Goal: Task Accomplishment & Management: Manage account settings

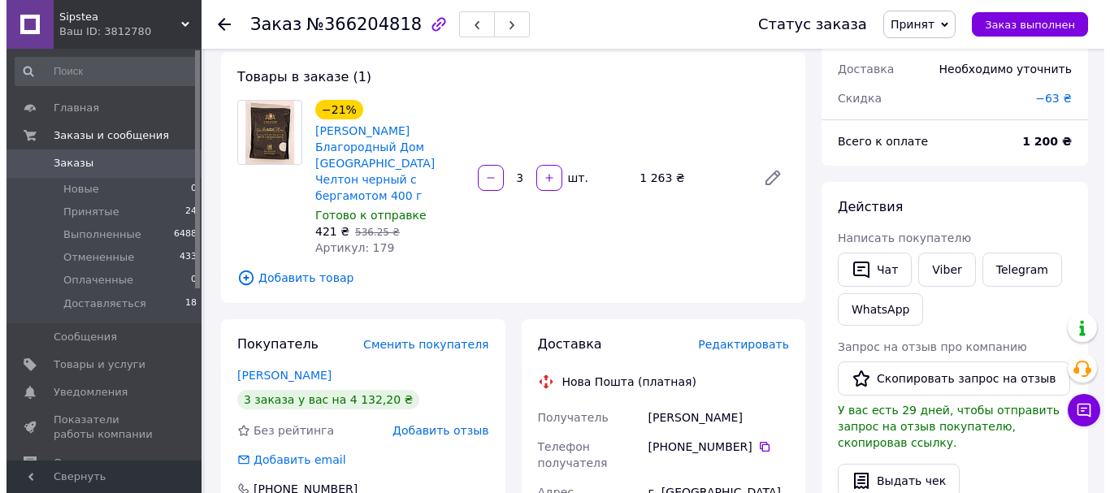
scroll to position [162, 0]
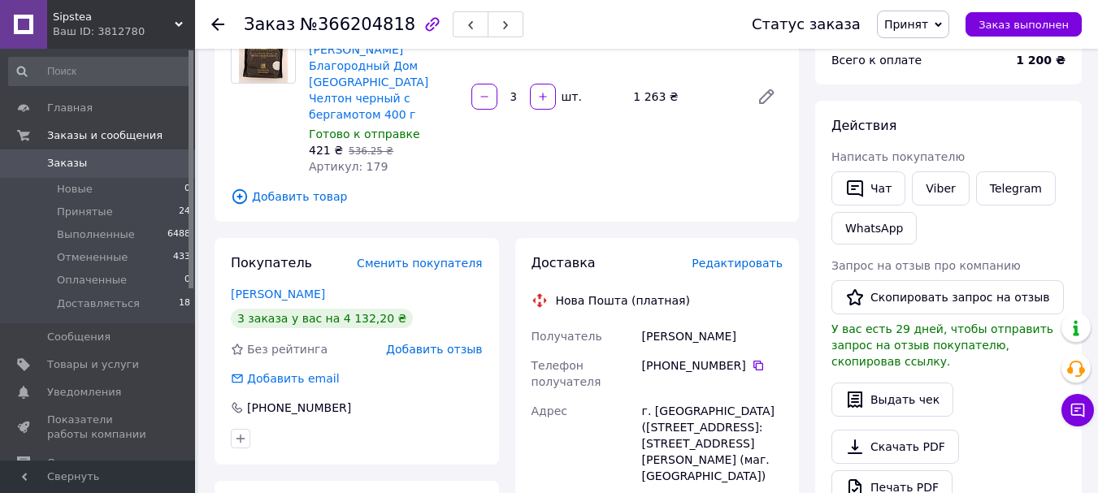
click at [756, 257] on span "Редактировать" at bounding box center [736, 263] width 91 height 13
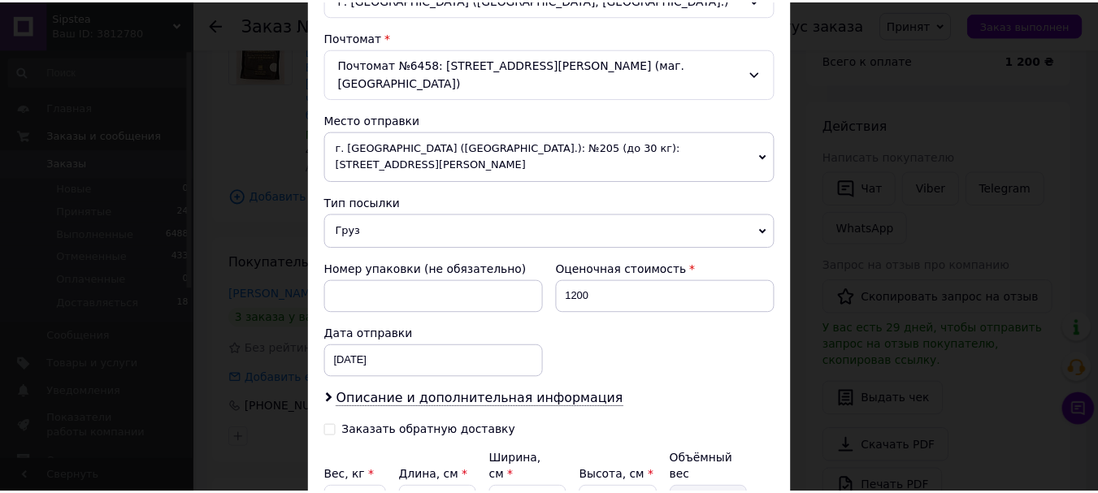
scroll to position [615, 0]
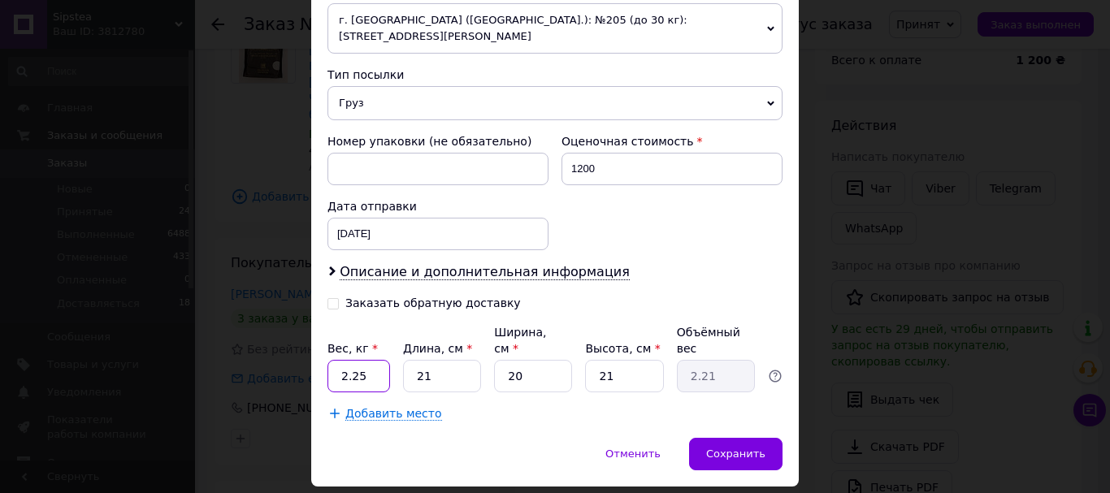
drag, startPoint x: 336, startPoint y: 327, endPoint x: 396, endPoint y: 331, distance: 59.4
click at [392, 331] on div "Вес, кг * 2.25 Длина, см * 21 Ширина, см * 20 Высота, см * 21 Объёмный вес 2.21" at bounding box center [554, 358] width 455 height 68
type input "1.7"
type input "3"
type input "0.32"
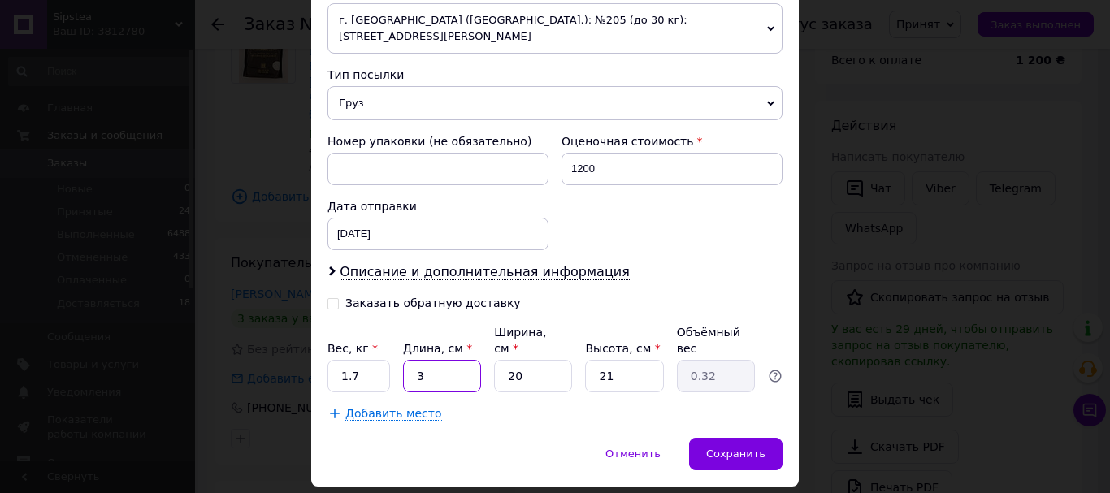
type input "32"
type input "3.36"
type input "32"
type input "2"
type input "0.34"
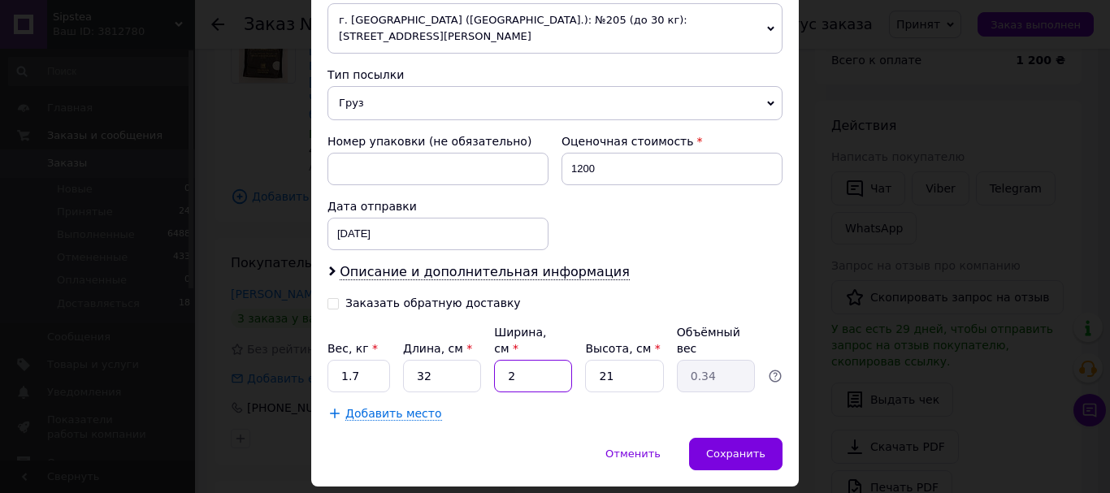
type input "20"
type input "3.36"
type input "2"
type input "0.32"
type input "1"
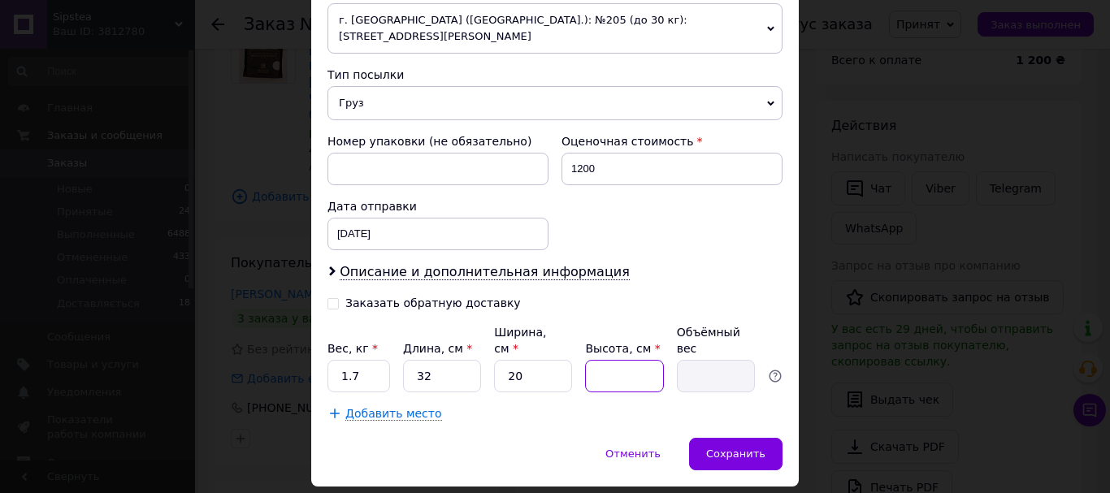
type input "0.16"
type input "12"
type input "1.92"
type input "12"
click at [758, 448] on span "Сохранить" at bounding box center [735, 454] width 59 height 12
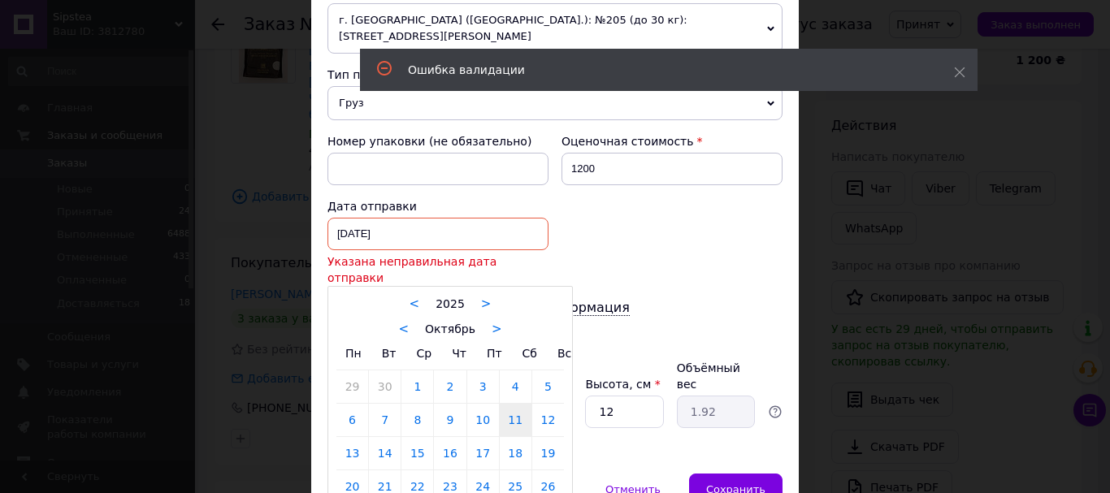
click at [459, 218] on div "11.10.2025 < 2025 > < Октябрь > Пн Вт Ср Чт Пт Сб Вс 29 30 1 2 3 4 5 6 7 8 9 10…" at bounding box center [437, 234] width 221 height 32
drag, startPoint x: 349, startPoint y: 398, endPoint x: 448, endPoint y: 400, distance: 98.3
click at [349, 437] on link "13" at bounding box center [352, 453] width 32 height 32
type input "13.10.2025"
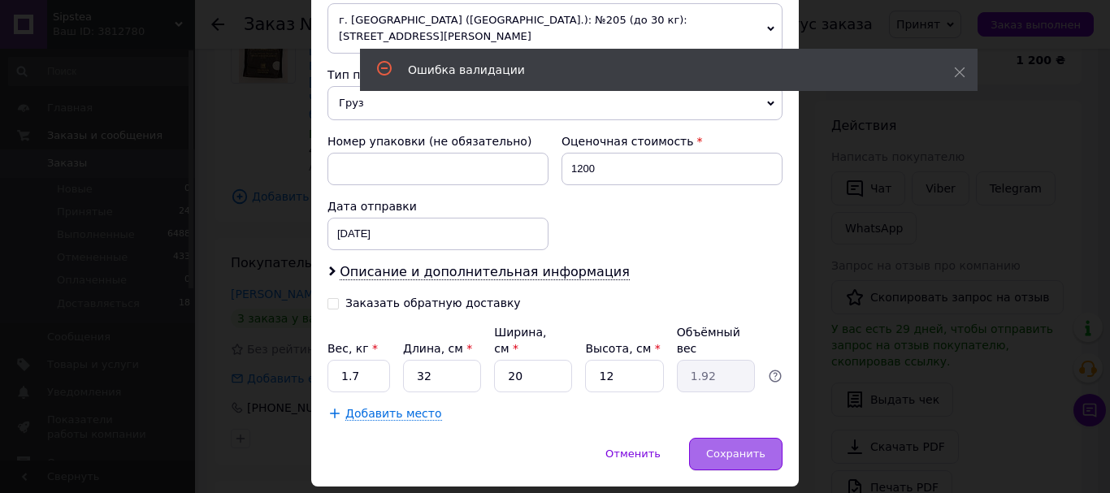
click at [735, 448] on span "Сохранить" at bounding box center [735, 454] width 59 height 12
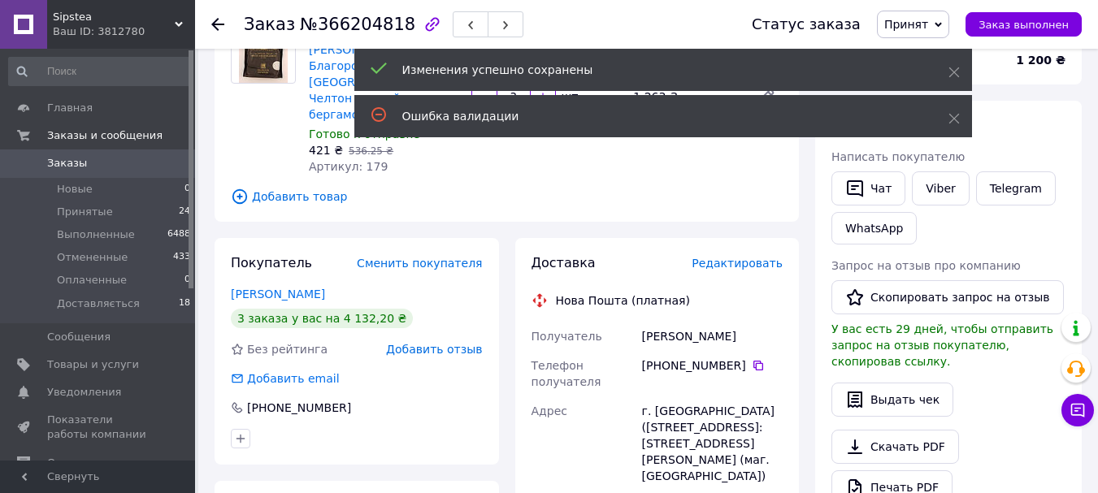
scroll to position [487, 0]
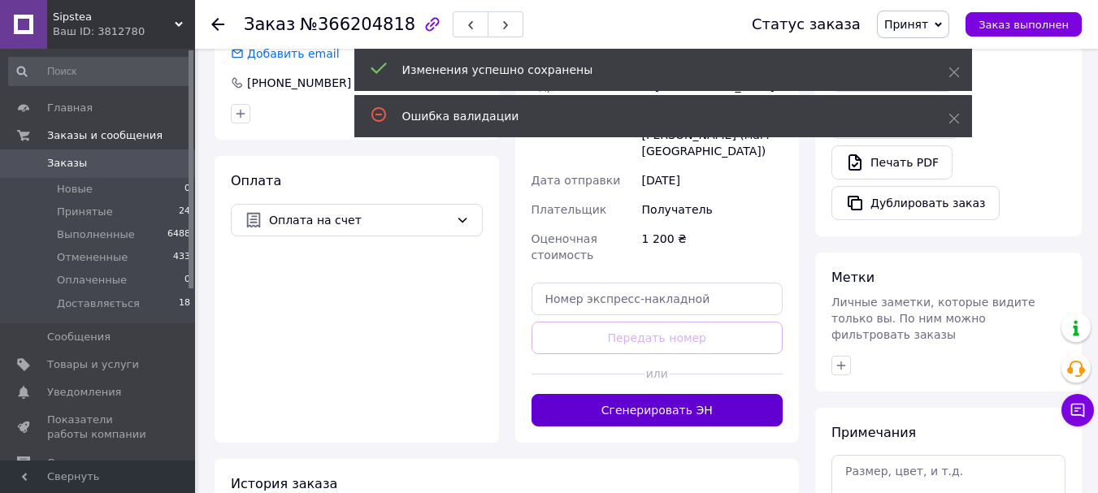
click at [671, 394] on button "Сгенерировать ЭН" at bounding box center [657, 410] width 252 height 32
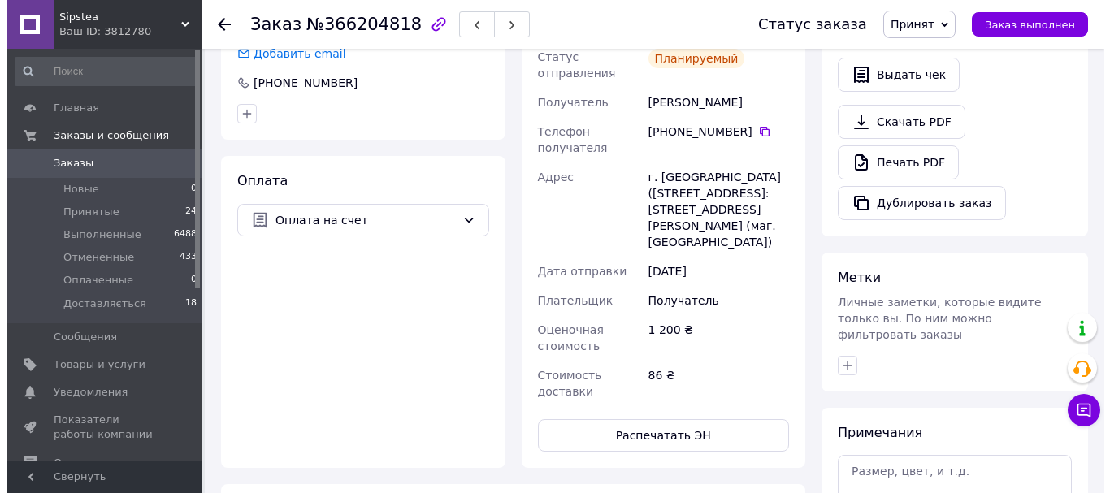
scroll to position [244, 0]
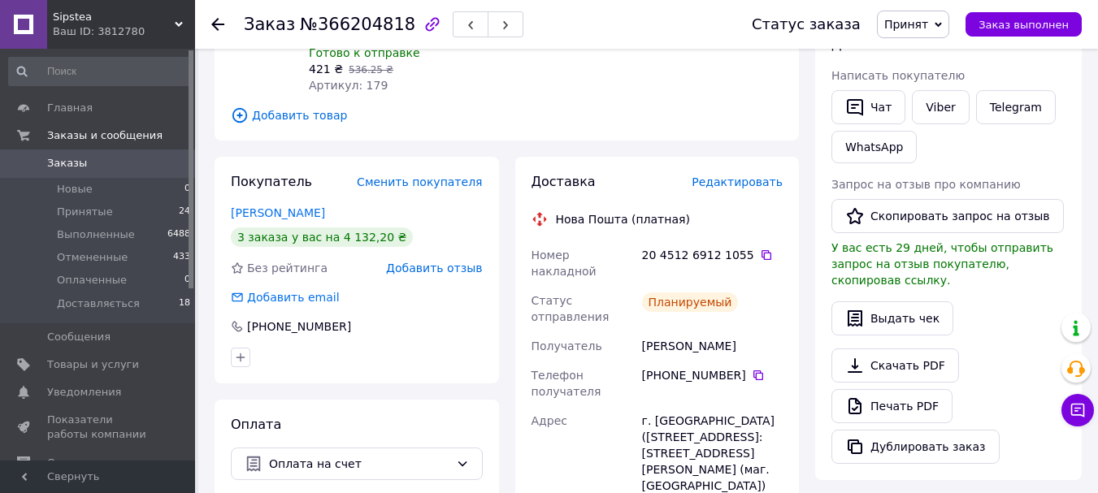
click at [769, 175] on span "Редактировать" at bounding box center [736, 181] width 91 height 13
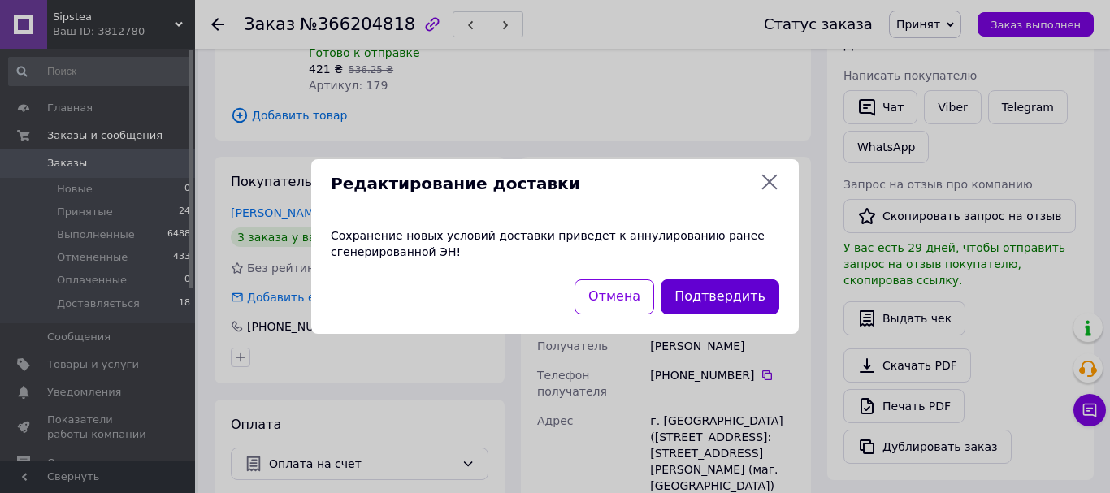
click at [696, 294] on button "Подтвердить" at bounding box center [719, 296] width 119 height 35
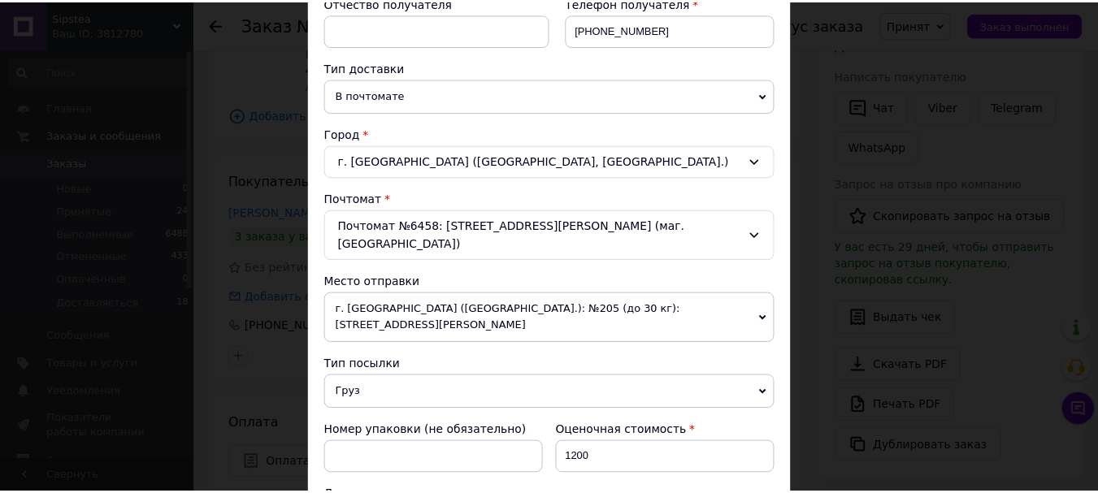
scroll to position [569, 0]
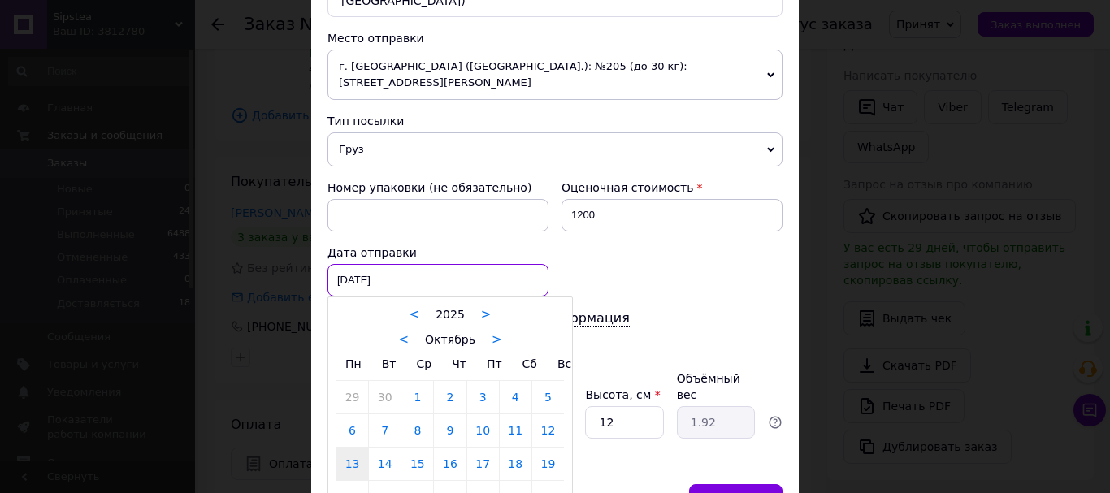
click at [379, 264] on div "13.10.2025 < 2025 > < Октябрь > Пн Вт Ср Чт Пт Сб Вс 29 30 1 2 3 4 5 6 7 8 9 10…" at bounding box center [437, 280] width 221 height 32
click at [551, 414] on link "12" at bounding box center [548, 430] width 32 height 32
type input "[DATE]"
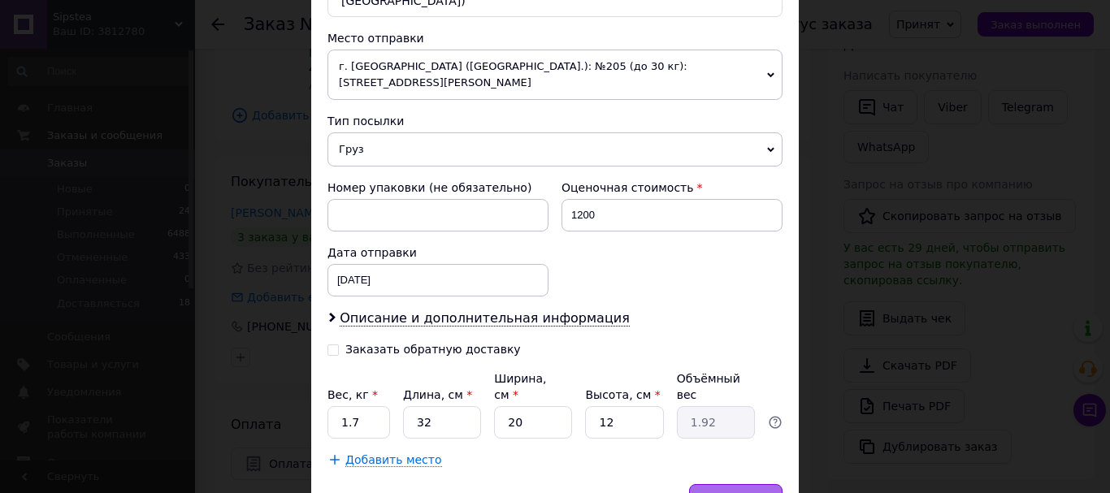
click at [765, 484] on div "Сохранить" at bounding box center [735, 500] width 93 height 32
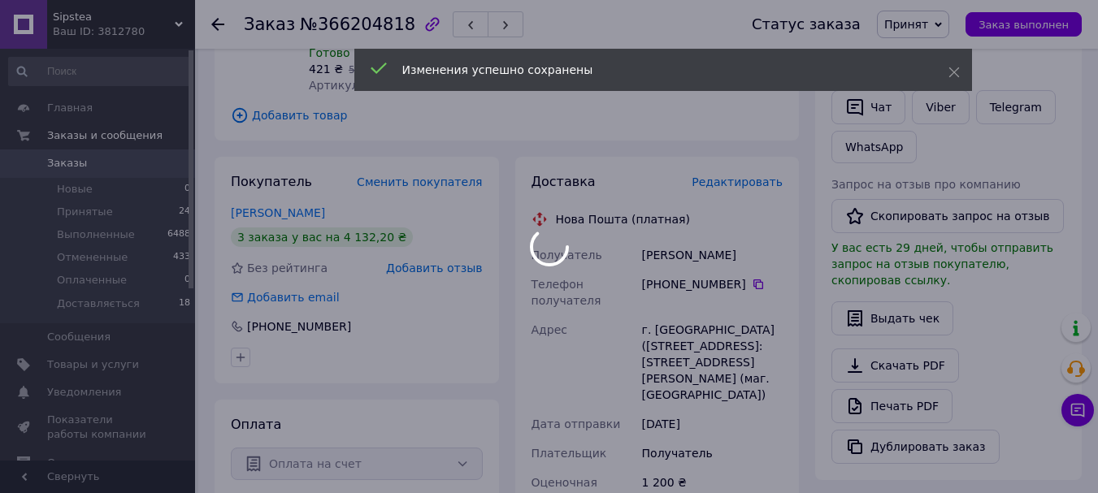
scroll to position [650, 0]
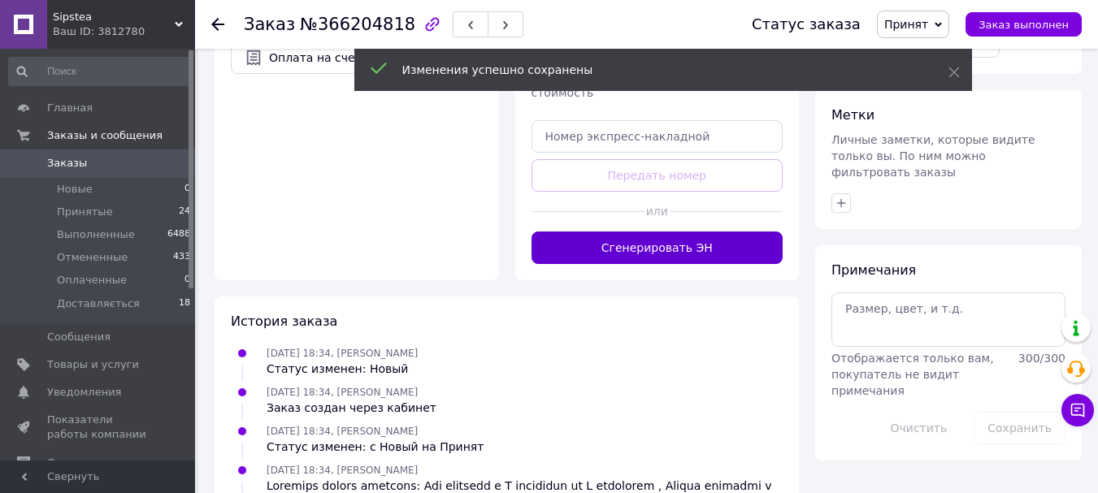
click at [672, 232] on button "Сгенерировать ЭН" at bounding box center [657, 248] width 252 height 32
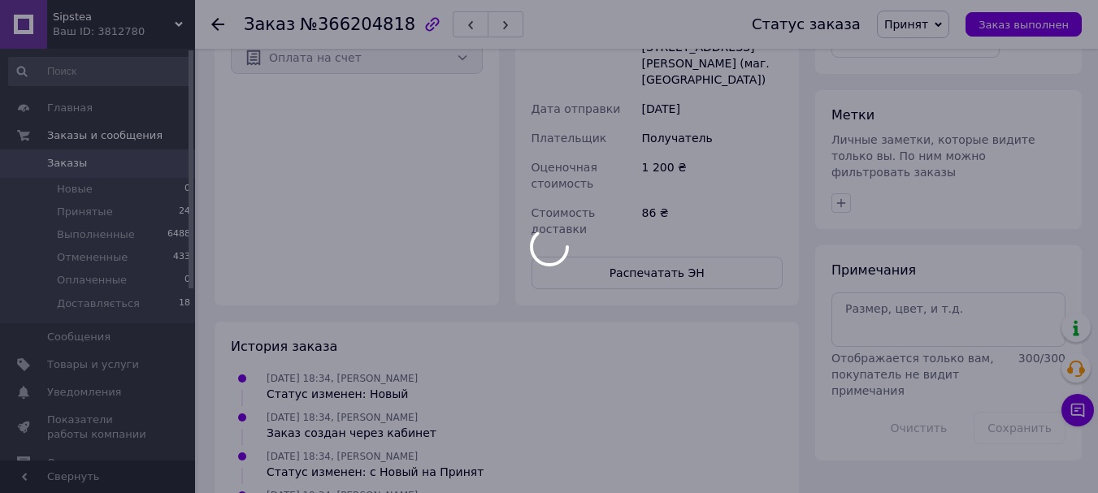
scroll to position [26, 0]
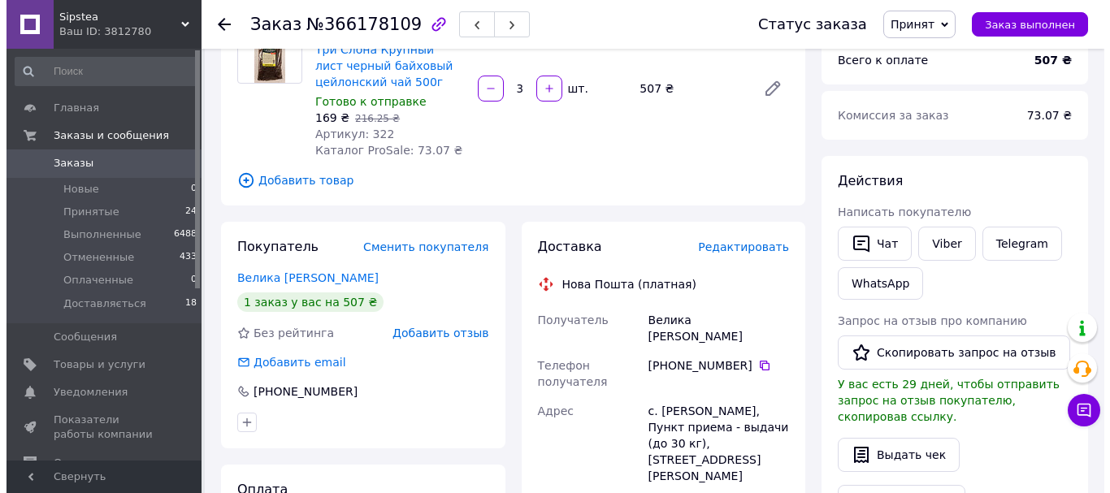
scroll to position [244, 0]
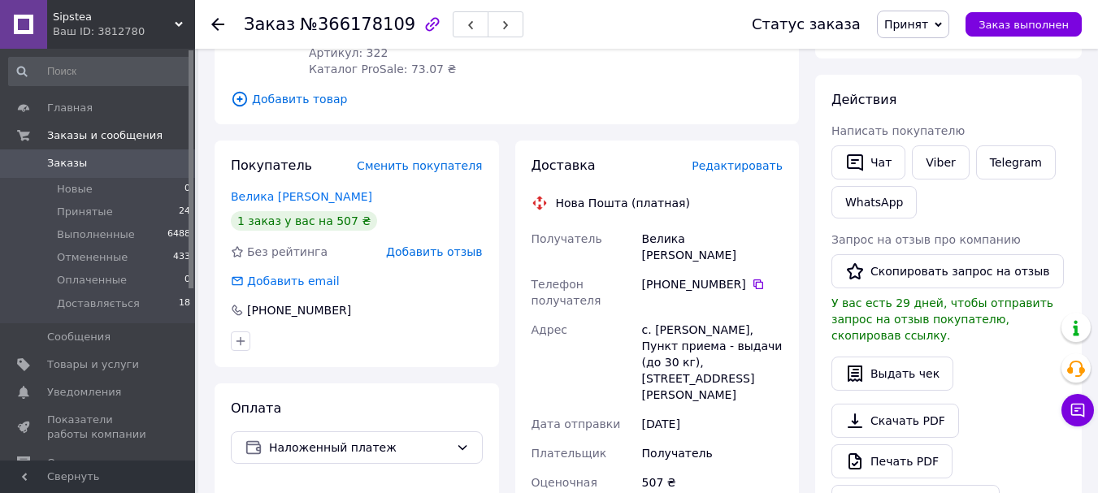
click at [743, 167] on span "Редактировать" at bounding box center [736, 165] width 91 height 13
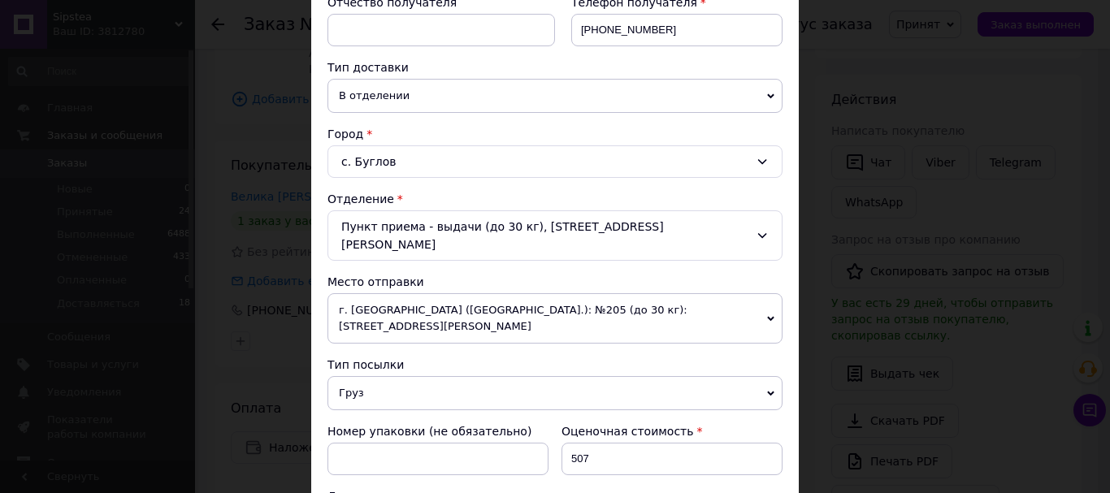
scroll to position [650, 0]
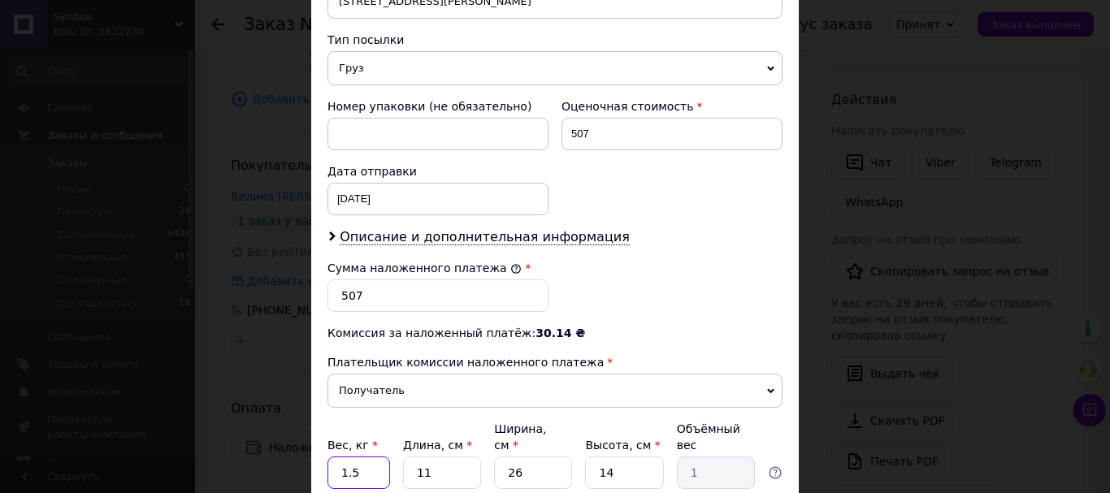
click at [365, 457] on input "1.5" at bounding box center [358, 473] width 63 height 32
type input "1.7"
type input "3"
type input "0.27"
type input "32"
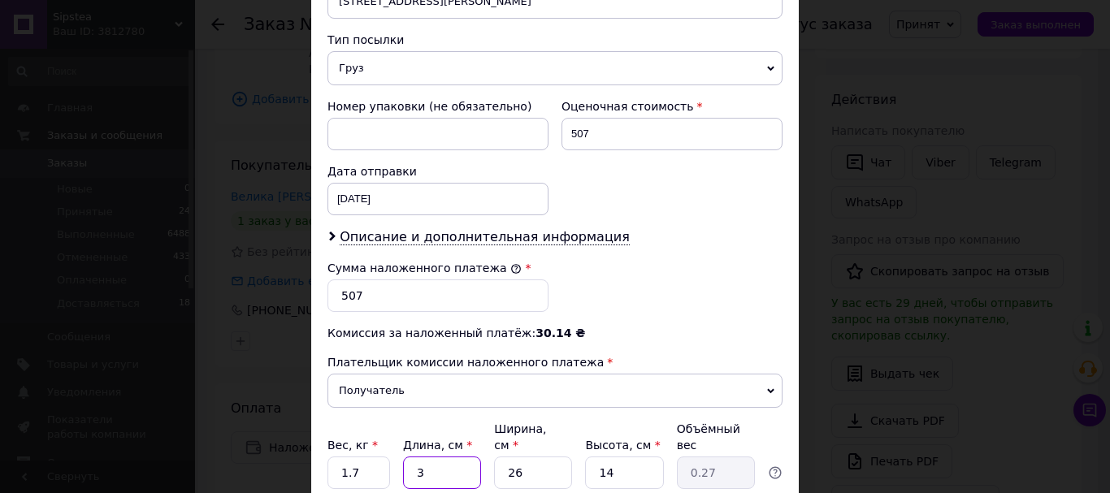
type input "2.91"
type input "32"
type input "2"
type input "0.22"
type input "20"
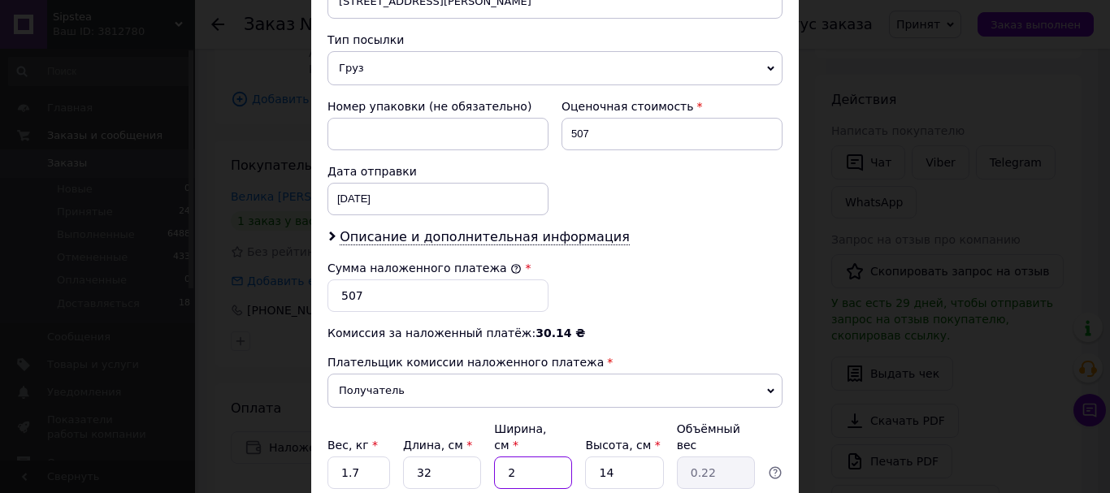
type input "2.24"
type input "20"
type input "1"
type input "0.16"
type input "12"
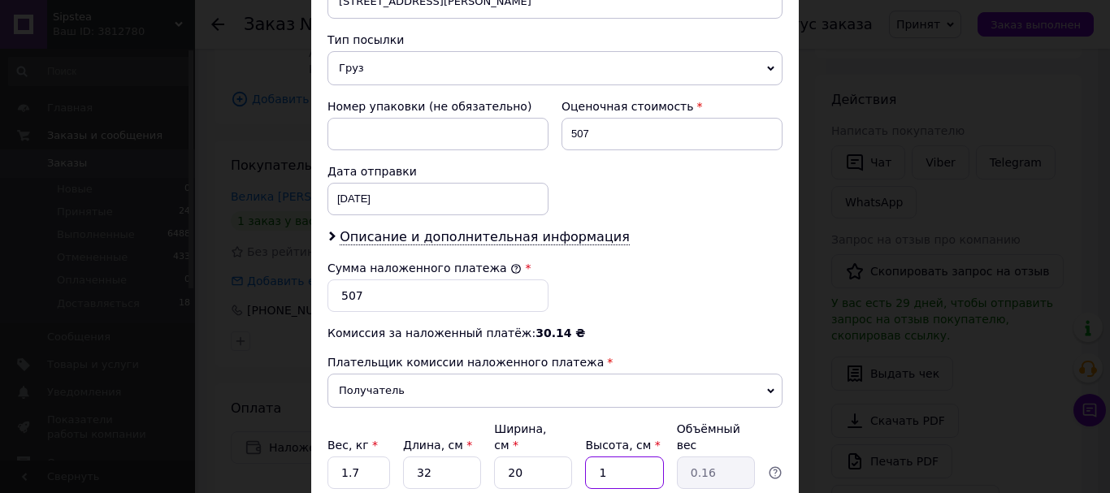
type input "1.92"
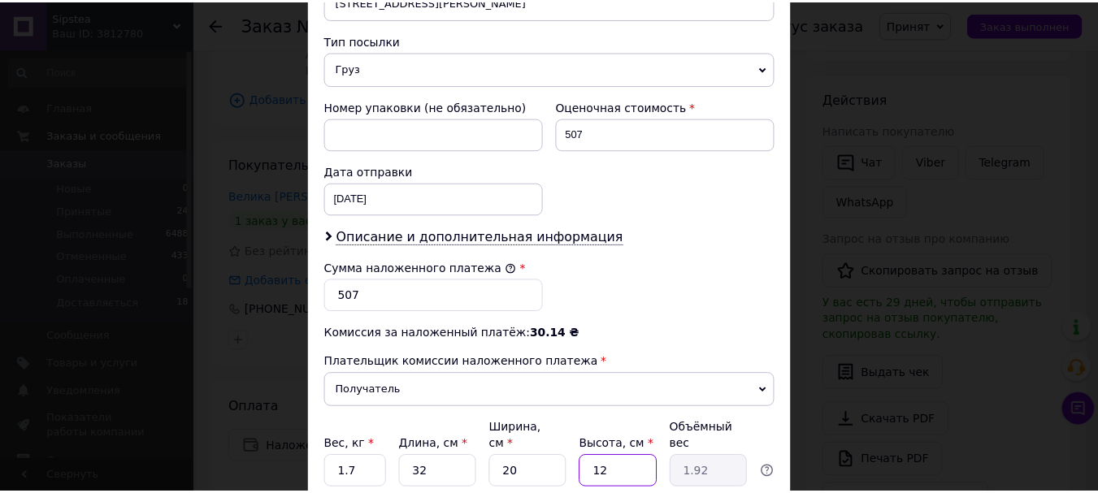
scroll to position [731, 0]
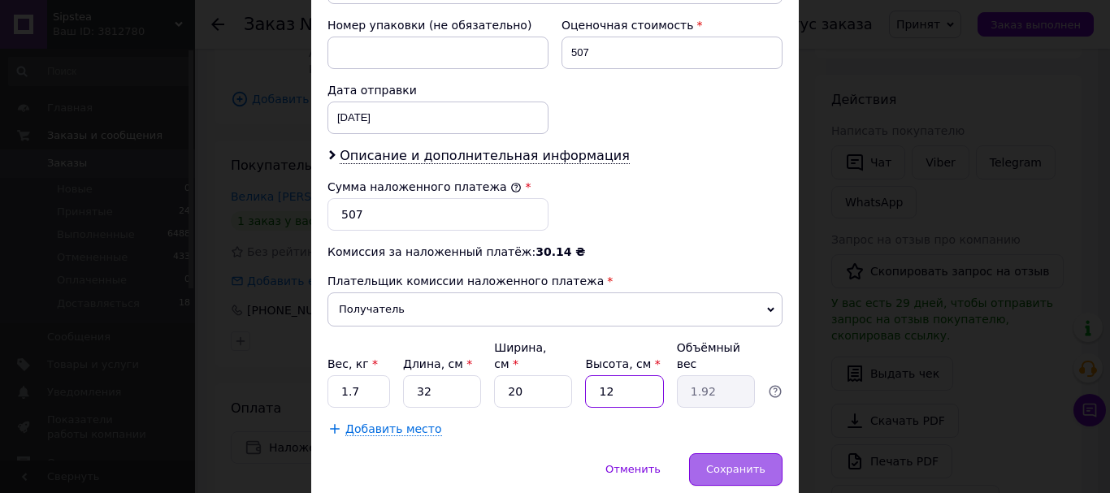
type input "12"
click at [751, 463] on span "Сохранить" at bounding box center [735, 469] width 59 height 12
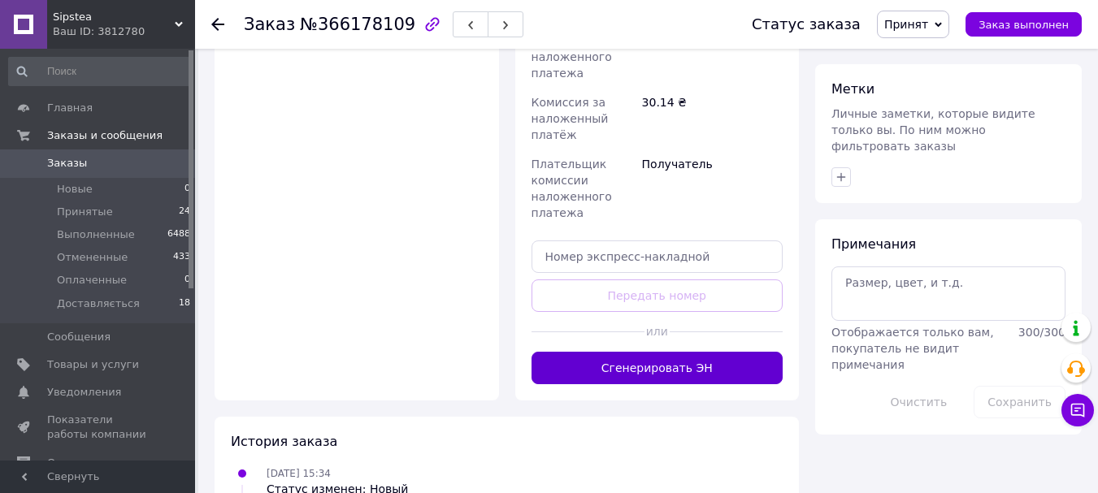
click at [699, 352] on button "Сгенерировать ЭН" at bounding box center [657, 368] width 252 height 32
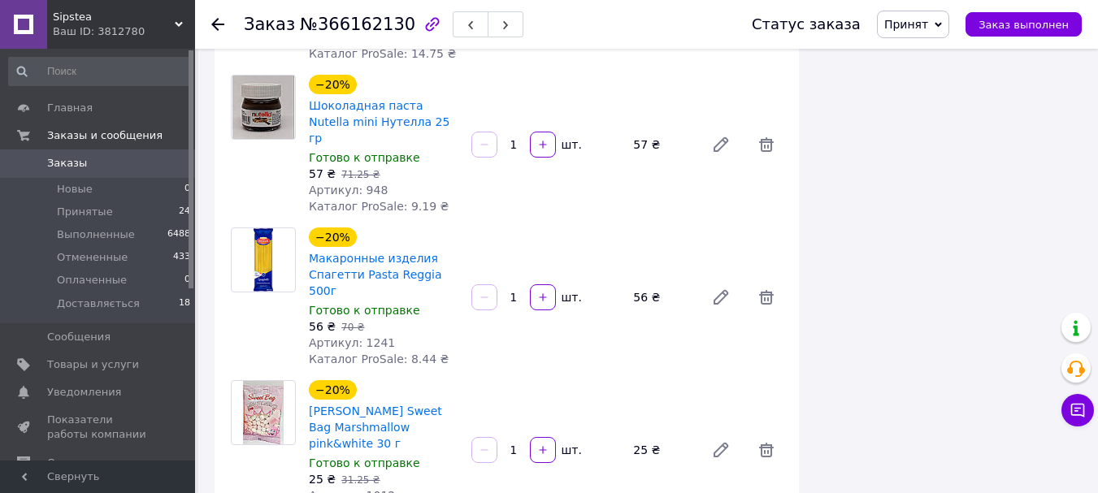
scroll to position [1381, 0]
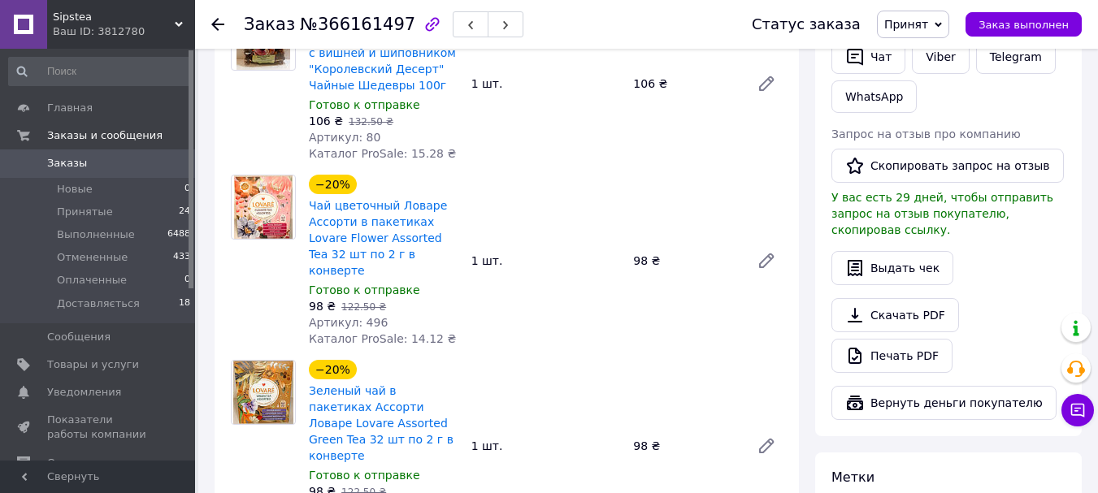
scroll to position [569, 0]
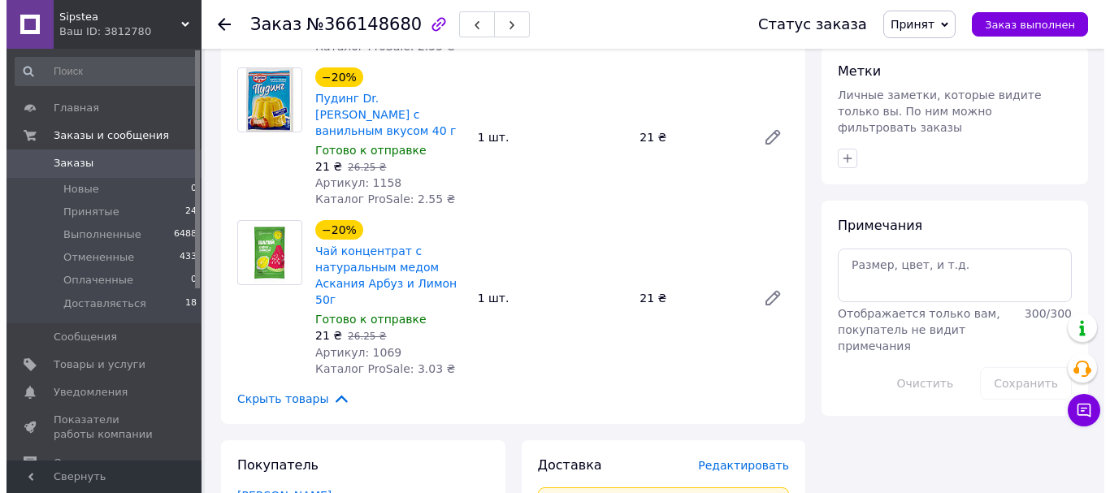
scroll to position [1381, 0]
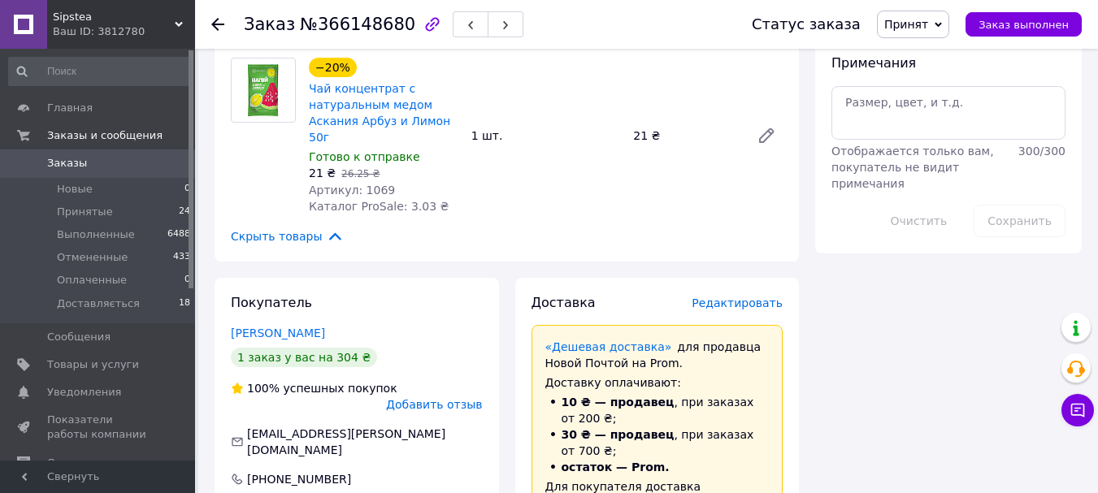
click at [730, 297] on span "Редактировать" at bounding box center [736, 303] width 91 height 13
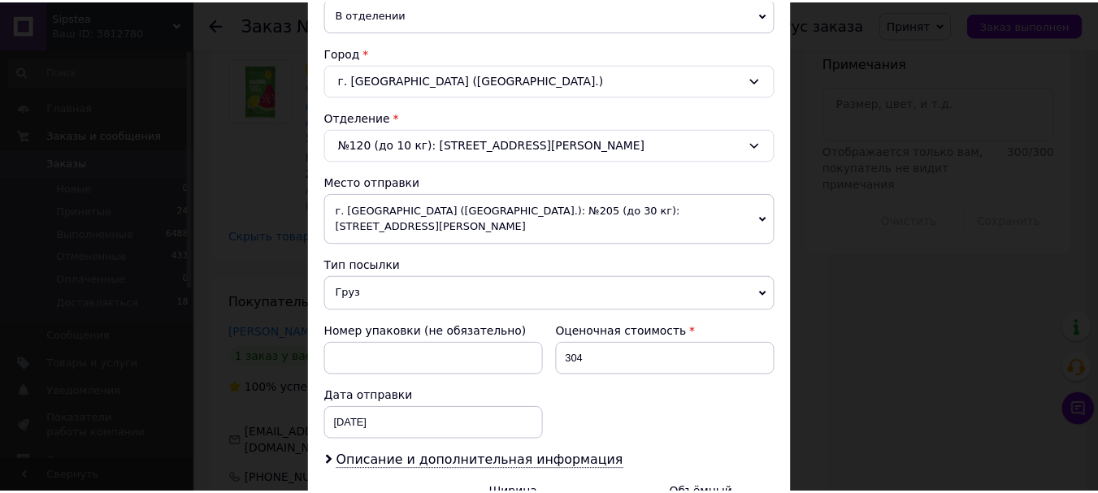
scroll to position [586, 0]
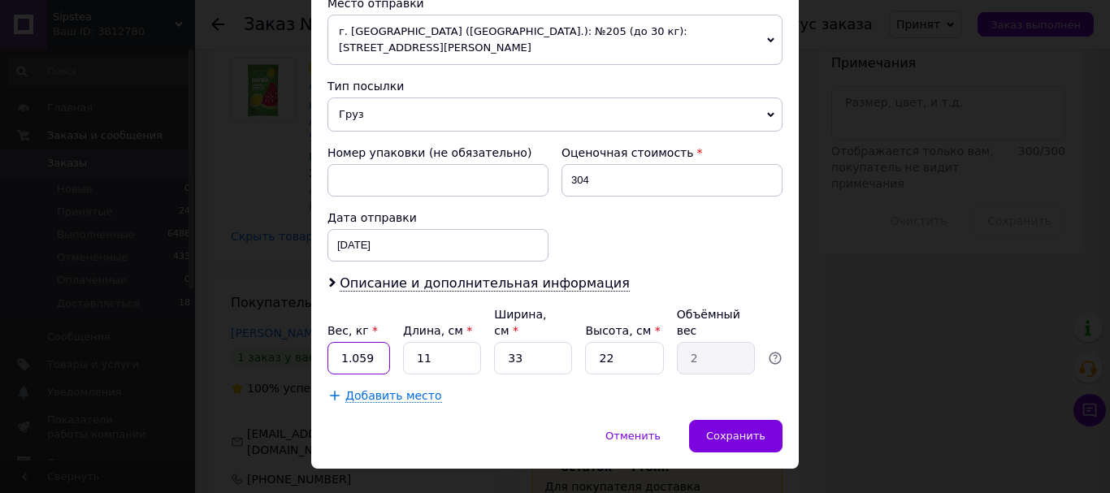
drag, startPoint x: 349, startPoint y: 324, endPoint x: 411, endPoint y: 324, distance: 61.7
click at [411, 324] on div "Вес, кг * 1.059 Длина, см * 11 Ширина, см * 33 Высота, см * 22 Объёмный вес 2" at bounding box center [554, 340] width 455 height 68
type input "1.3"
type input "3"
type input "0.54"
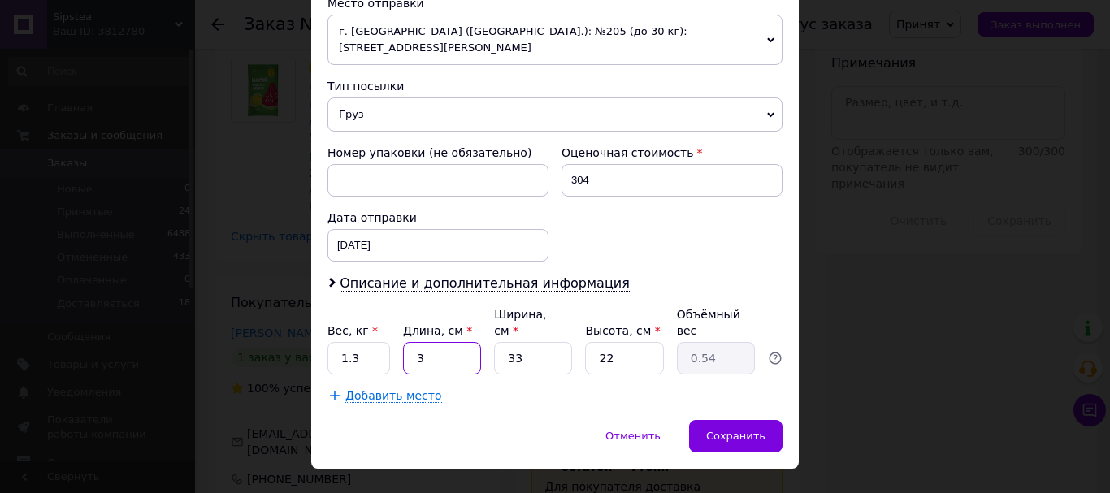
type input "32"
type input "5.81"
type input "32"
type input "2"
type input "0.35"
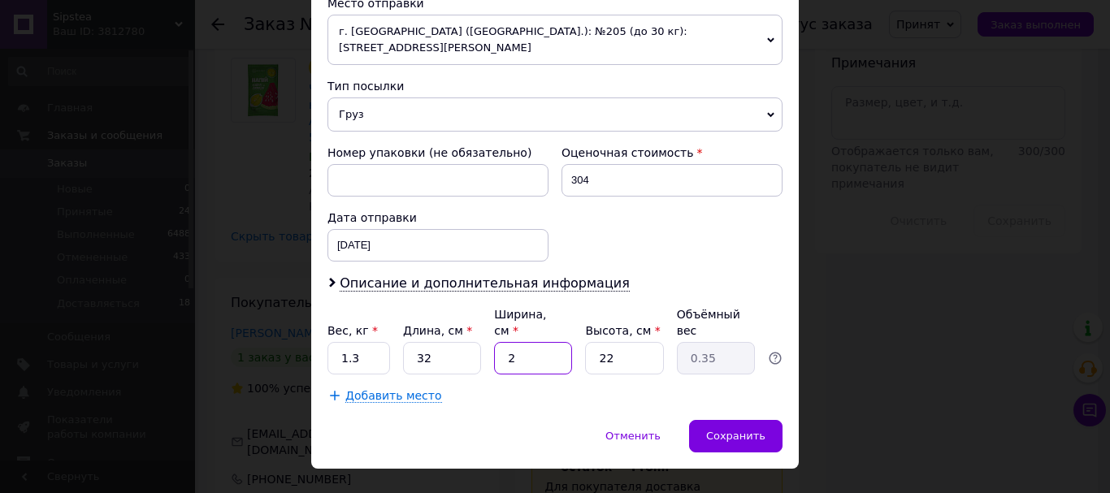
type input "20"
type input "3.52"
type input "20"
type input "1"
type input "0.16"
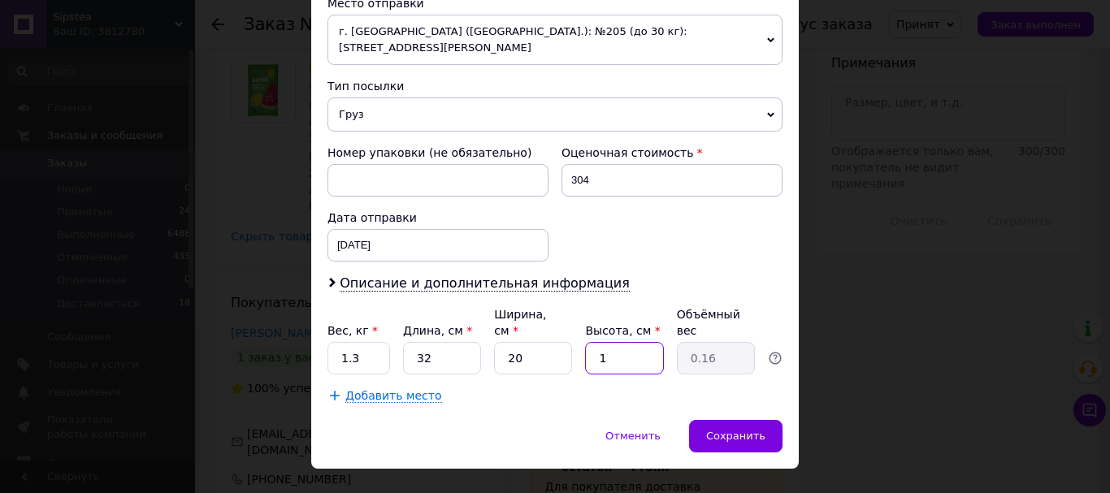
type input "12"
type input "1.92"
type input "12"
click at [764, 420] on div "Сохранить" at bounding box center [735, 436] width 93 height 32
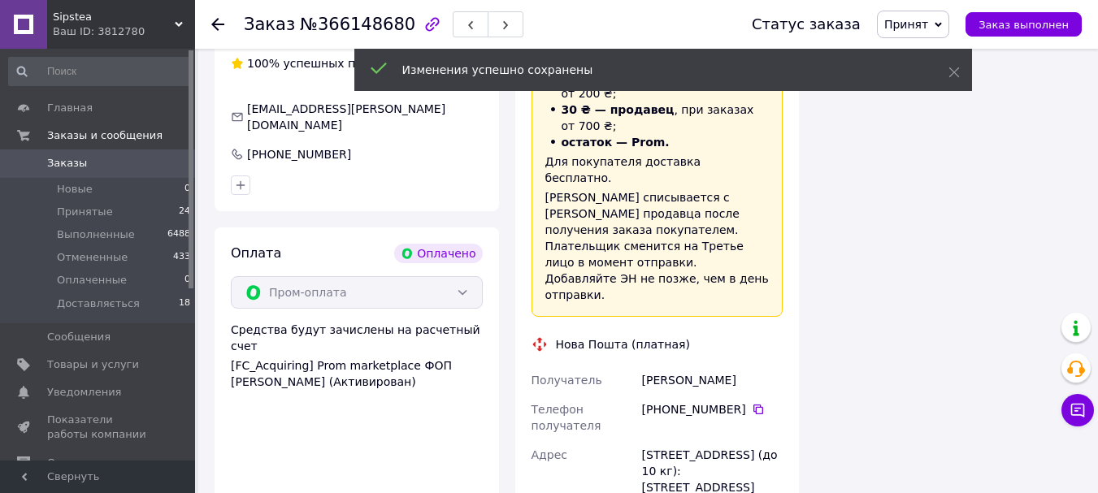
scroll to position [1950, 0]
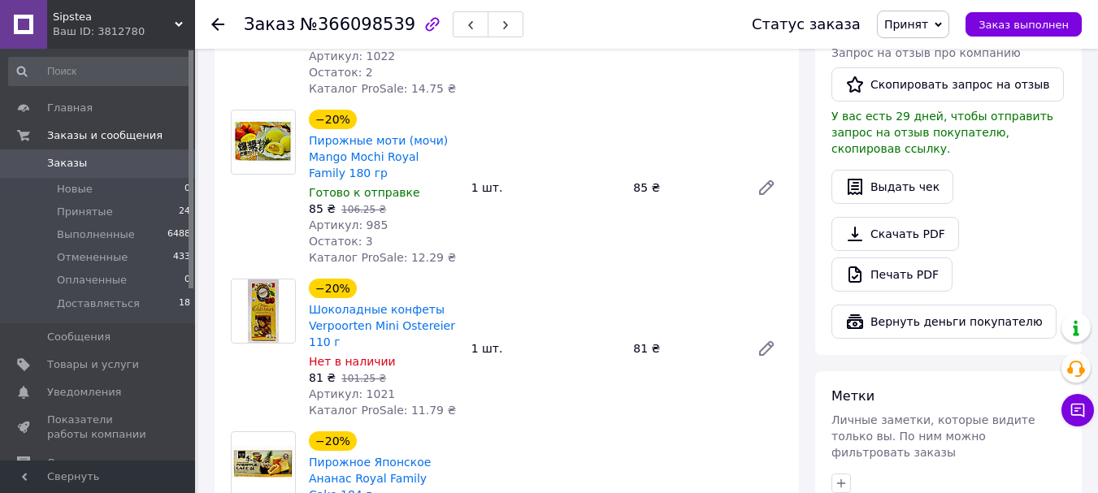
scroll to position [569, 0]
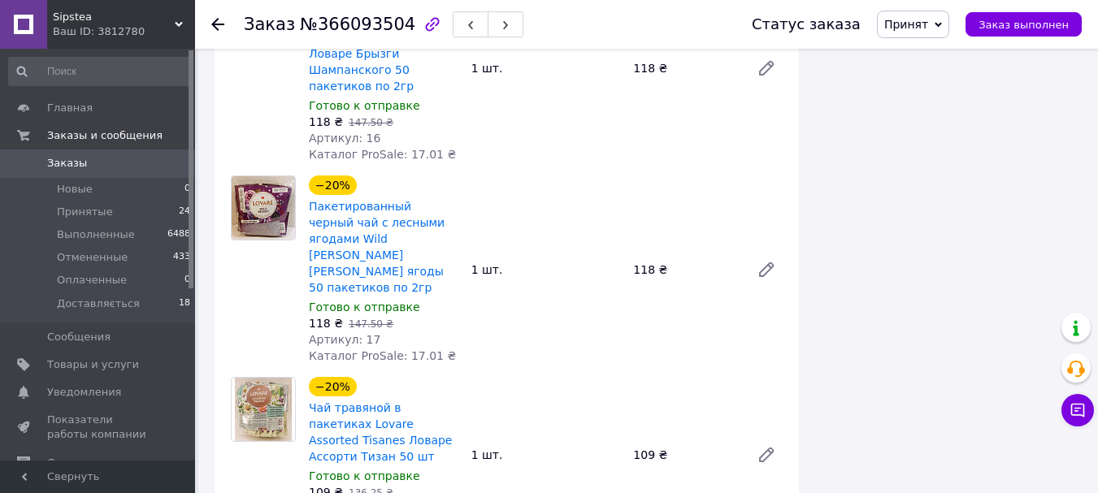
scroll to position [2031, 0]
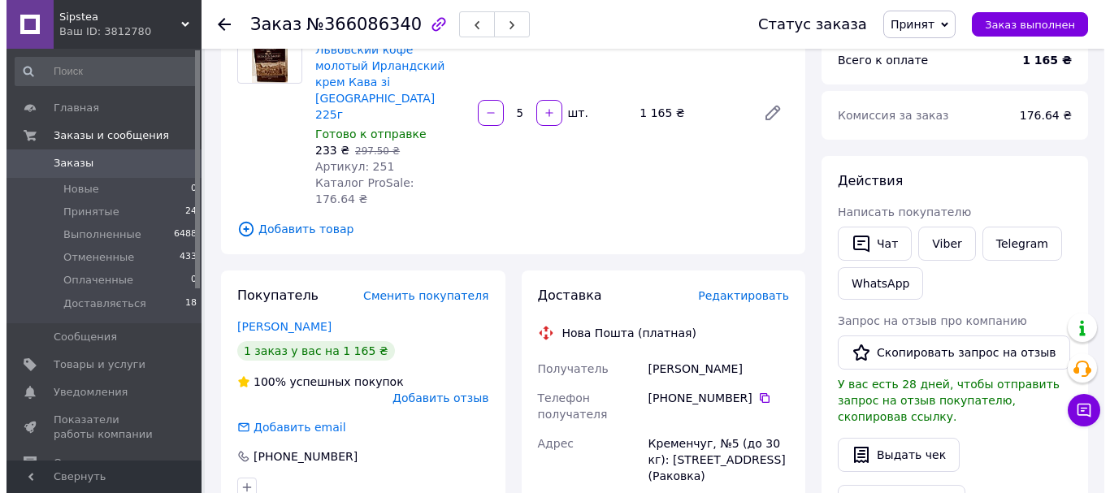
scroll to position [325, 0]
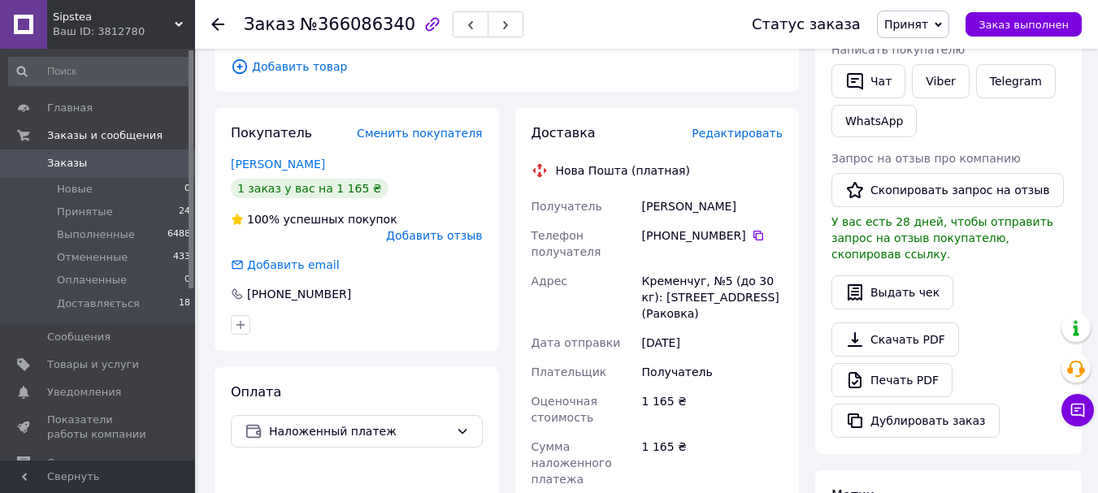
click at [747, 127] on span "Редактировать" at bounding box center [736, 133] width 91 height 13
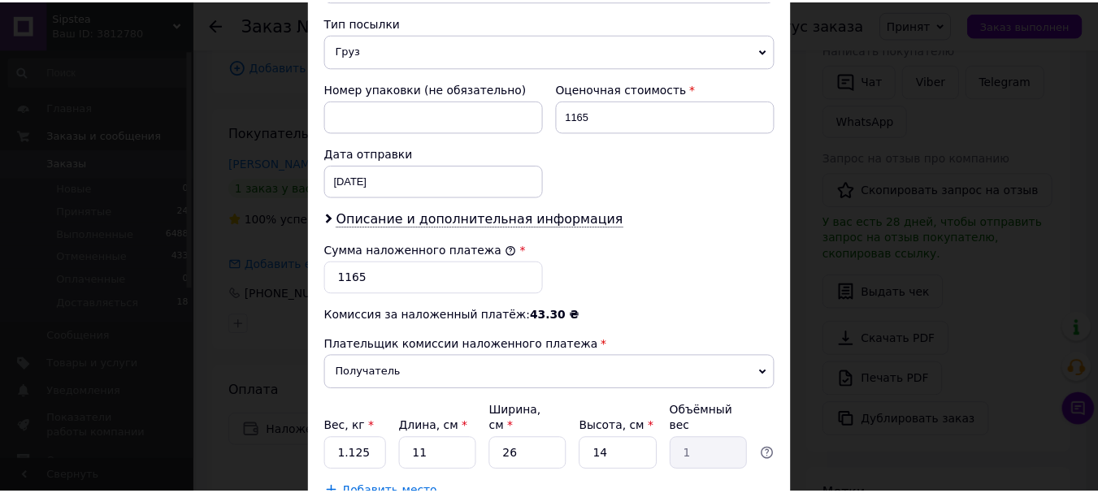
scroll to position [747, 0]
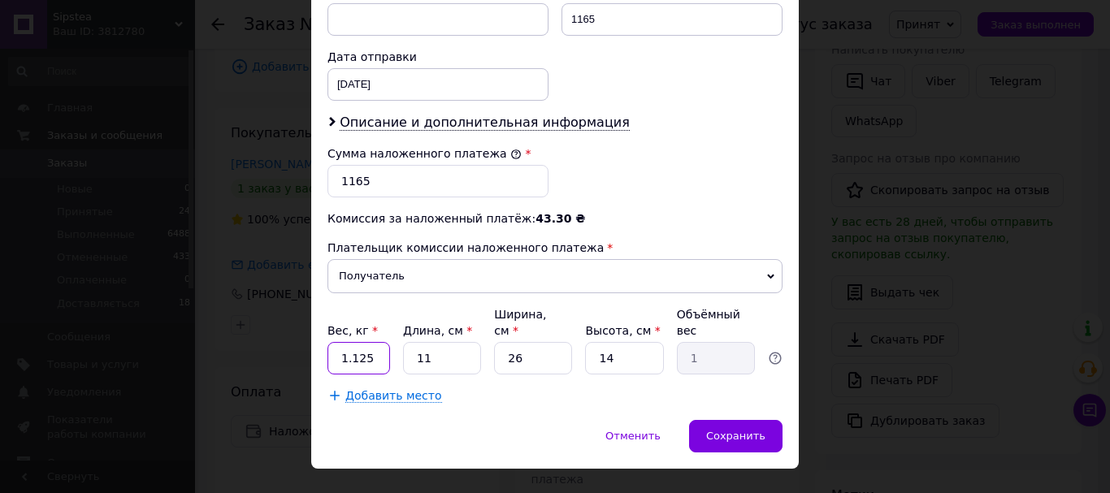
drag, startPoint x: 348, startPoint y: 325, endPoint x: 382, endPoint y: 324, distance: 34.1
click at [379, 342] on input "1.125" at bounding box center [358, 358] width 63 height 32
type input "1.3"
type input "3"
type input "0.27"
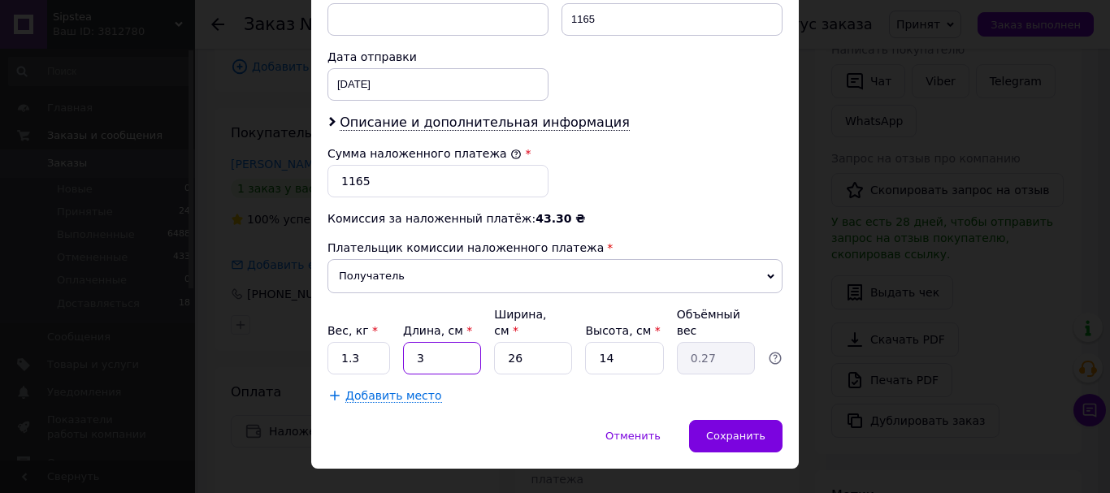
type input "32"
type input "2.91"
type input "32"
type input "2"
type input "0.22"
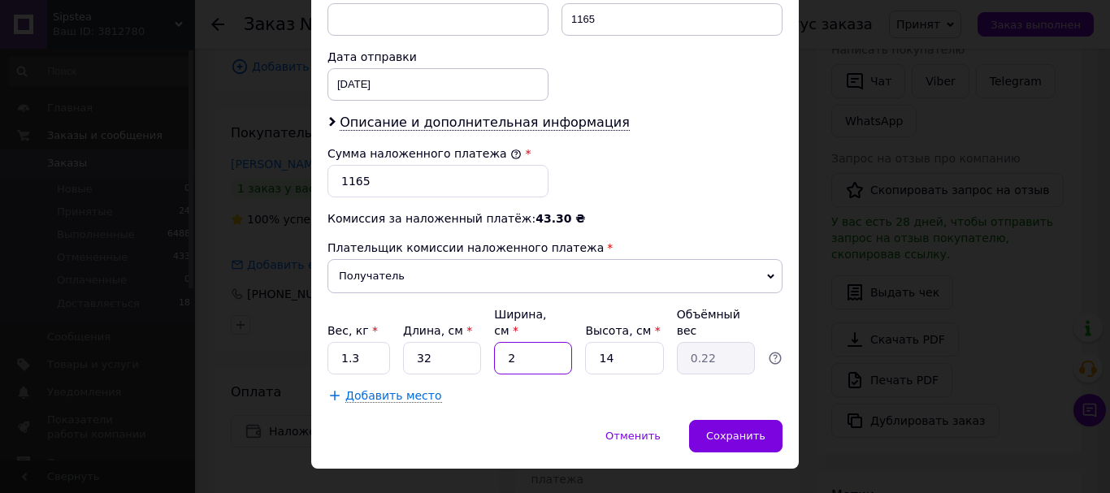
type input "20"
type input "2.24"
type input "20"
type input "1"
type input "0.16"
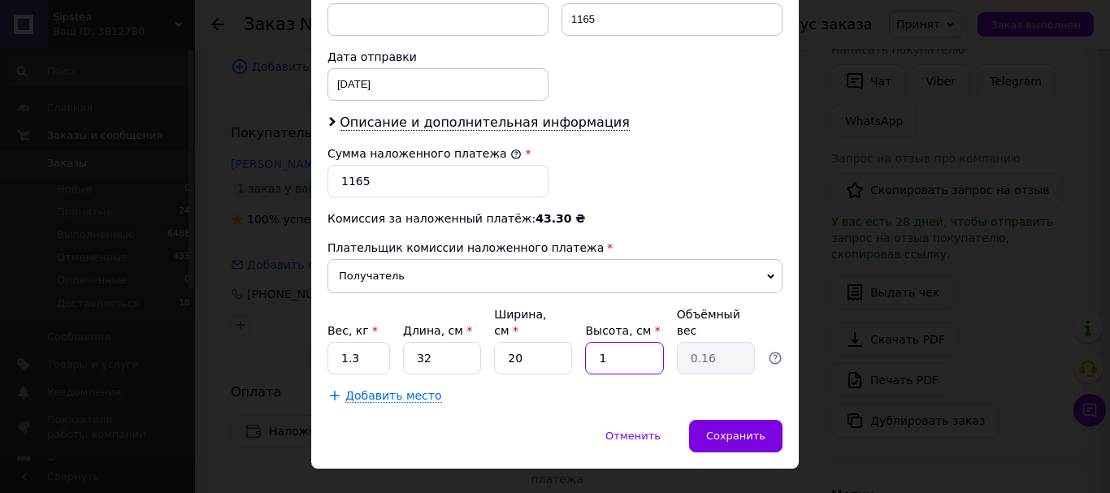
type input "12"
type input "1.92"
type input "12"
drag, startPoint x: 760, startPoint y: 401, endPoint x: 757, endPoint y: 385, distance: 16.6
click at [759, 430] on span "Сохранить" at bounding box center [735, 436] width 59 height 12
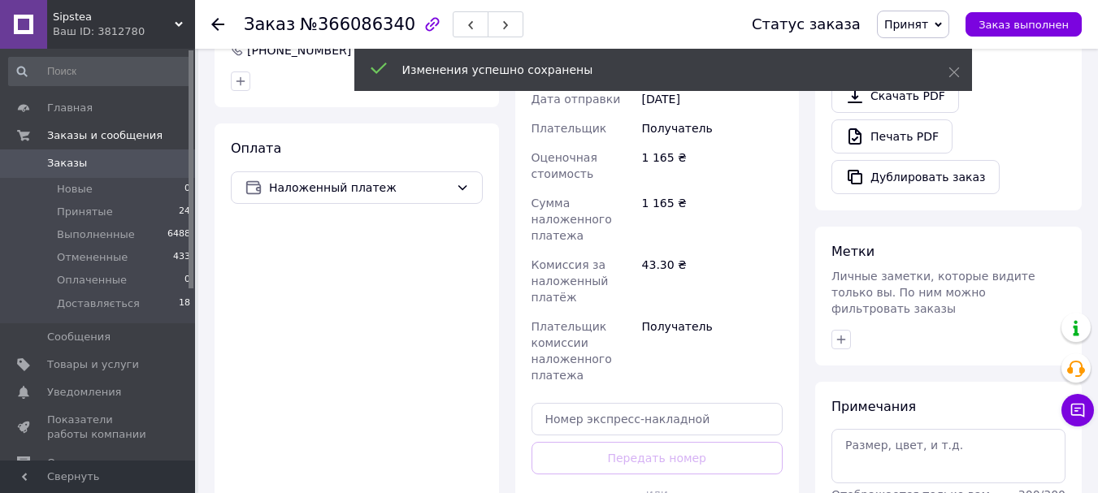
scroll to position [731, 0]
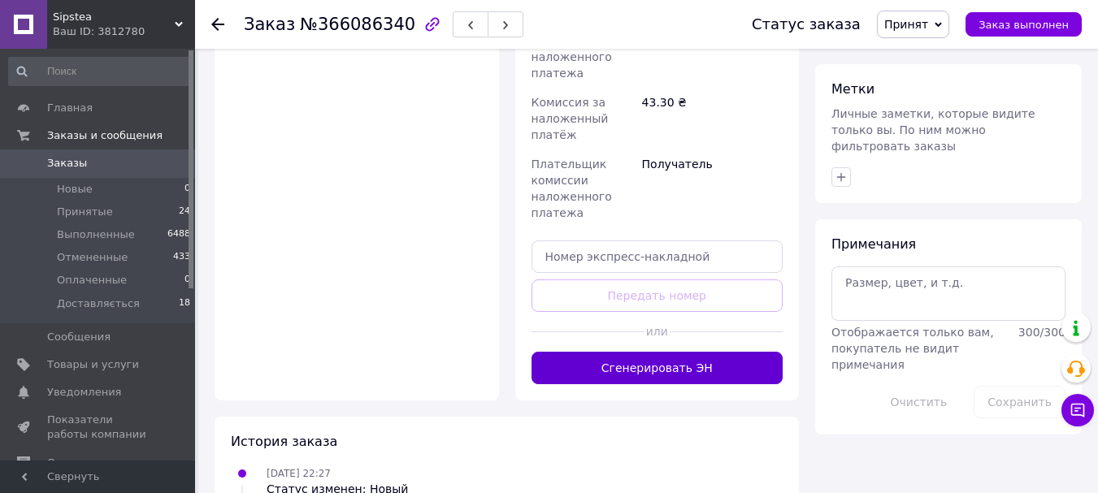
click at [715, 352] on button "Сгенерировать ЭН" at bounding box center [657, 368] width 252 height 32
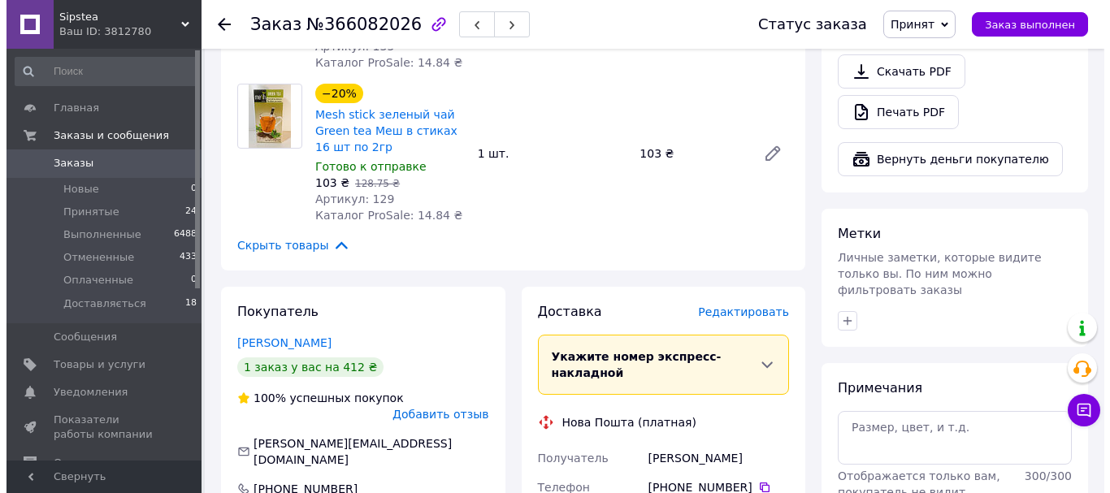
scroll to position [1137, 0]
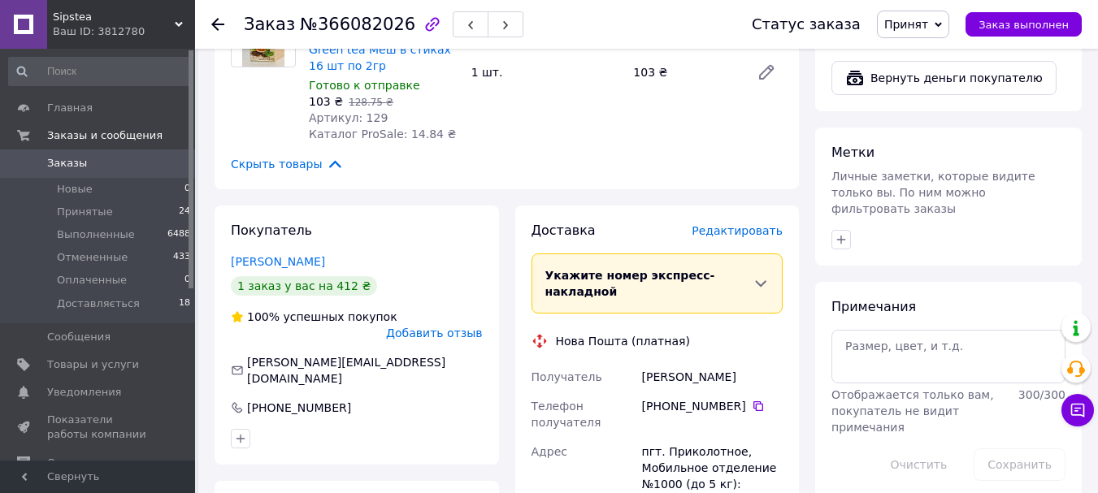
click at [762, 224] on span "Редактировать" at bounding box center [736, 230] width 91 height 13
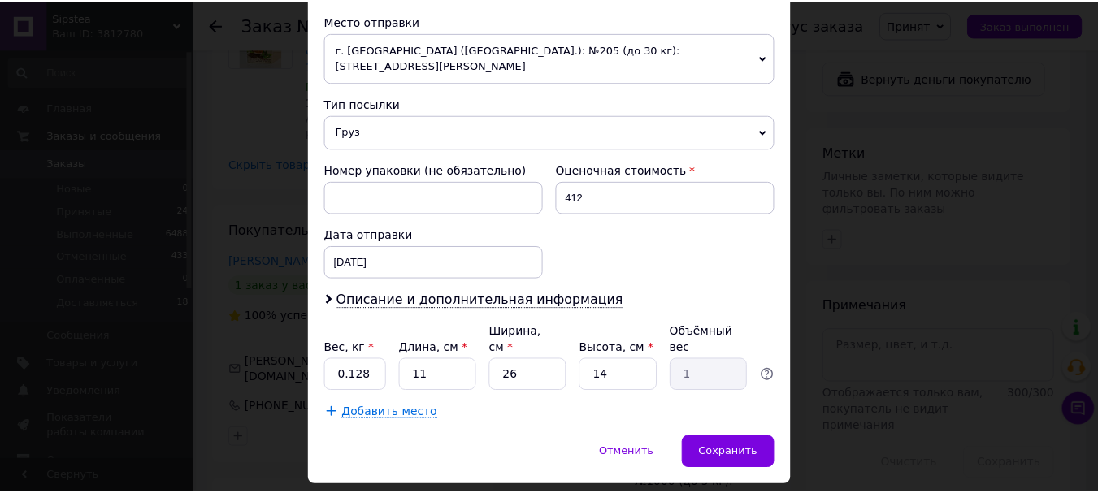
scroll to position [586, 0]
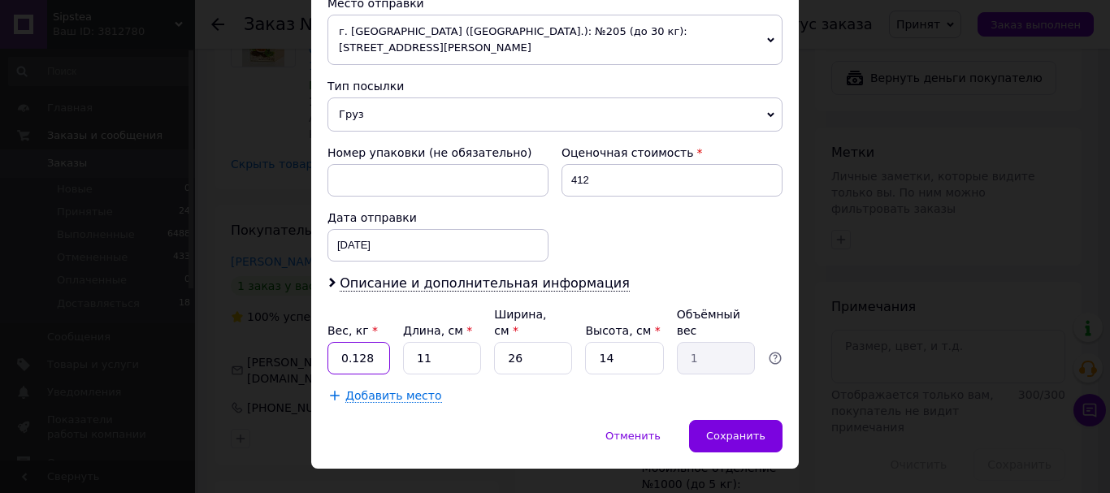
drag, startPoint x: 350, startPoint y: 327, endPoint x: 376, endPoint y: 327, distance: 26.0
click at [376, 342] on input "0.128" at bounding box center [358, 358] width 63 height 32
type input "0.5"
type input "3"
type input "0.27"
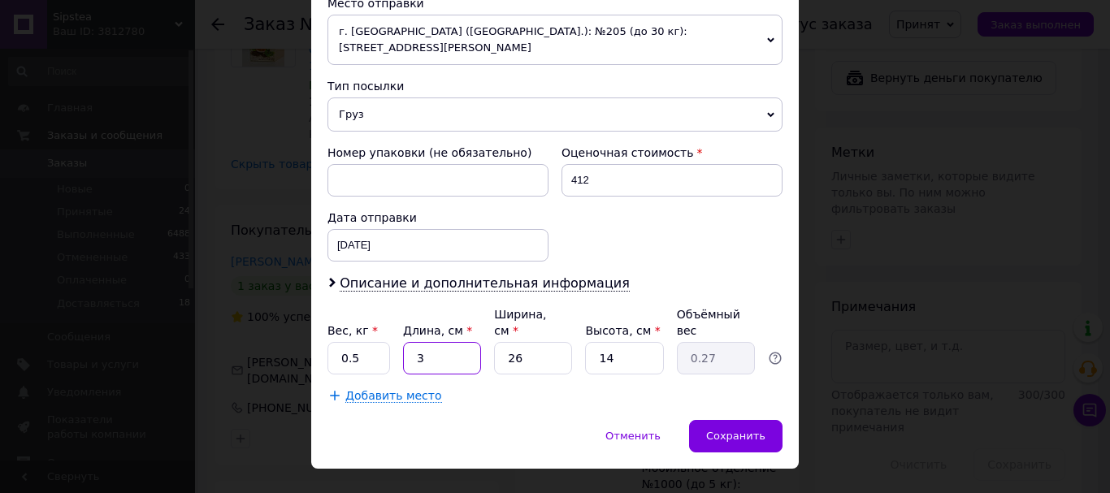
type input "32"
type input "2.91"
type input "32"
type input "2"
type input "0.22"
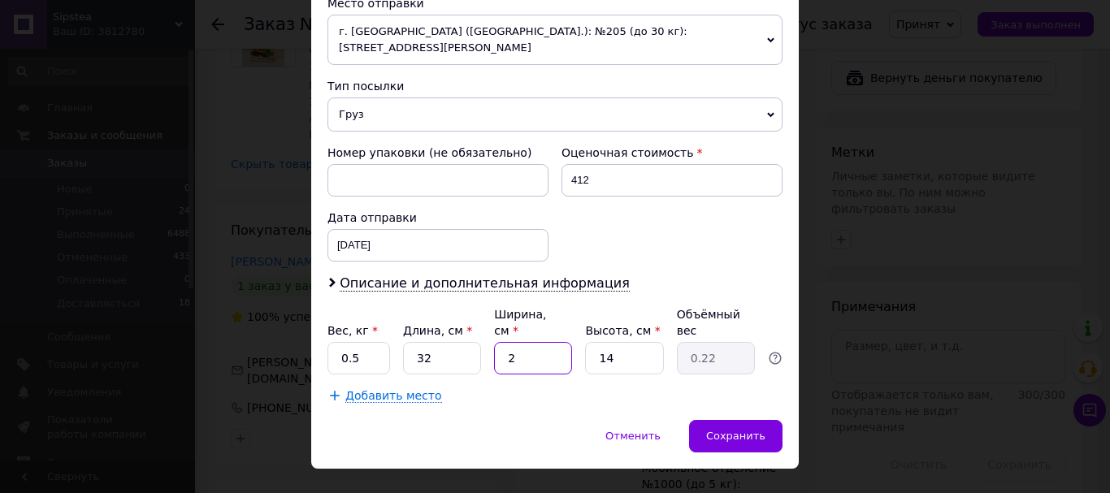
type input "20"
type input "2.24"
type input "20"
type input "1"
type input "0.16"
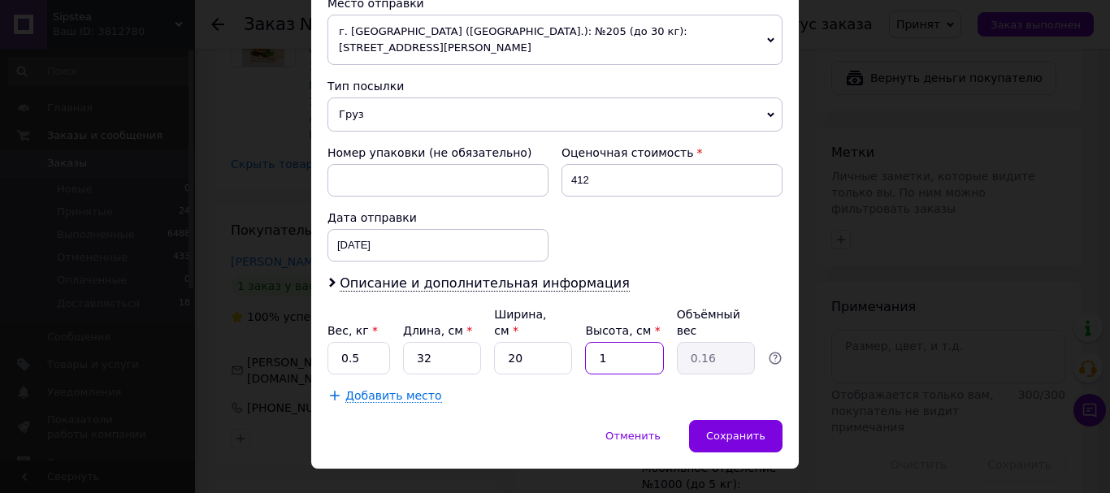
type input "12"
type input "1.92"
type input "12"
click at [743, 430] on span "Сохранить" at bounding box center [735, 436] width 59 height 12
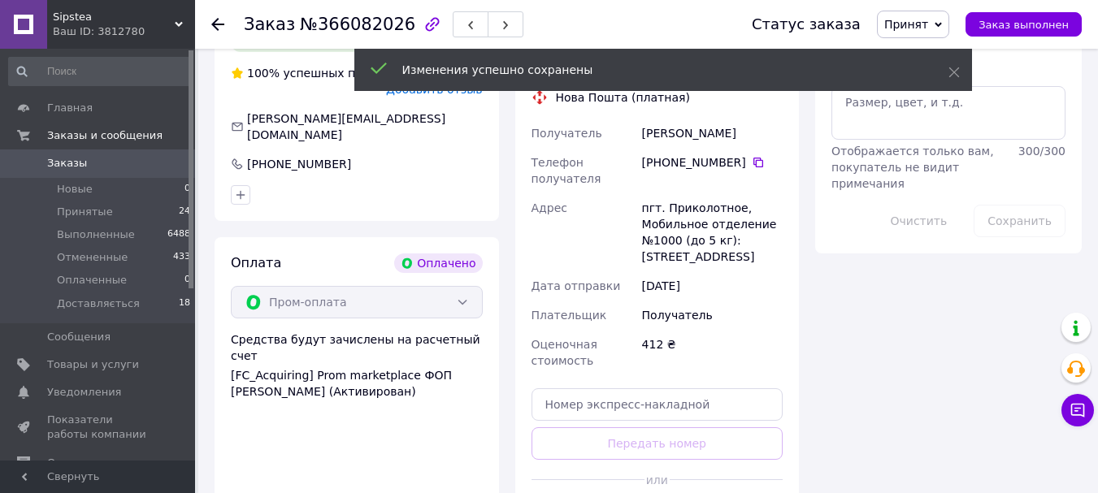
scroll to position [1625, 0]
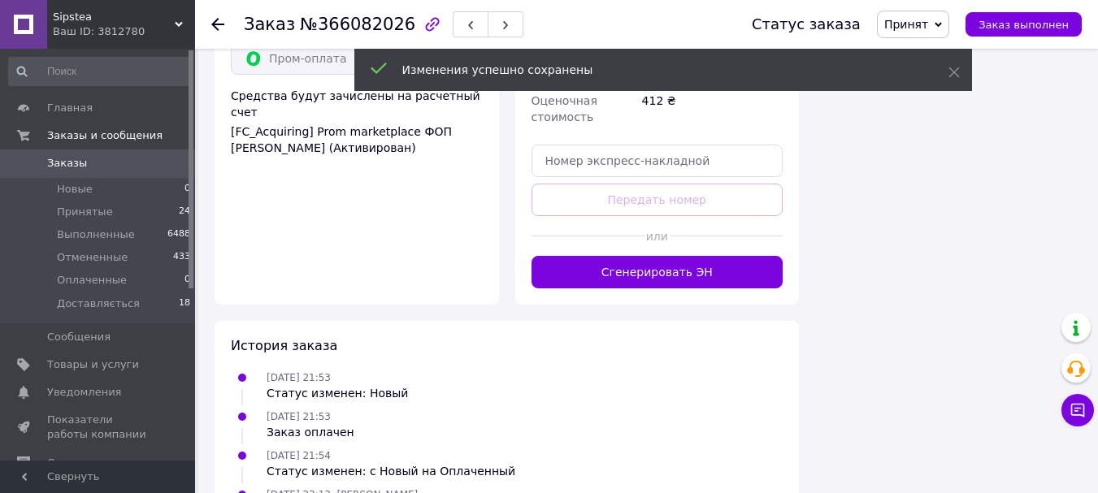
click at [688, 256] on button "Сгенерировать ЭН" at bounding box center [657, 272] width 252 height 32
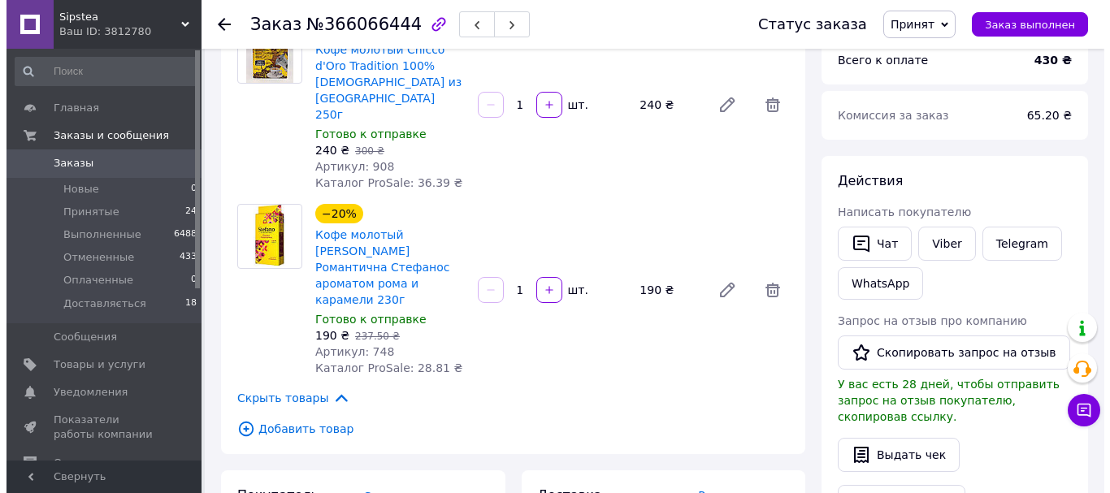
scroll to position [406, 0]
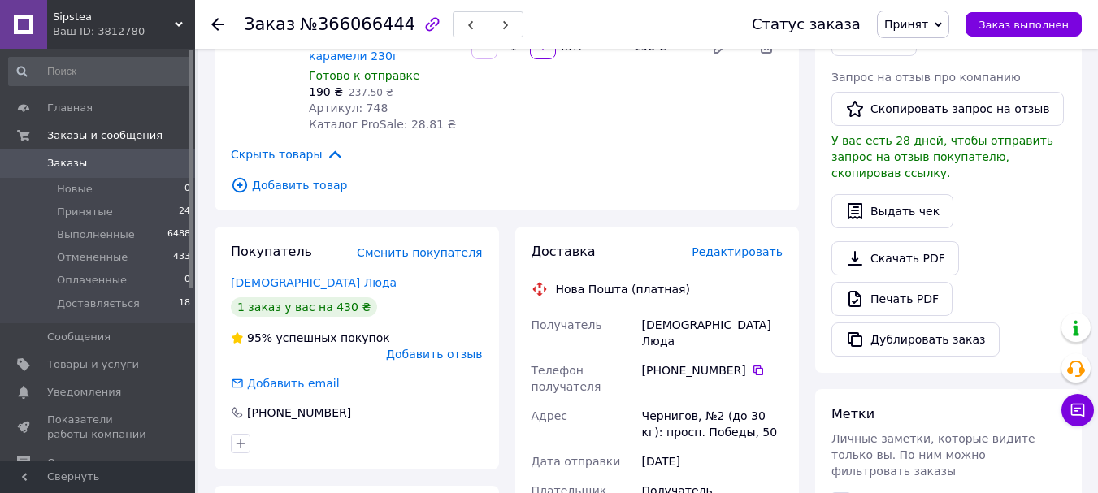
click at [748, 245] on span "Редактировать" at bounding box center [736, 251] width 91 height 13
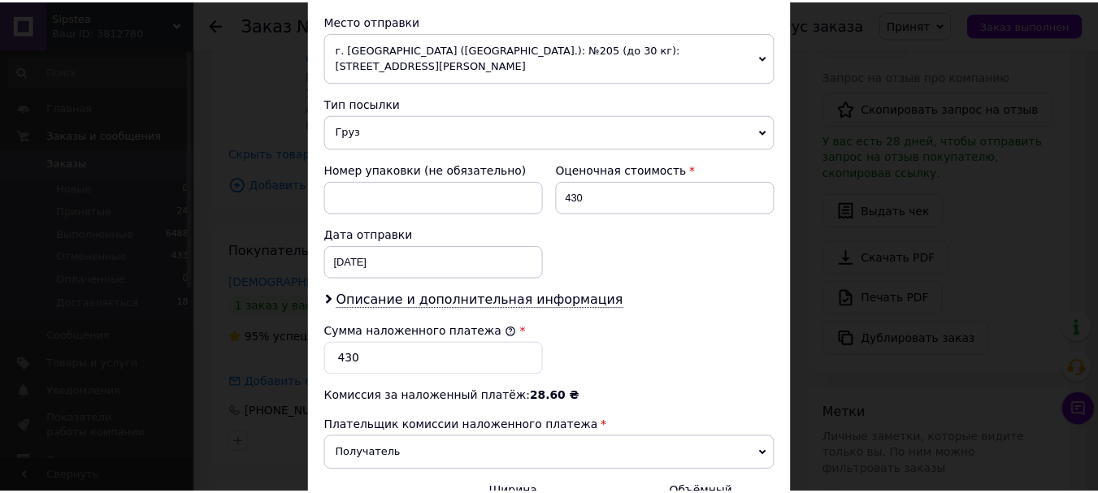
scroll to position [731, 0]
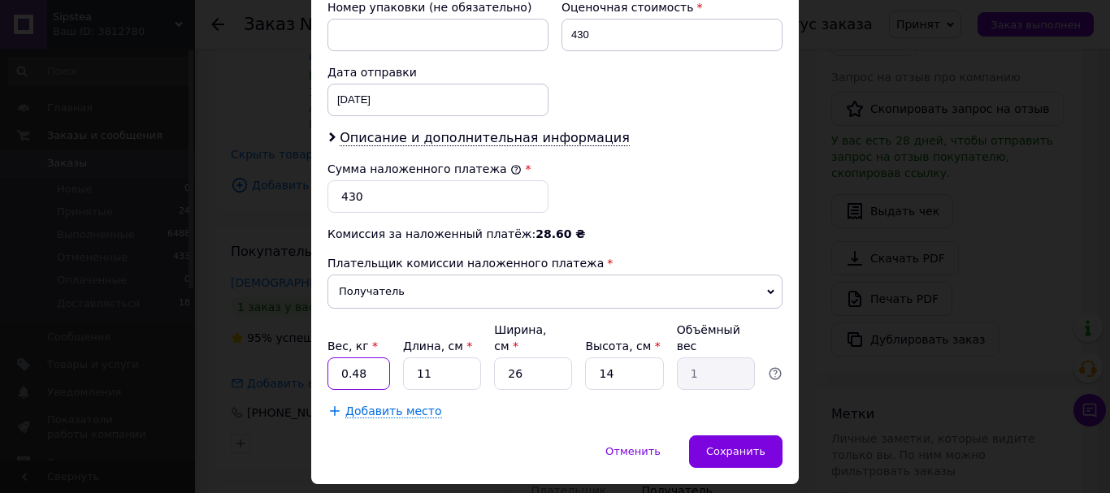
drag, startPoint x: 349, startPoint y: 340, endPoint x: 374, endPoint y: 338, distance: 24.4
click at [374, 357] on input "0.48" at bounding box center [358, 373] width 63 height 32
type input "0.6"
type input "3"
type input "0.27"
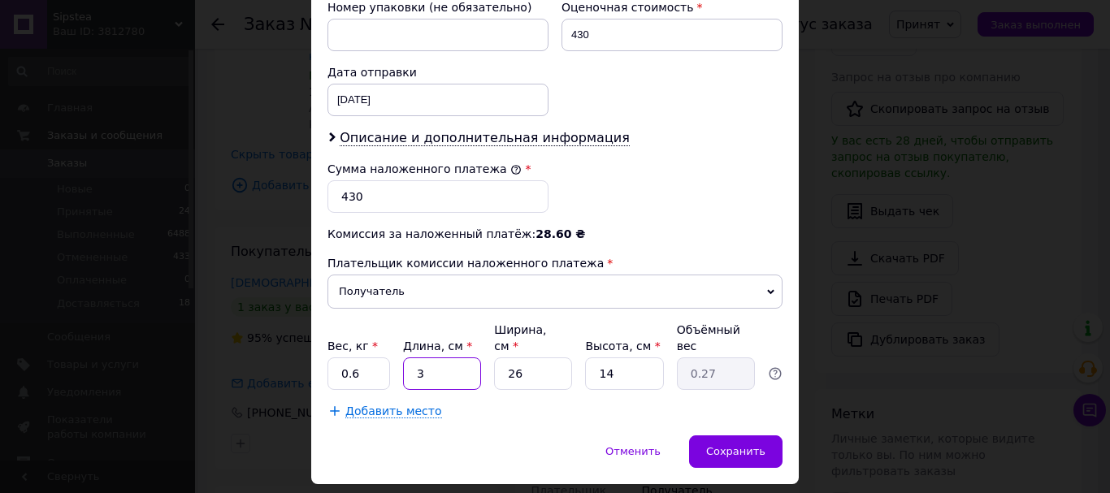
type input "32"
type input "2.91"
type input "32"
type input "2"
type input "0.22"
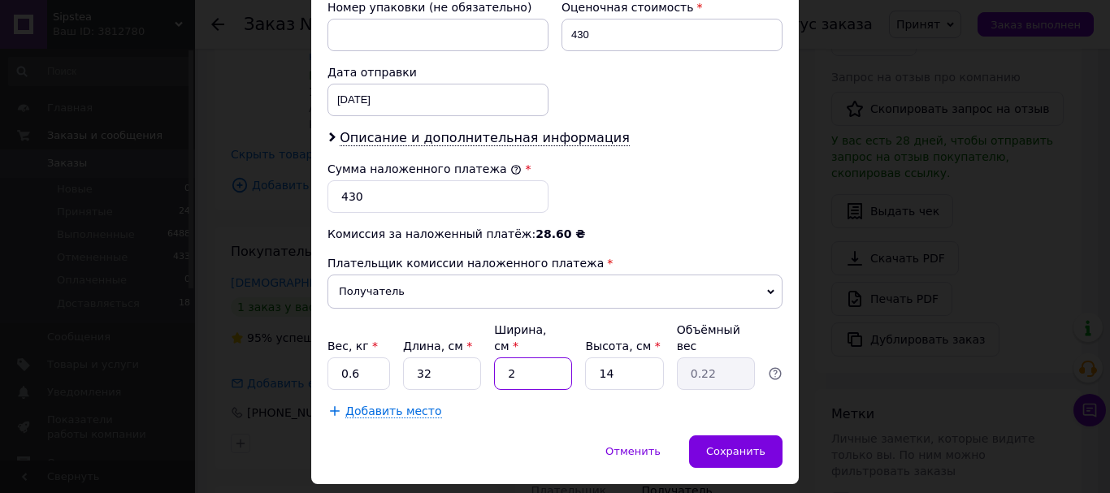
type input "20"
type input "2.24"
type input "20"
type input "1"
type input "0.16"
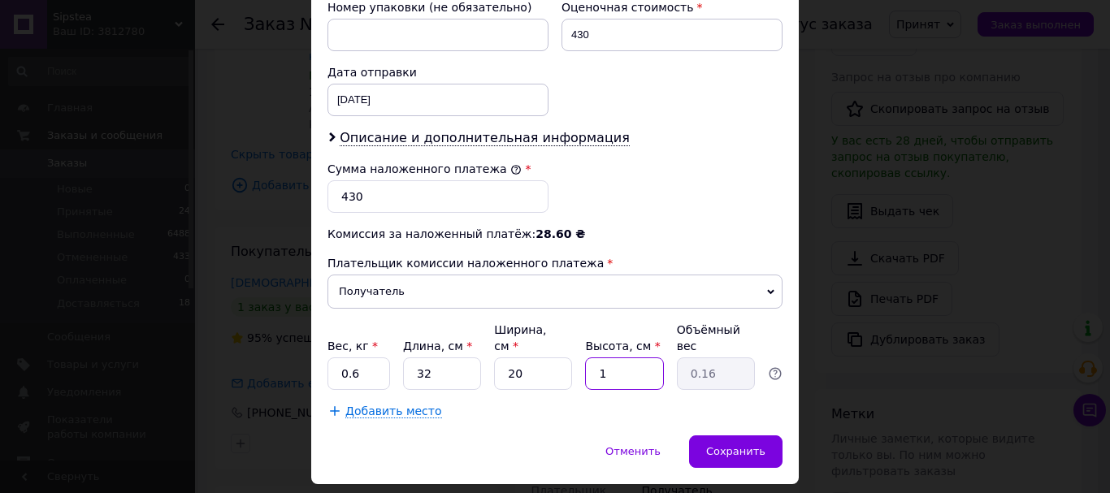
type input "12"
type input "1.92"
type input "12"
click at [734, 445] on span "Сохранить" at bounding box center [735, 451] width 59 height 12
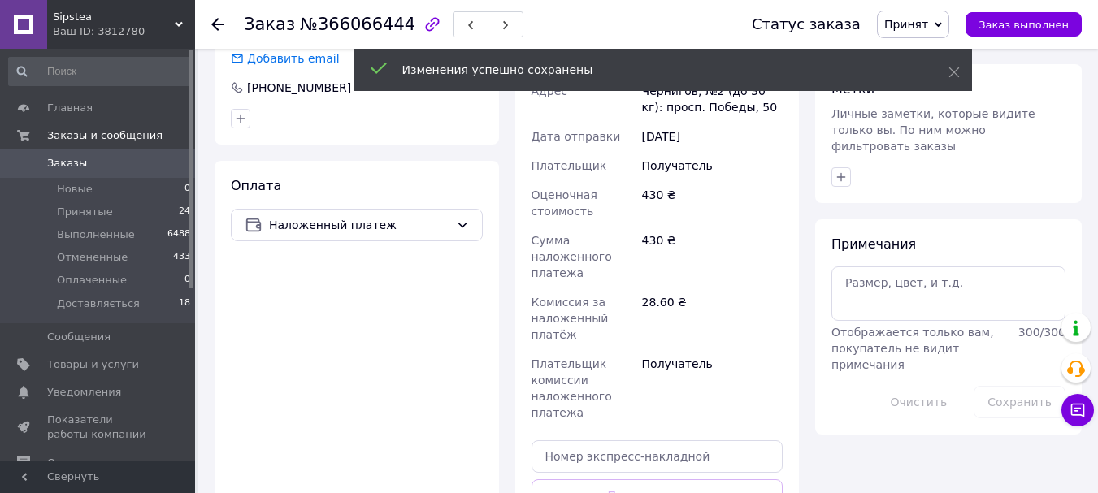
scroll to position [975, 0]
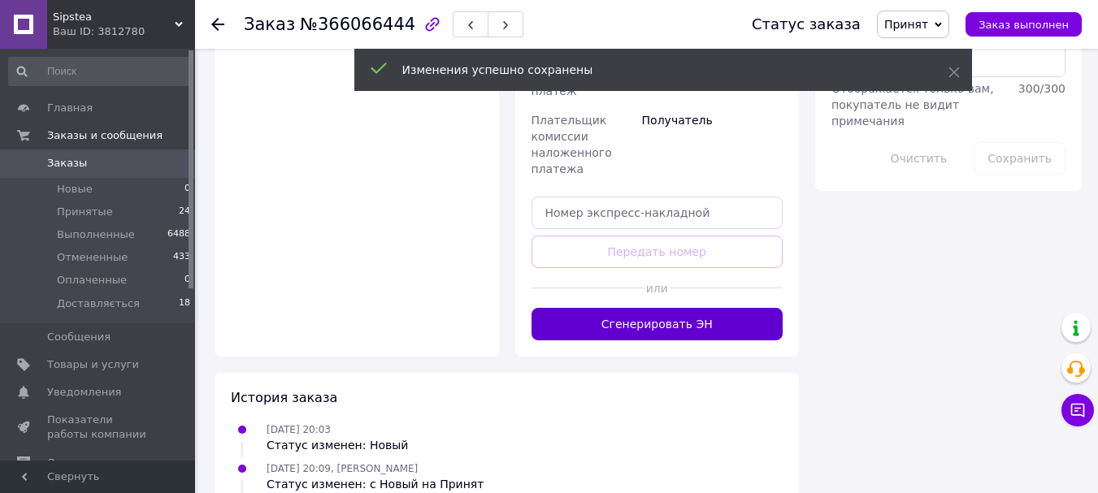
click at [699, 308] on button "Сгенерировать ЭН" at bounding box center [657, 324] width 252 height 32
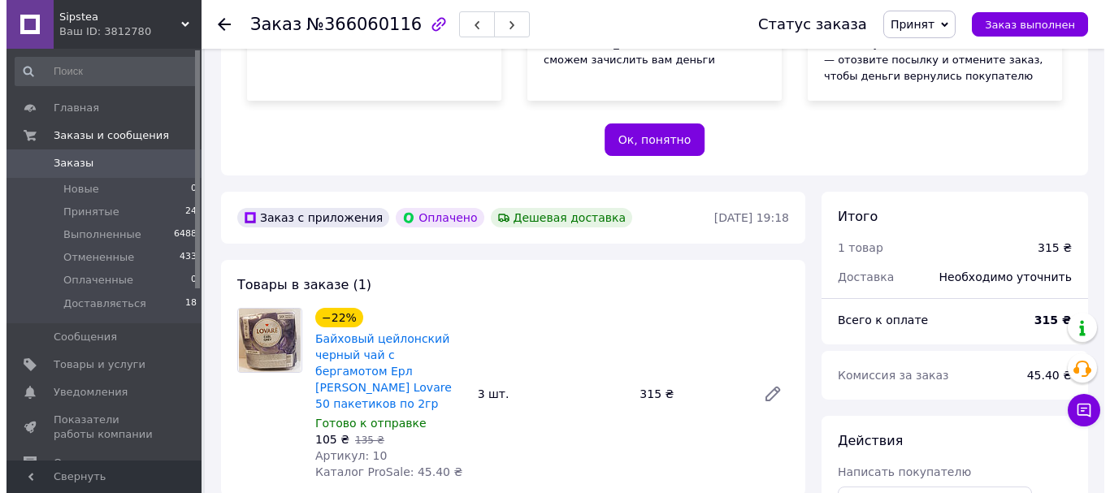
scroll to position [569, 0]
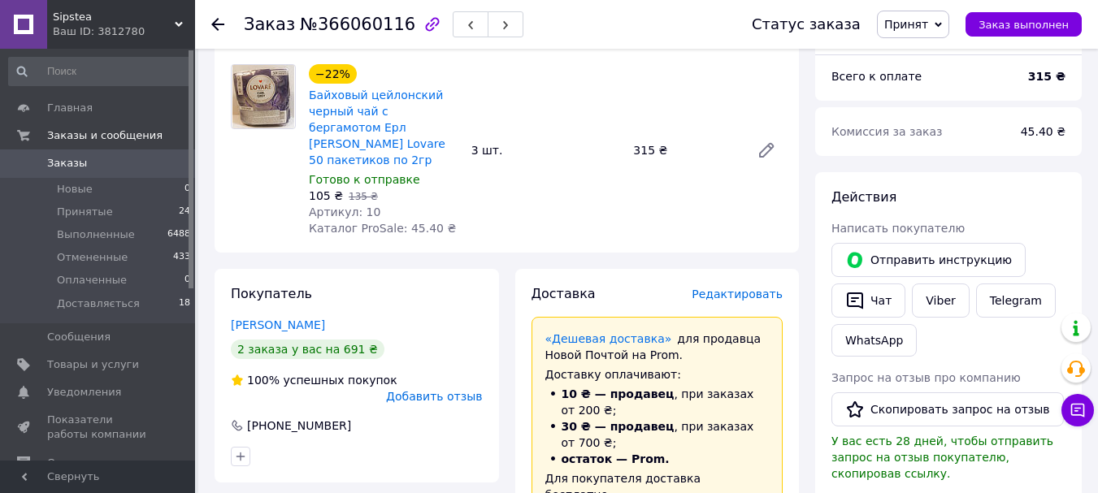
click at [753, 288] on span "Редактировать" at bounding box center [736, 294] width 91 height 13
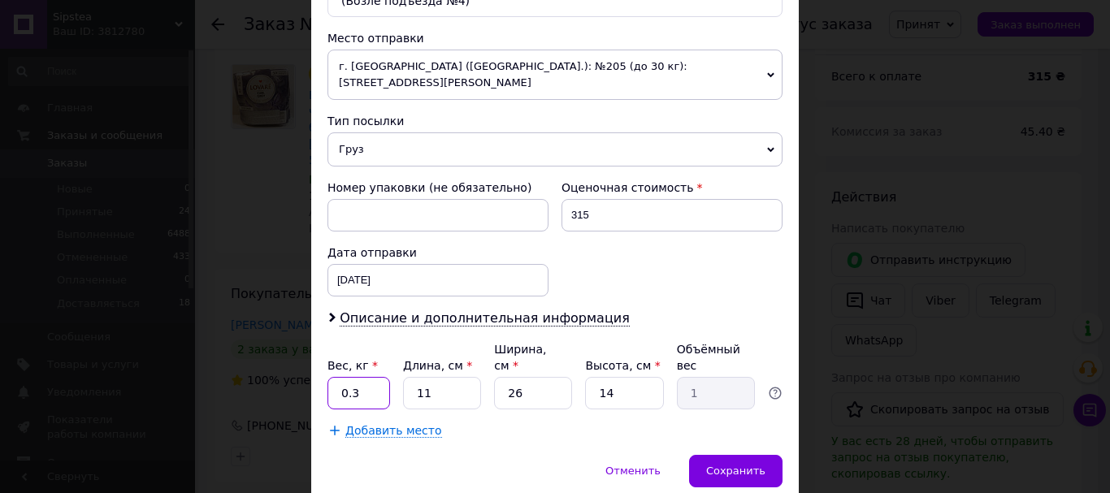
drag, startPoint x: 349, startPoint y: 345, endPoint x: 358, endPoint y: 344, distance: 9.0
click at [358, 377] on input "0.3" at bounding box center [358, 393] width 63 height 32
type input "0.5"
type input "3"
type input "0.27"
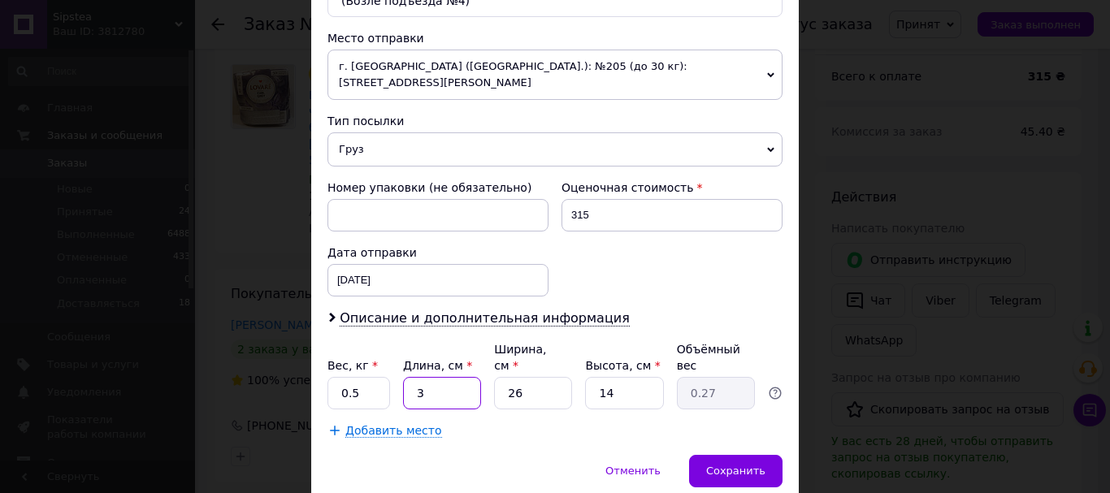
type input "32"
type input "2.91"
type input "32"
type input "2"
type input "0.22"
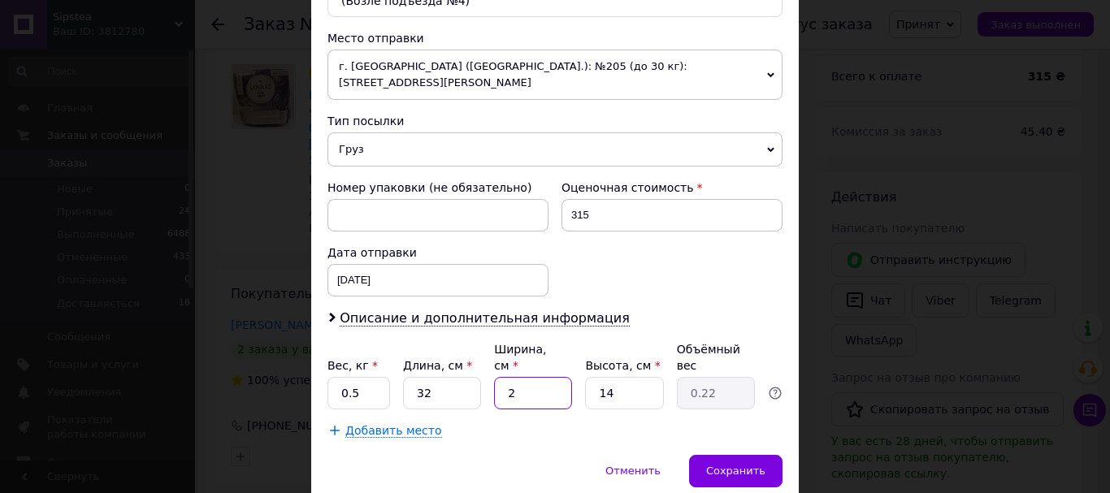
type input "20"
type input "2.24"
type input "20"
type input "1"
type input "0.16"
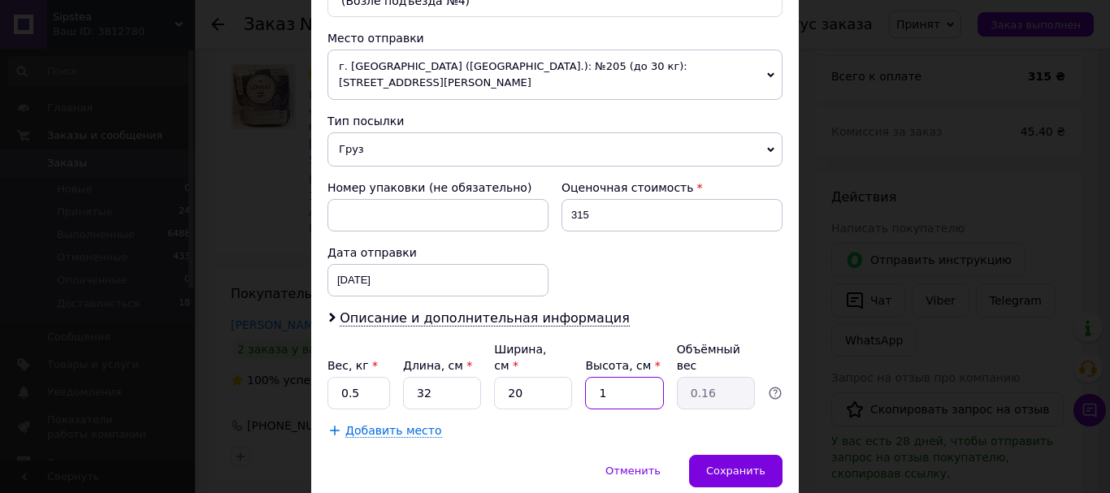
type input "12"
type input "1.92"
type input "12"
click at [726, 455] on div "Сохранить" at bounding box center [735, 471] width 93 height 32
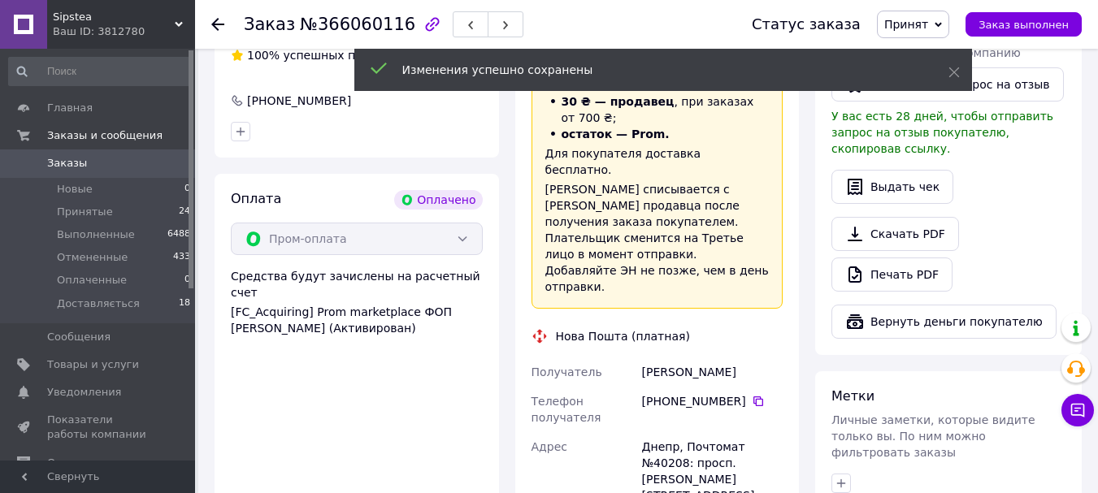
scroll to position [1137, 0]
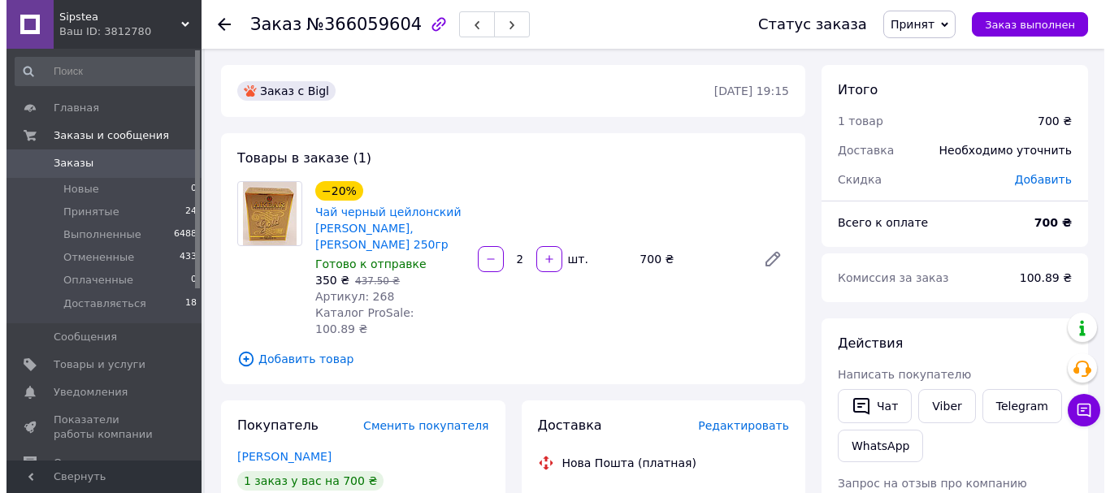
scroll to position [162, 0]
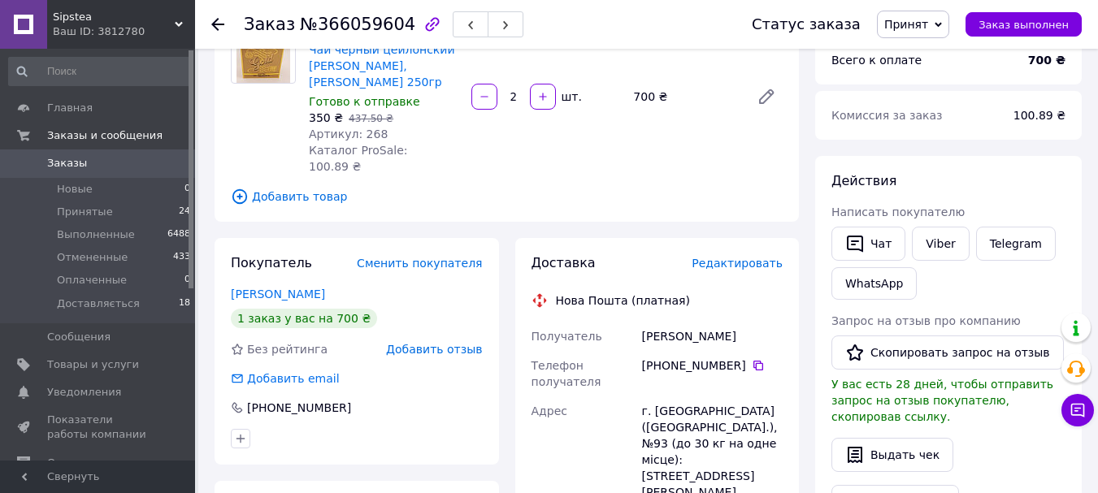
click at [760, 257] on span "Редактировать" at bounding box center [736, 263] width 91 height 13
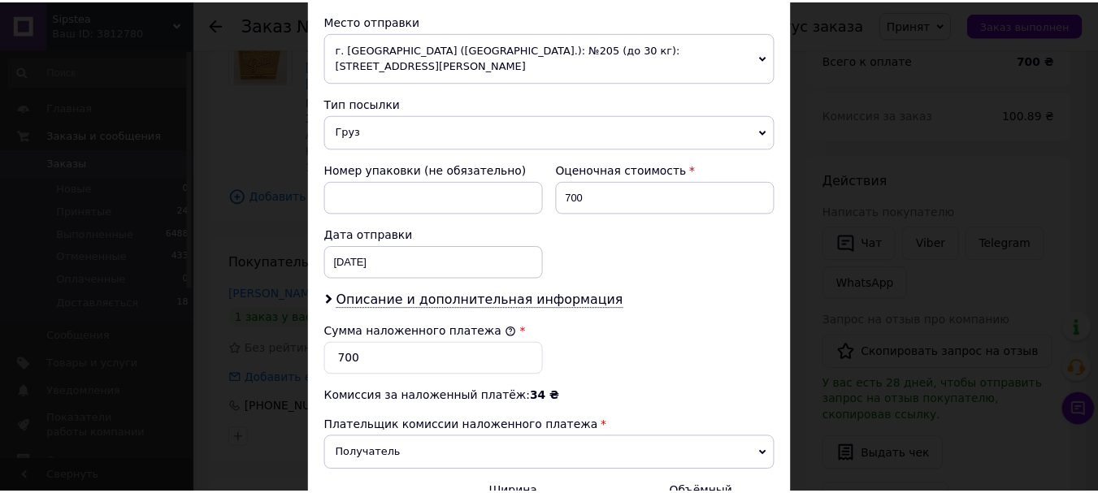
scroll to position [731, 0]
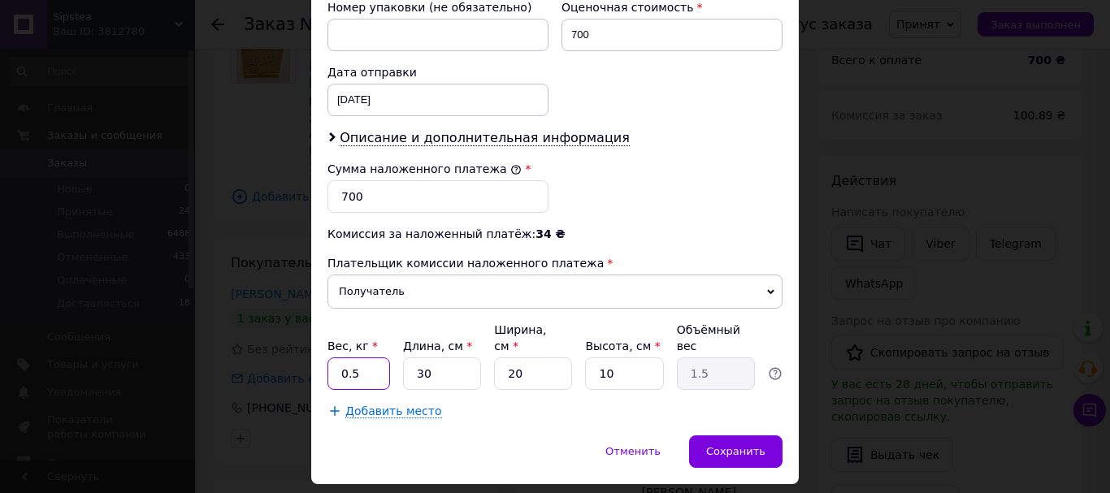
drag, startPoint x: 350, startPoint y: 340, endPoint x: 360, endPoint y: 340, distance: 9.8
click at [360, 357] on input "0.5" at bounding box center [358, 373] width 63 height 32
type input "0.7"
type input "3"
type input "0.15"
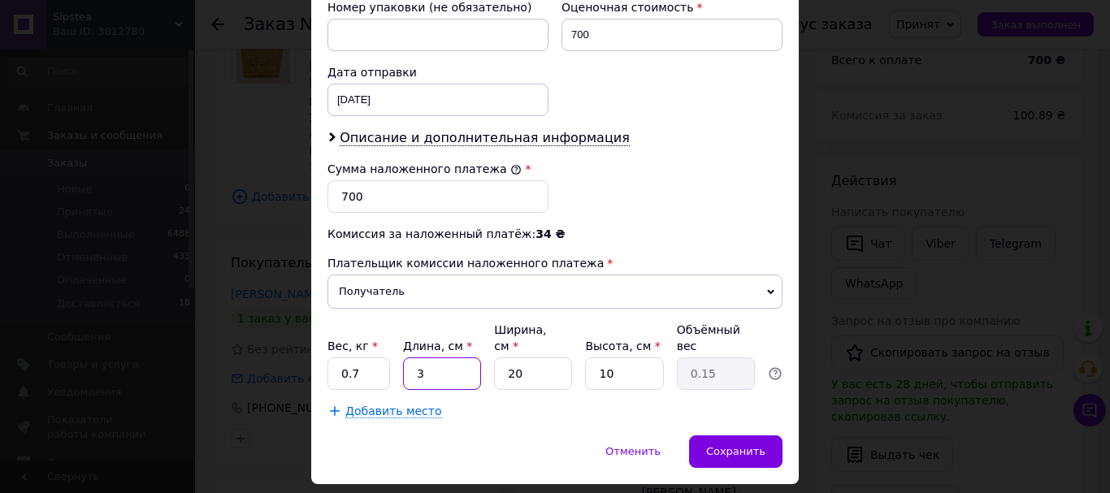
type input "32"
type input "1.6"
type input "32"
type input "2"
type input "0.16"
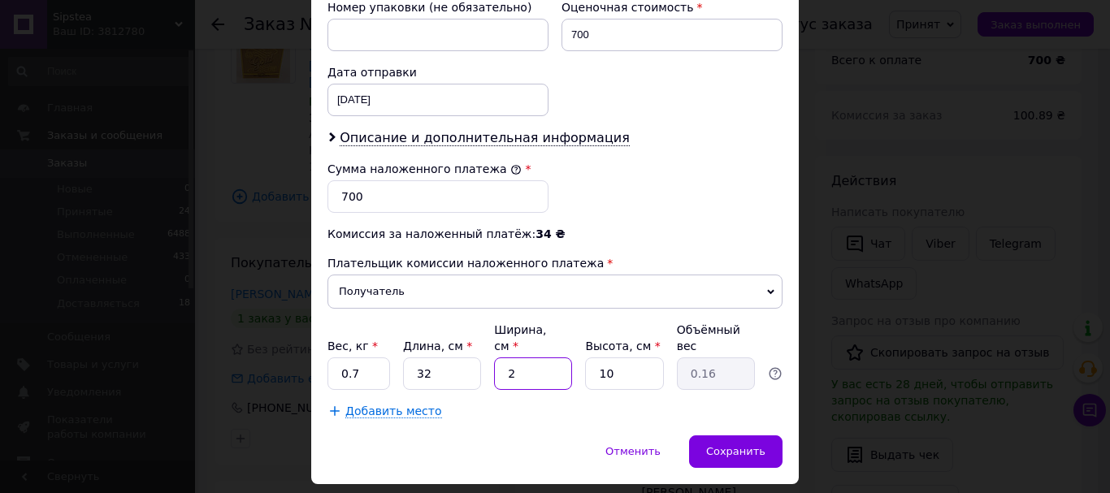
type input "20"
type input "1.6"
type input "1"
type input "0.16"
type input "12"
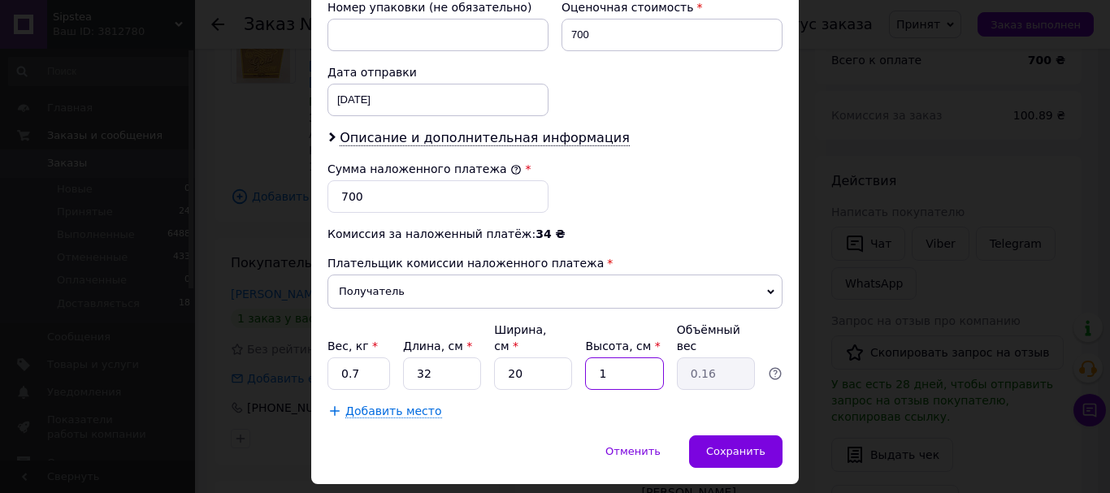
type input "1.92"
type input "12"
click at [746, 435] on div "Сохранить" at bounding box center [735, 451] width 93 height 32
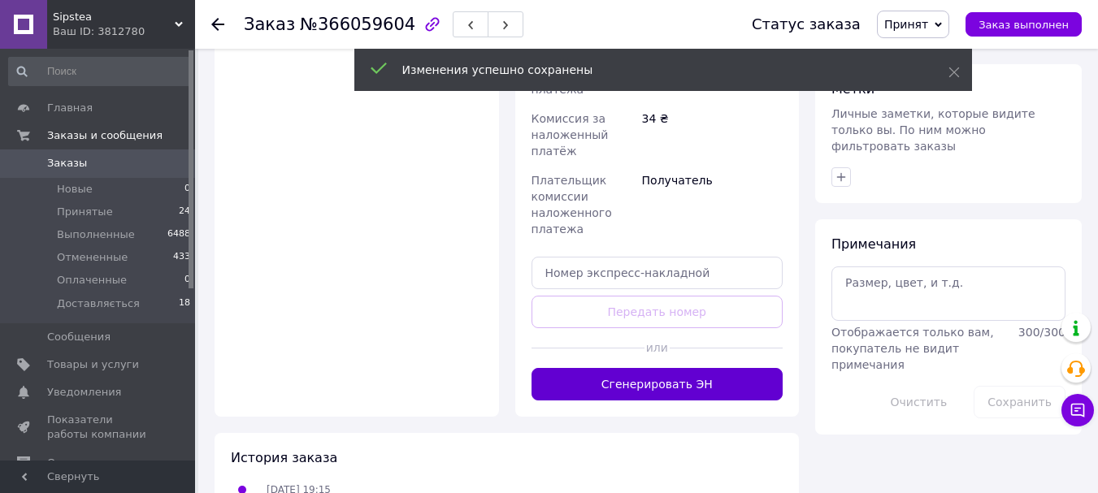
click at [726, 368] on button "Сгенерировать ЭН" at bounding box center [657, 384] width 252 height 32
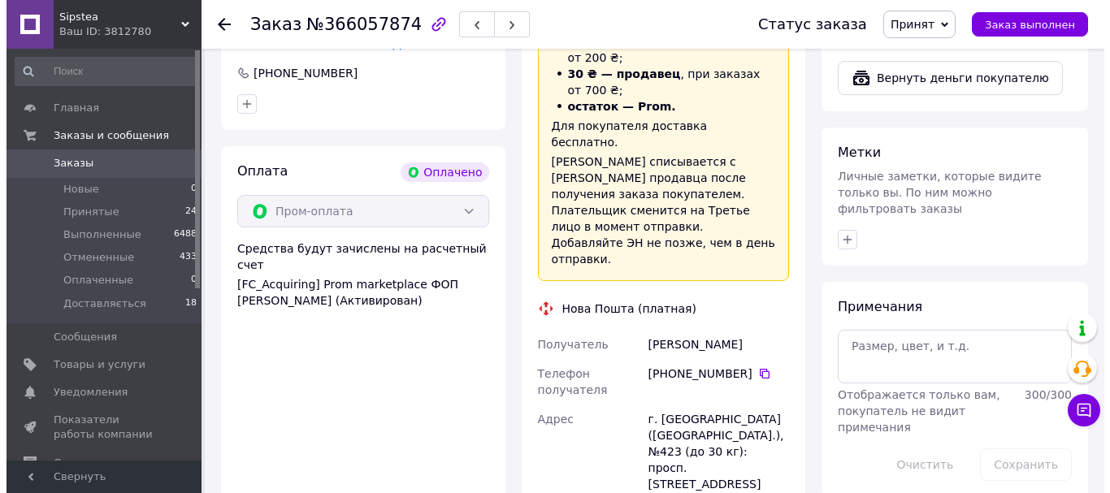
scroll to position [975, 0]
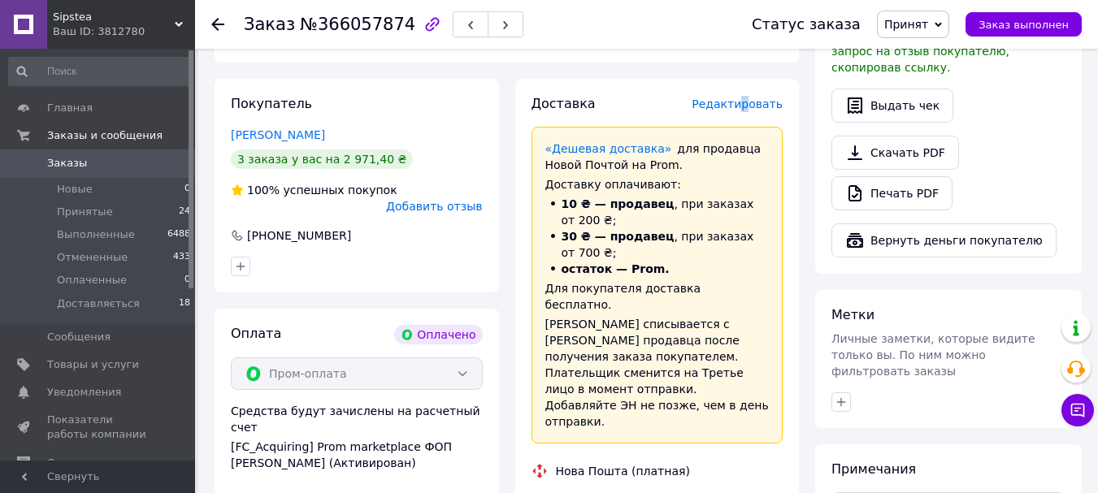
click at [751, 97] on span "Редактировать" at bounding box center [736, 103] width 91 height 13
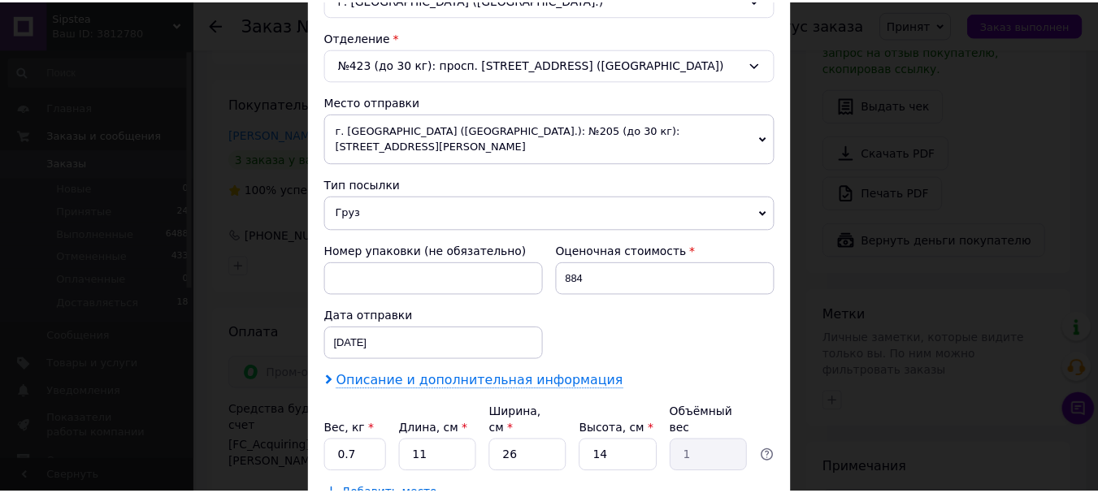
scroll to position [586, 0]
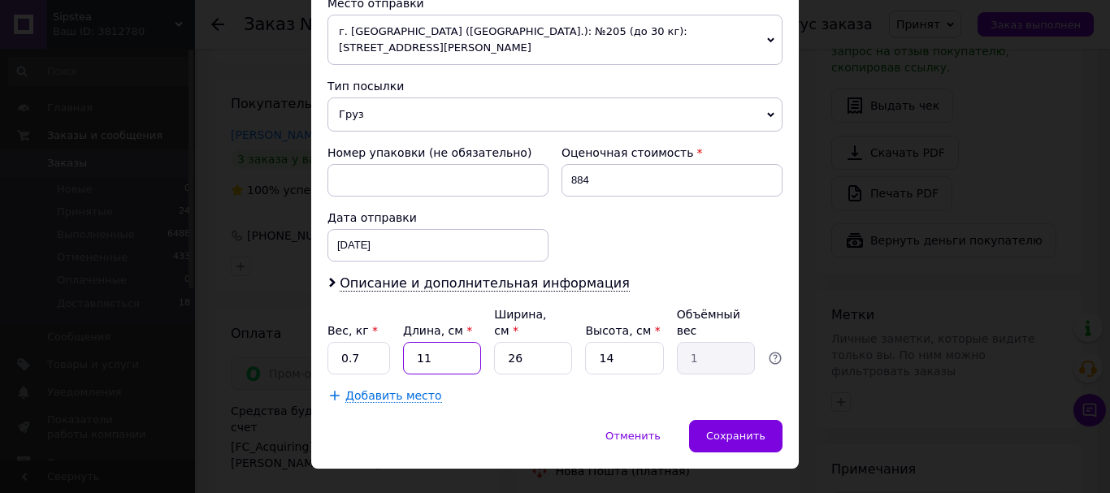
drag, startPoint x: 418, startPoint y: 326, endPoint x: 440, endPoint y: 321, distance: 21.7
click at [440, 342] on input "11" at bounding box center [442, 358] width 78 height 32
type input "18"
type input "1.64"
type input "18"
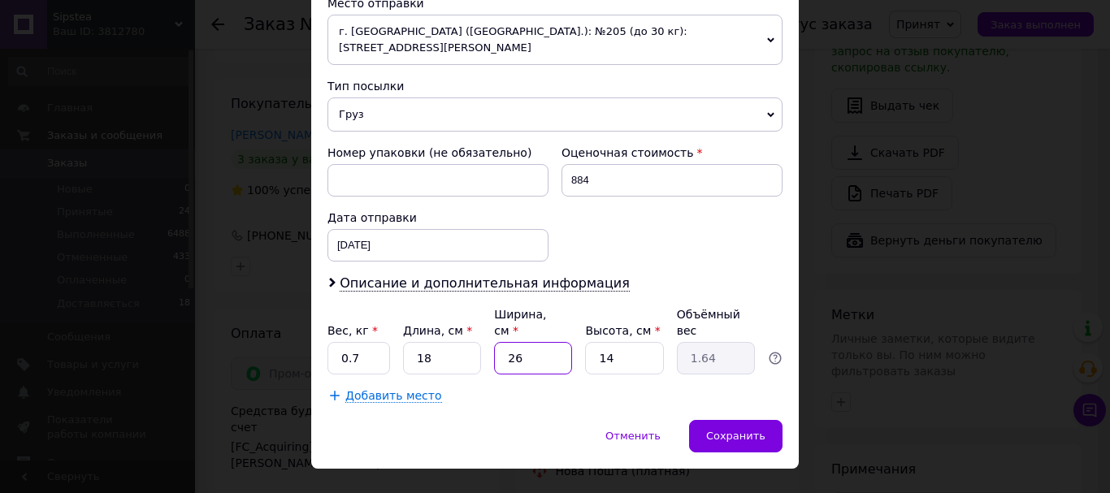
type input "1"
type input "0.1"
type input "17"
type input "1.07"
type input "17"
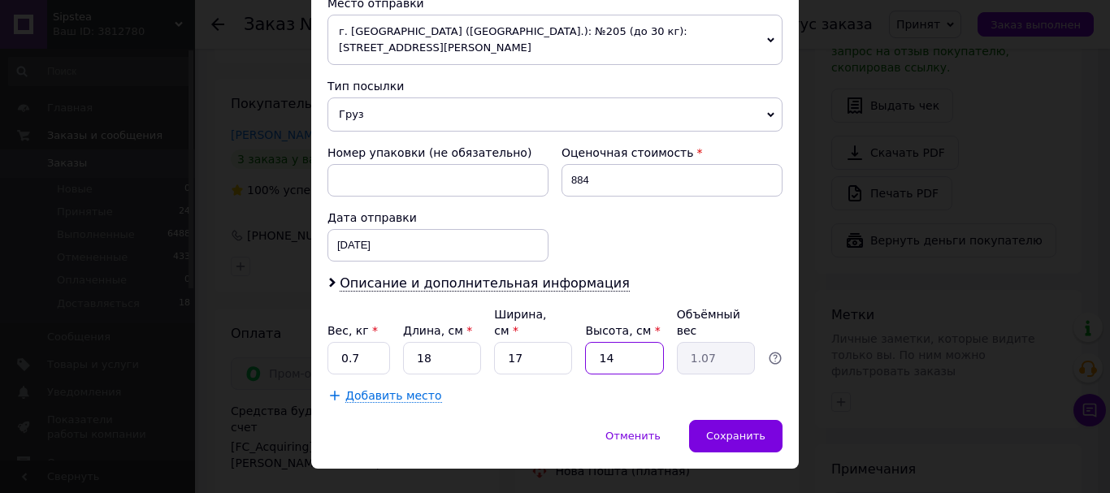
type input "4"
type input "0.31"
type input "42"
type input "3.21"
type input "42"
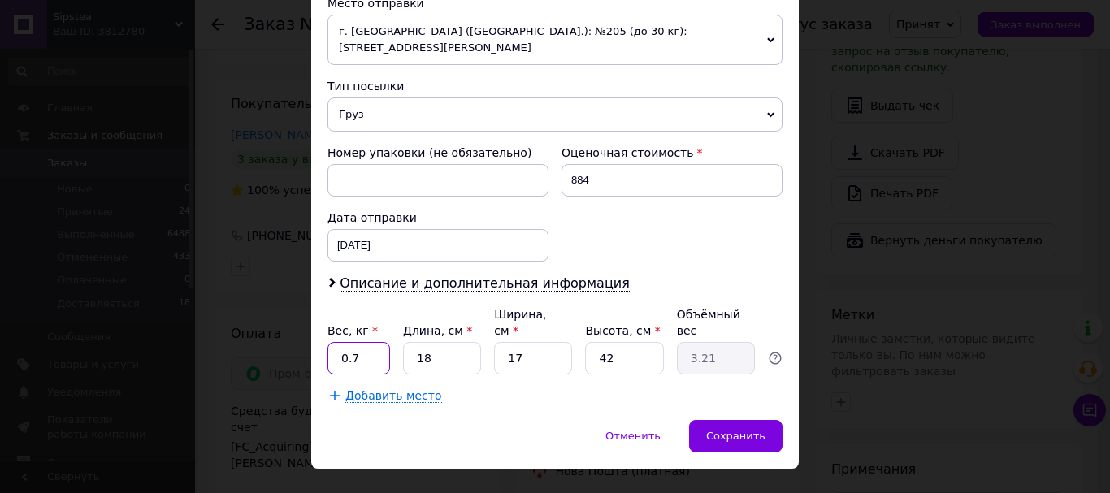
click at [373, 342] on input "0.7" at bounding box center [358, 358] width 63 height 32
type input "0"
type input "1"
click at [754, 430] on span "Сохранить" at bounding box center [735, 436] width 59 height 12
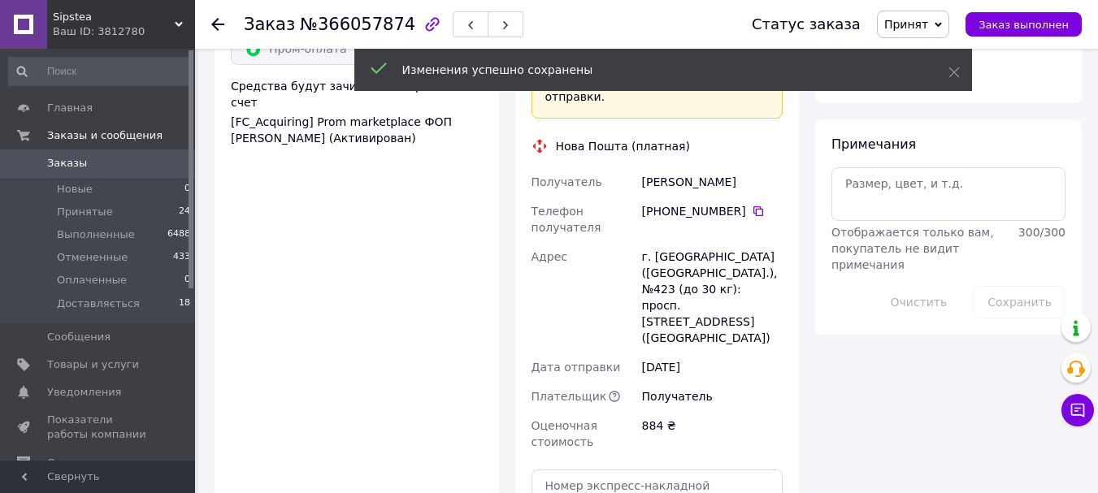
scroll to position [1462, 0]
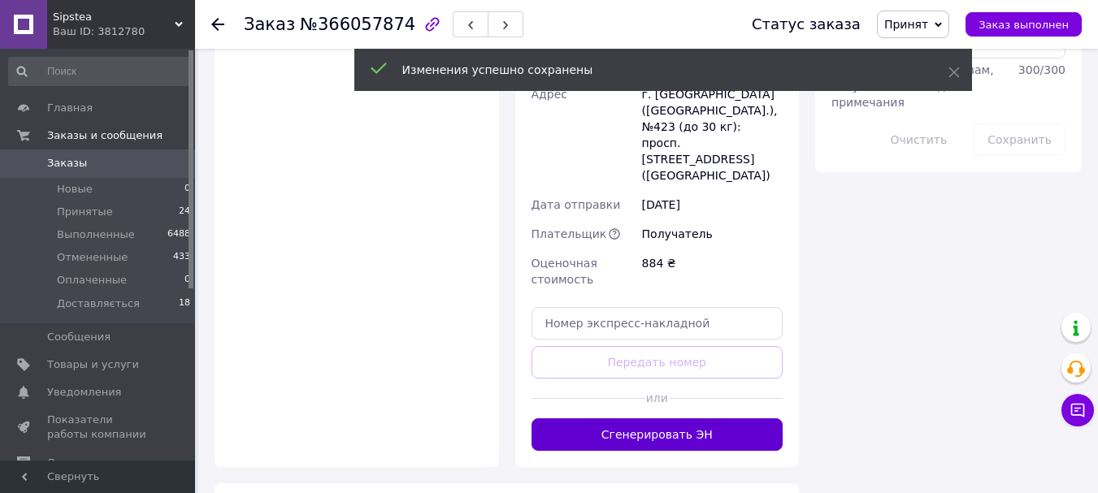
click at [721, 418] on button "Сгенерировать ЭН" at bounding box center [657, 434] width 252 height 32
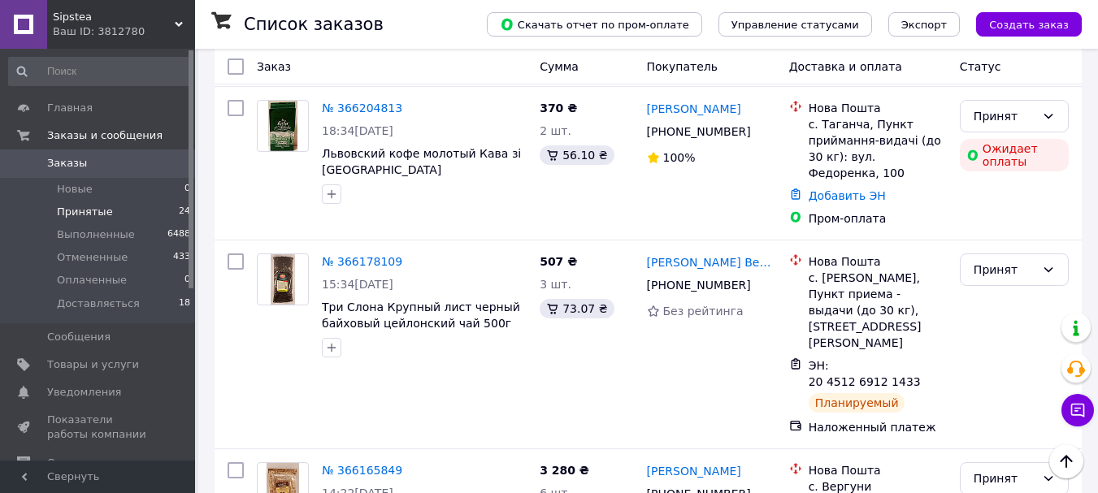
scroll to position [2193, 0]
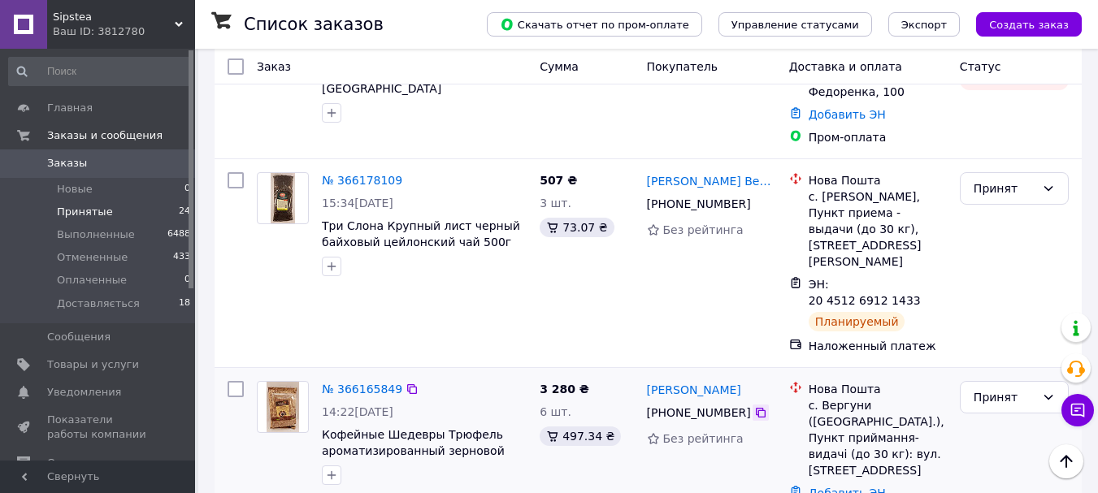
click at [754, 406] on icon at bounding box center [760, 412] width 13 height 13
click at [756, 408] on icon at bounding box center [761, 413] width 10 height 10
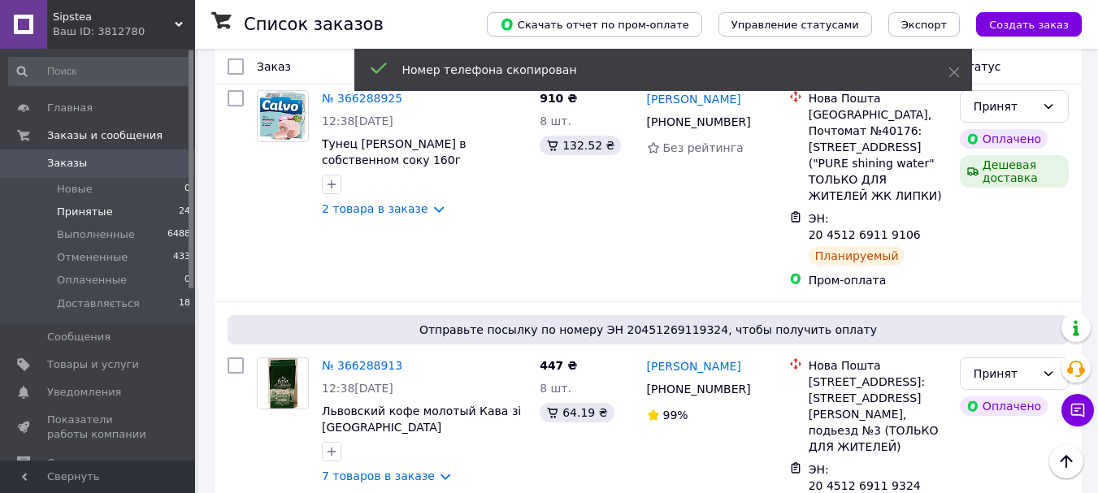
scroll to position [0, 0]
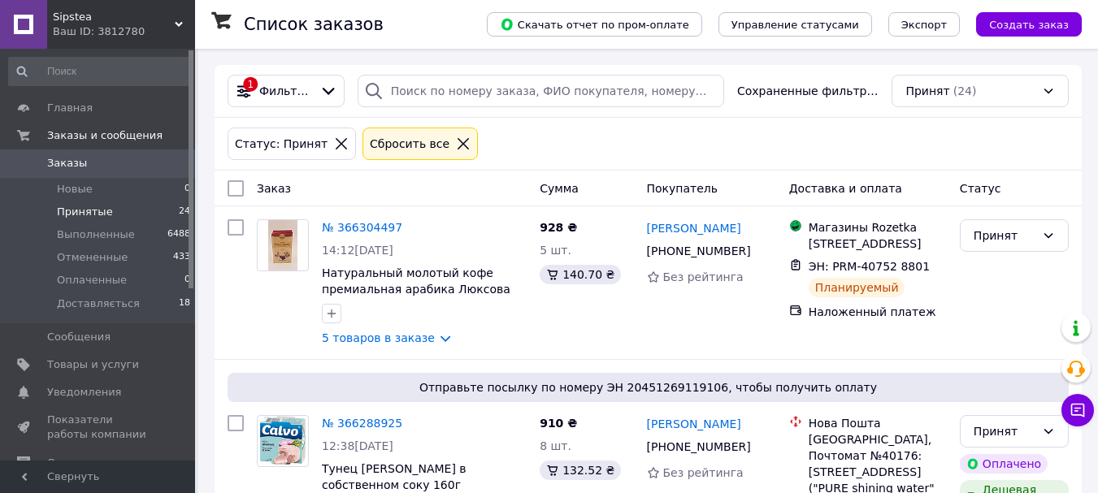
click at [456, 141] on icon at bounding box center [463, 143] width 15 height 15
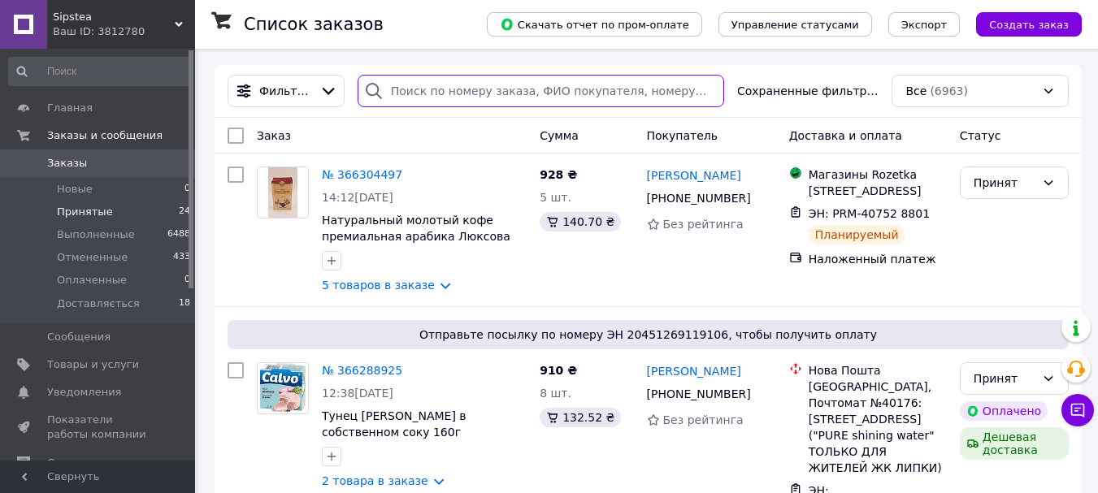
paste input "+380992080702"
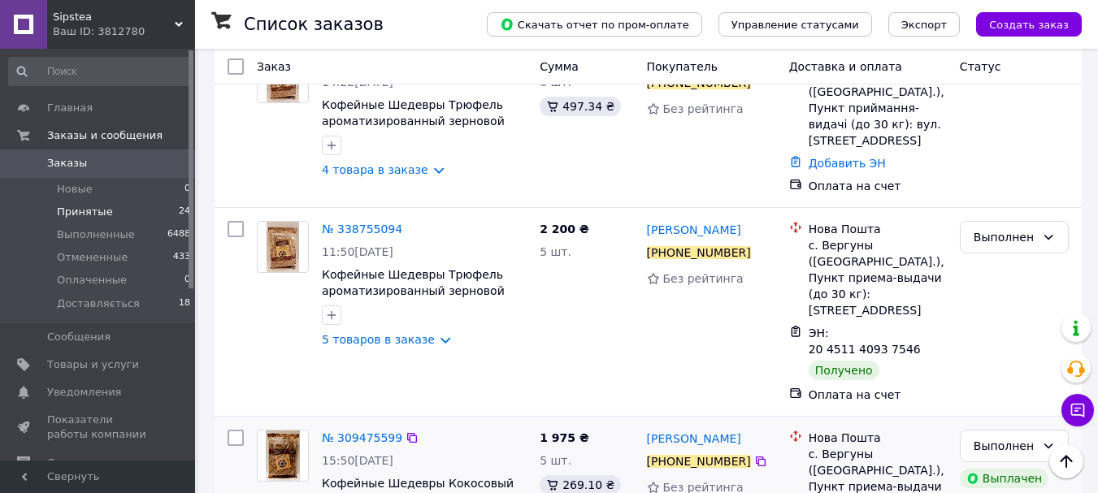
scroll to position [34, 0]
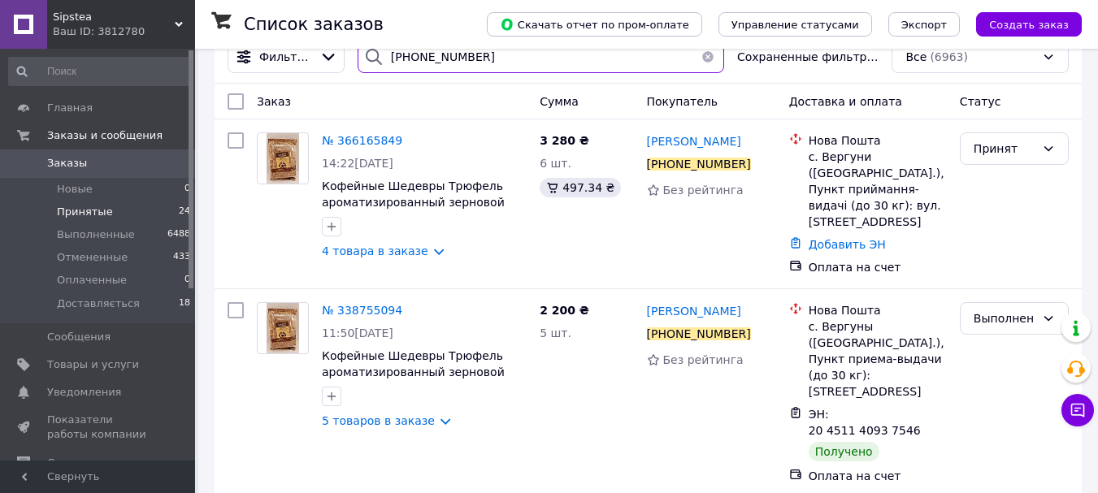
type input "+380992080702"
click at [132, 207] on li "Принятые 24" at bounding box center [100, 212] width 200 height 23
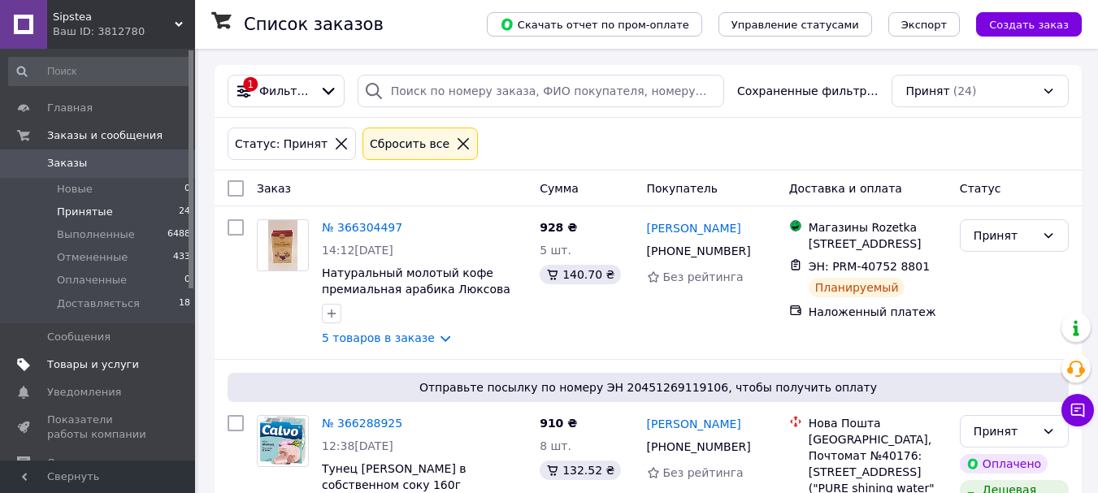
click at [105, 362] on span "Товары и услуги" at bounding box center [93, 364] width 92 height 15
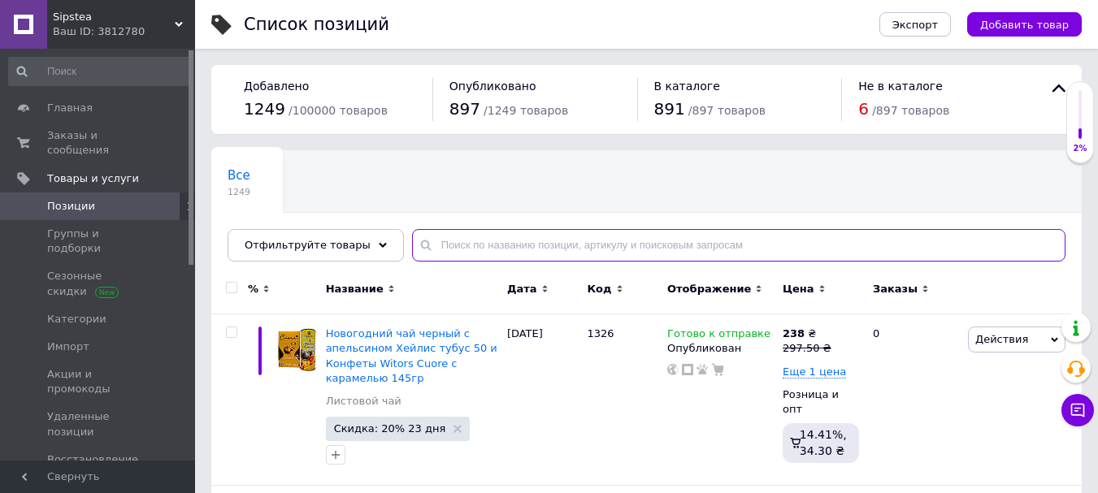
click at [507, 235] on input "text" at bounding box center [738, 245] width 653 height 32
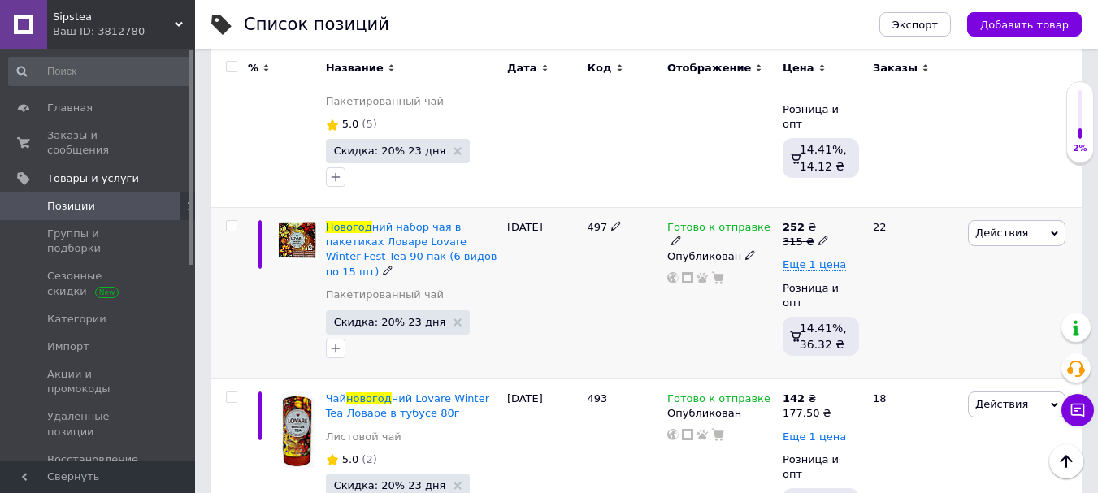
scroll to position [1056, 0]
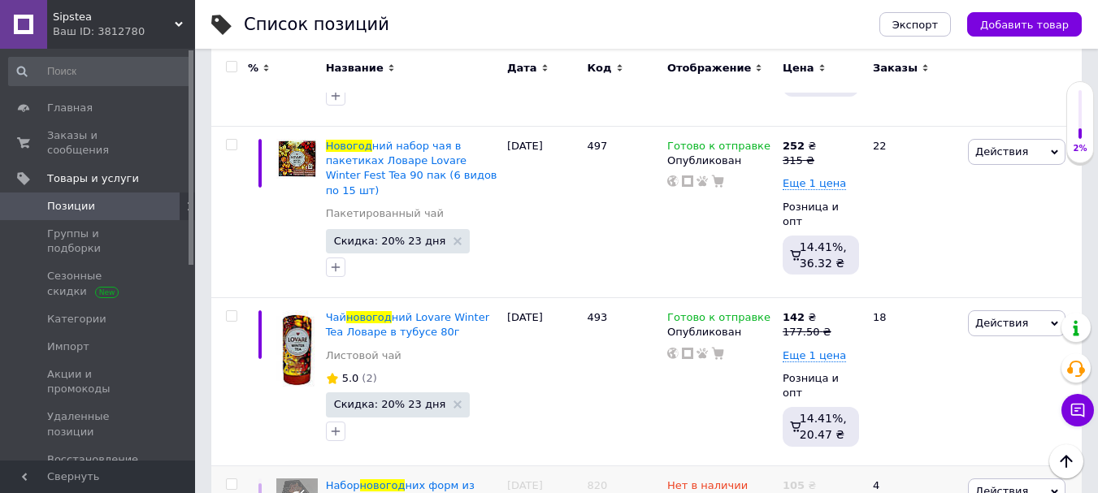
type input "новогод"
click at [835, 326] on icon at bounding box center [840, 331] width 10 height 10
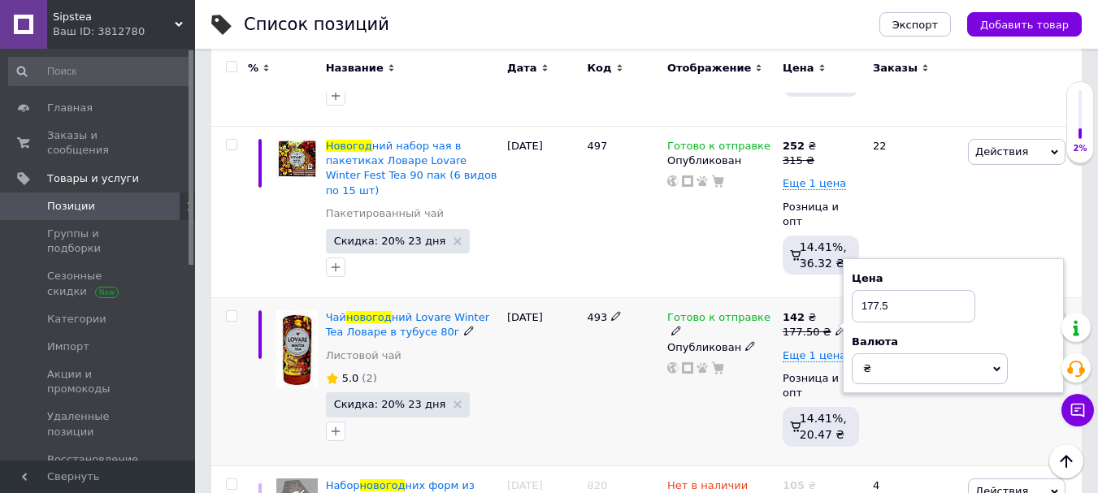
drag, startPoint x: 872, startPoint y: 245, endPoint x: 905, endPoint y: 245, distance: 33.3
click at [905, 290] on input "177.5" at bounding box center [912, 306] width 123 height 32
type input "178.75"
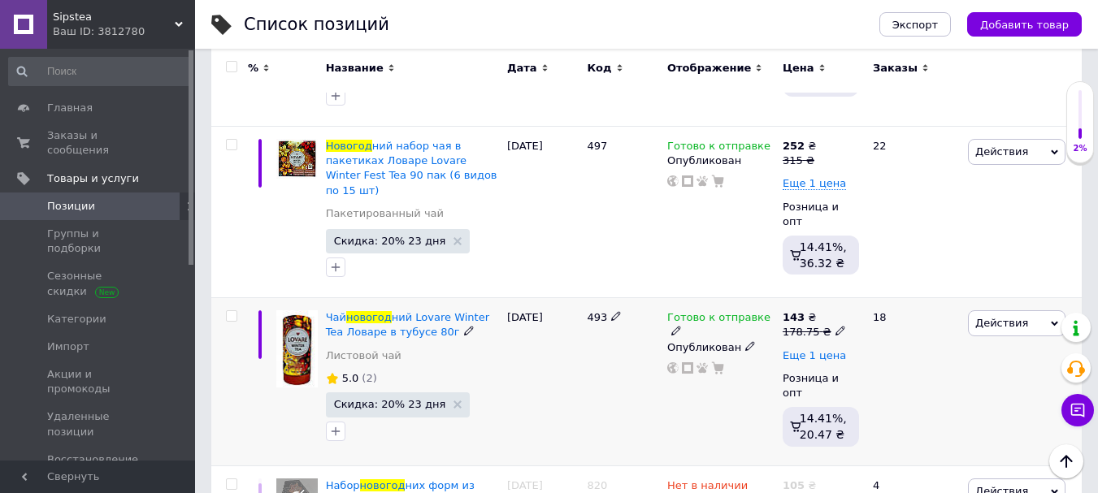
click at [824, 349] on span "Еще 1 цена" at bounding box center [813, 355] width 63 height 13
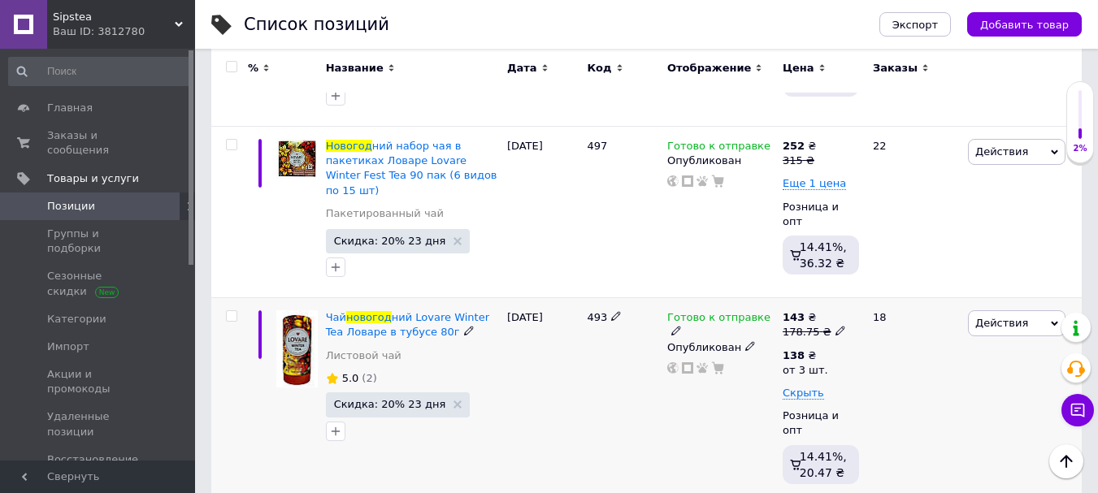
click at [816, 310] on div "143 ₴ 178.75 ₴ 138 ₴ от 3 шт. Скрыть Розница и опт 14.41%, 20.47 ₴" at bounding box center [820, 400] width 76 height 180
click at [820, 349] on icon at bounding box center [825, 354] width 10 height 10
drag, startPoint x: 859, startPoint y: 255, endPoint x: 882, endPoint y: 255, distance: 23.6
click at [882, 303] on input "138" at bounding box center [925, 319] width 156 height 32
type input "141"
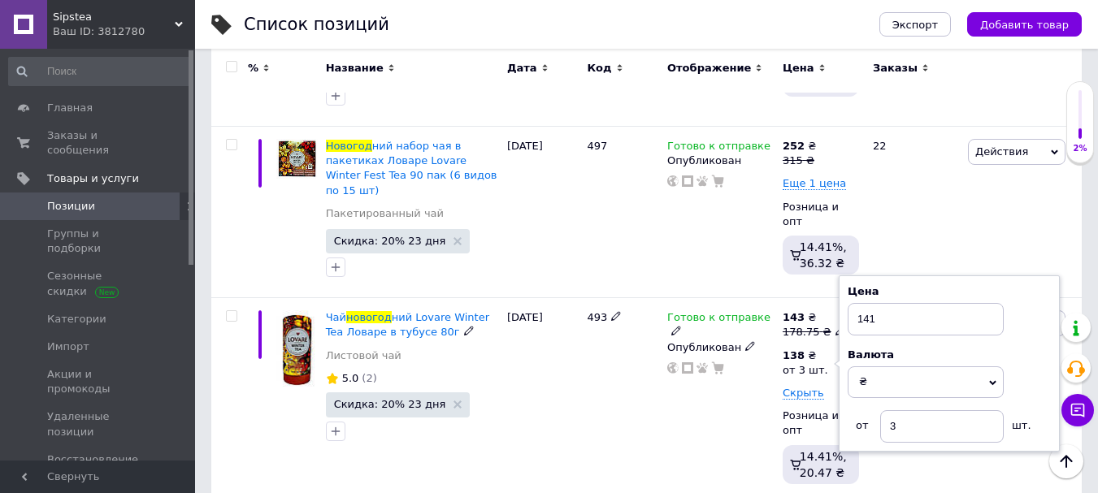
click at [701, 355] on div "Готово к отправке Опубликован" at bounding box center [720, 401] width 115 height 206
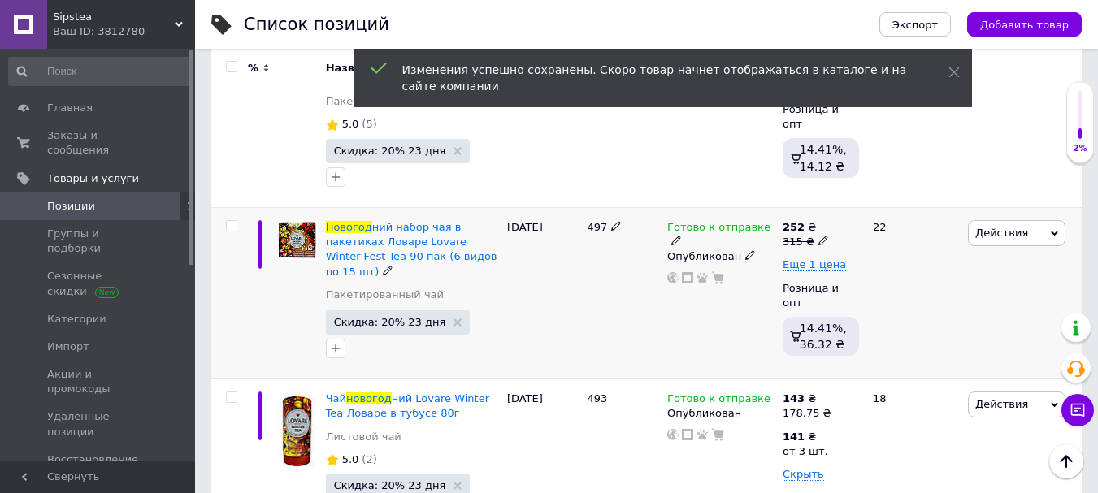
scroll to position [894, 0]
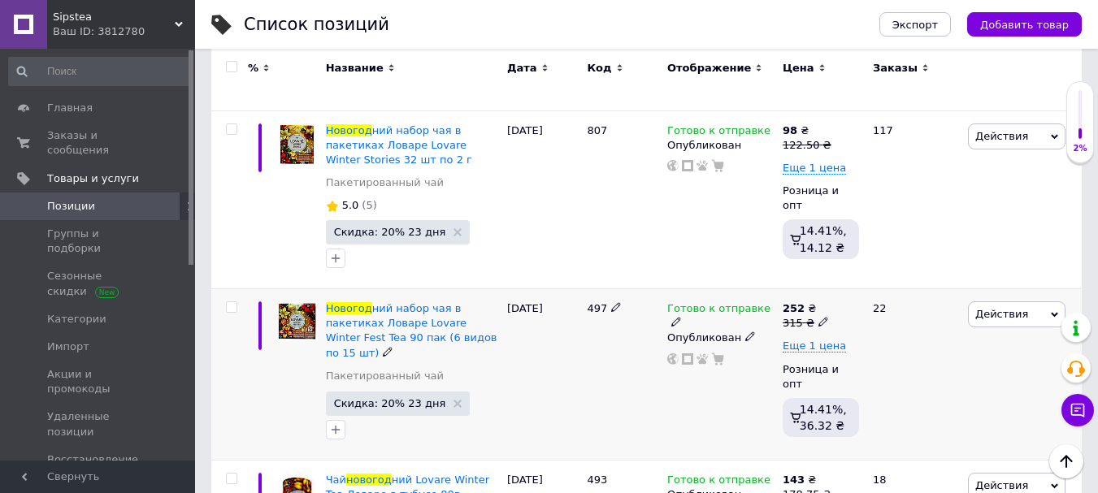
click at [819, 318] on use at bounding box center [822, 322] width 9 height 9
click at [684, 341] on div "Готово к отправке Опубликован" at bounding box center [720, 374] width 115 height 171
click at [819, 316] on span at bounding box center [823, 321] width 10 height 11
drag, startPoint x: 847, startPoint y: 252, endPoint x: 879, endPoint y: 249, distance: 31.8
click at [879, 281] on input "315" at bounding box center [899, 297] width 123 height 32
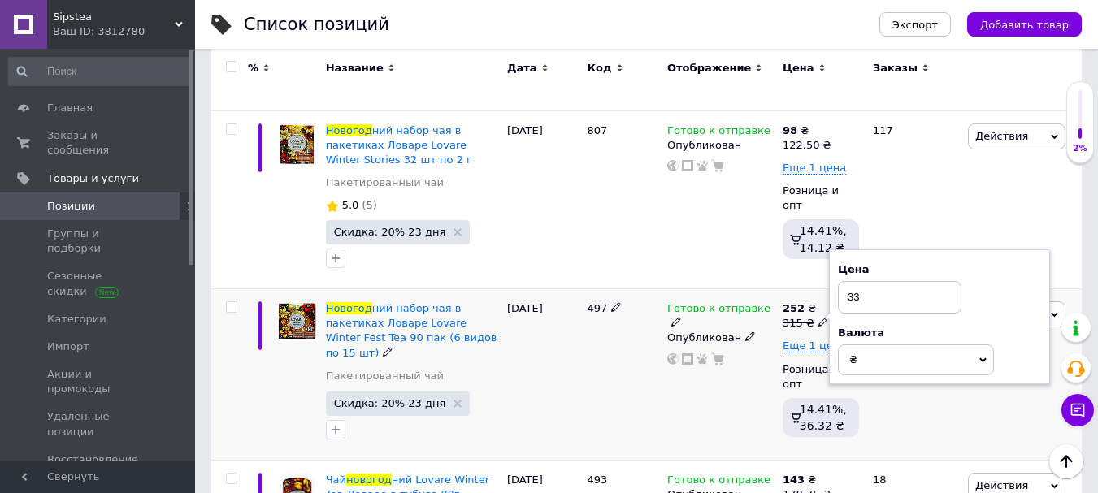
type input "330"
click at [823, 340] on span "Еще 1 цена" at bounding box center [813, 346] width 63 height 13
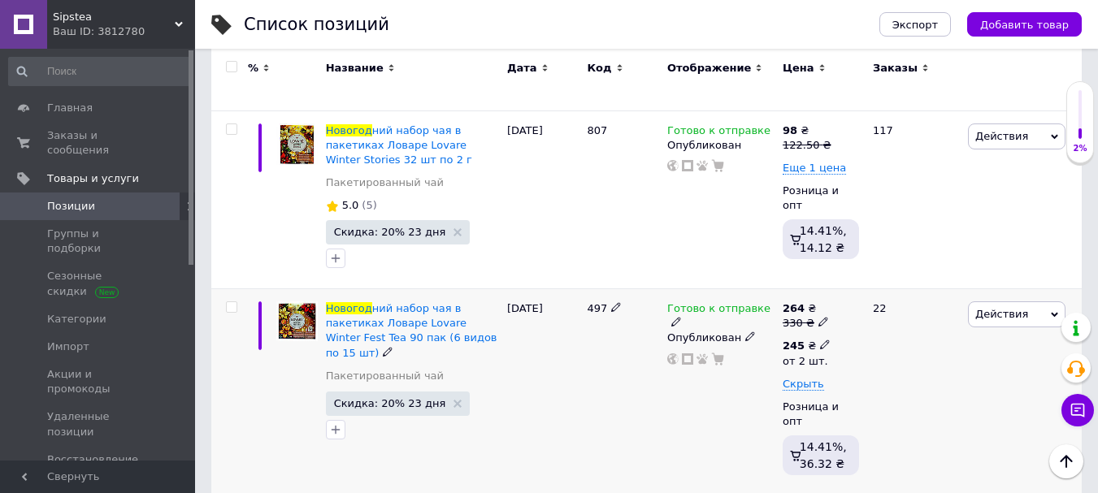
click at [820, 340] on use at bounding box center [824, 344] width 9 height 9
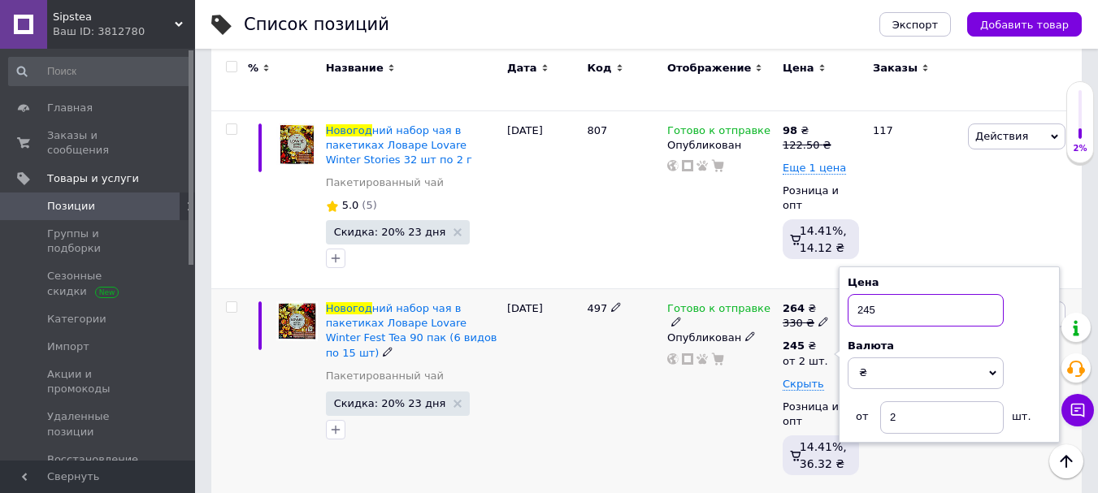
drag, startPoint x: 855, startPoint y: 261, endPoint x: 894, endPoint y: 267, distance: 40.3
click at [894, 294] on input "245" at bounding box center [925, 310] width 156 height 32
type input "260"
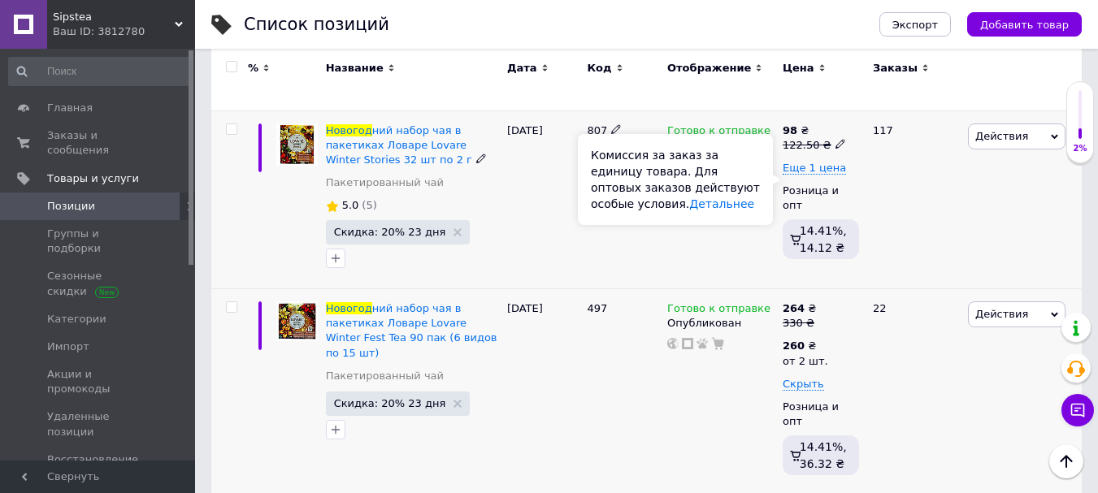
scroll to position [812, 0]
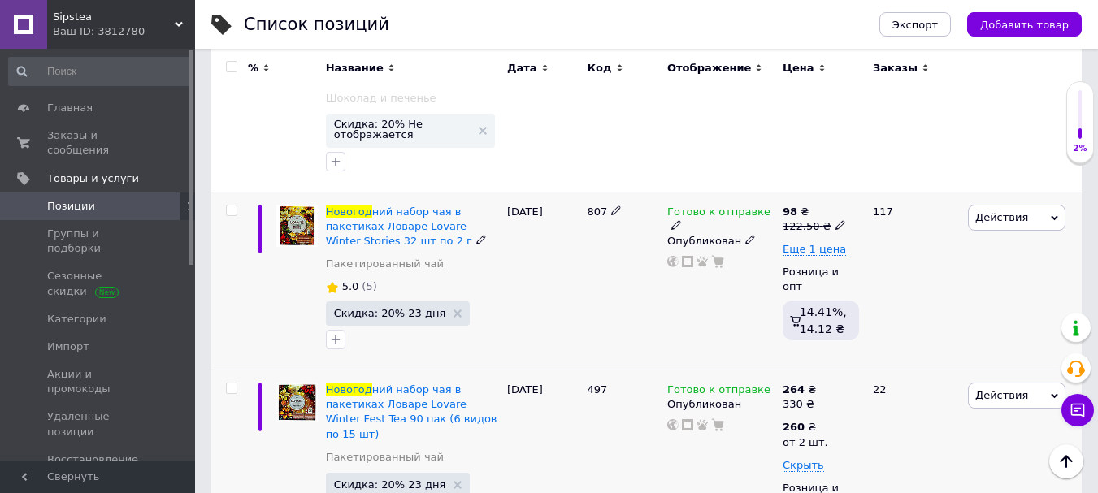
click at [835, 221] on use at bounding box center [839, 225] width 9 height 9
drag, startPoint x: 860, startPoint y: 156, endPoint x: 906, endPoint y: 154, distance: 46.3
click at [906, 184] on input "122.5" at bounding box center [912, 200] width 123 height 32
type input "125"
click at [809, 243] on span "Еще 1 цена" at bounding box center [813, 249] width 63 height 13
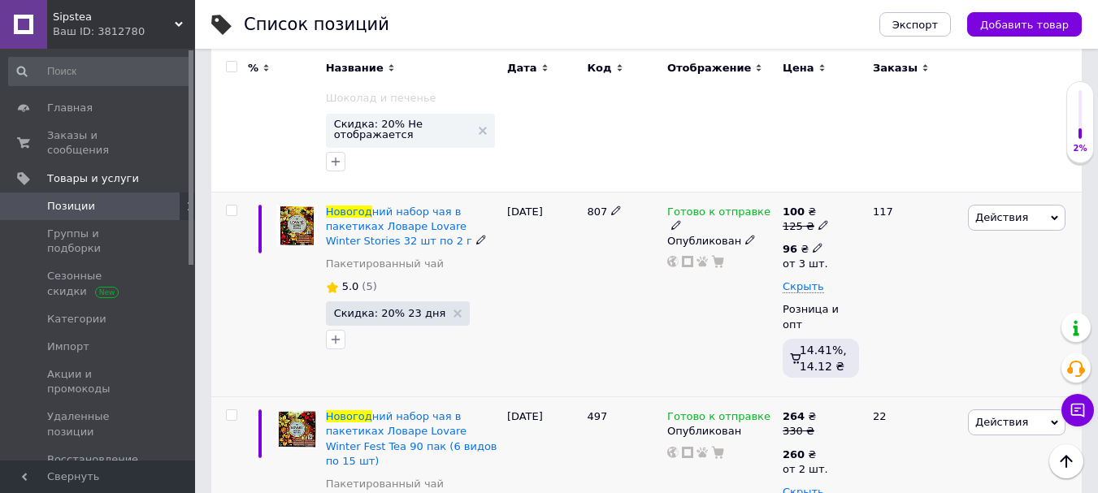
click at [814, 243] on icon at bounding box center [817, 248] width 10 height 10
drag, startPoint x: 881, startPoint y: 173, endPoint x: 855, endPoint y: 173, distance: 26.0
click at [855, 197] on input "96" at bounding box center [925, 213] width 156 height 32
type input "98"
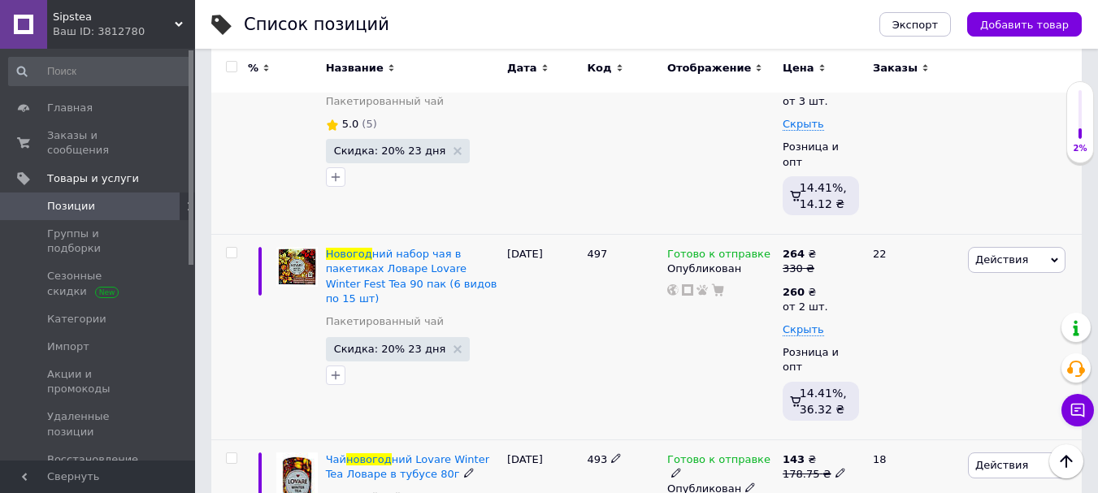
scroll to position [1137, 0]
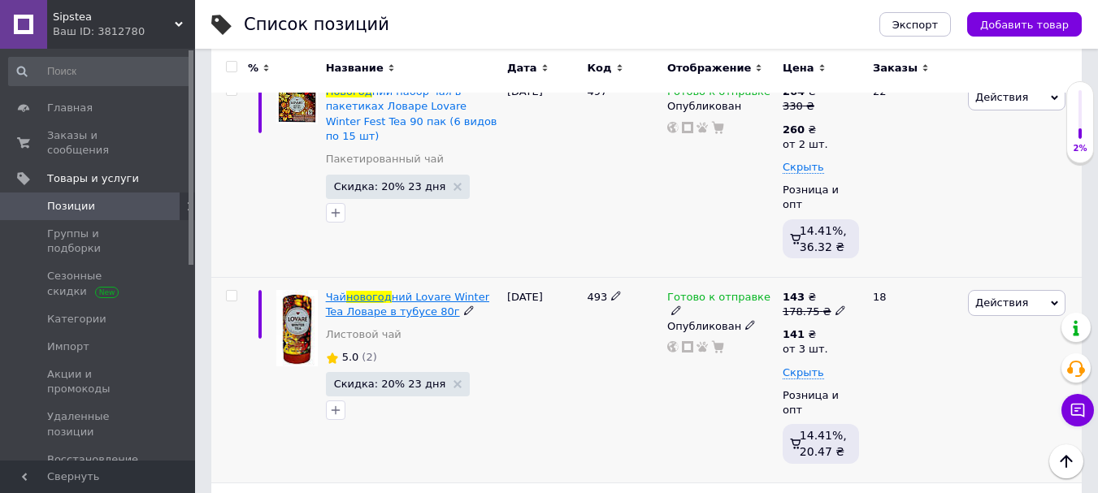
click at [427, 291] on span "ний Lovare Winter Tea Ловаре в тубусе 80г" at bounding box center [407, 304] width 163 height 27
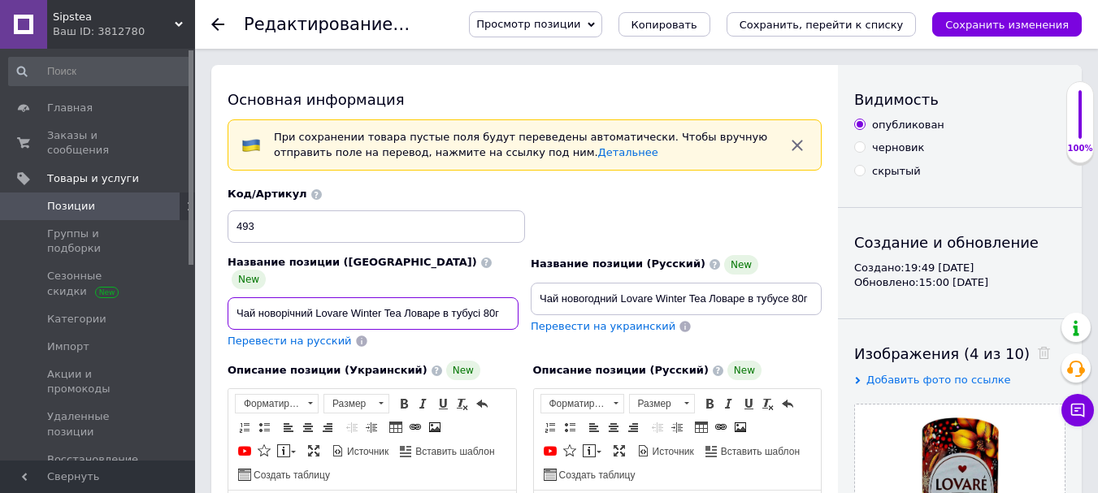
drag, startPoint x: 344, startPoint y: 297, endPoint x: 315, endPoint y: 297, distance: 28.4
click at [315, 297] on input "Чай новорічний Lovare Winter Tea Ловаре в тубусі 80г" at bounding box center [372, 313] width 291 height 32
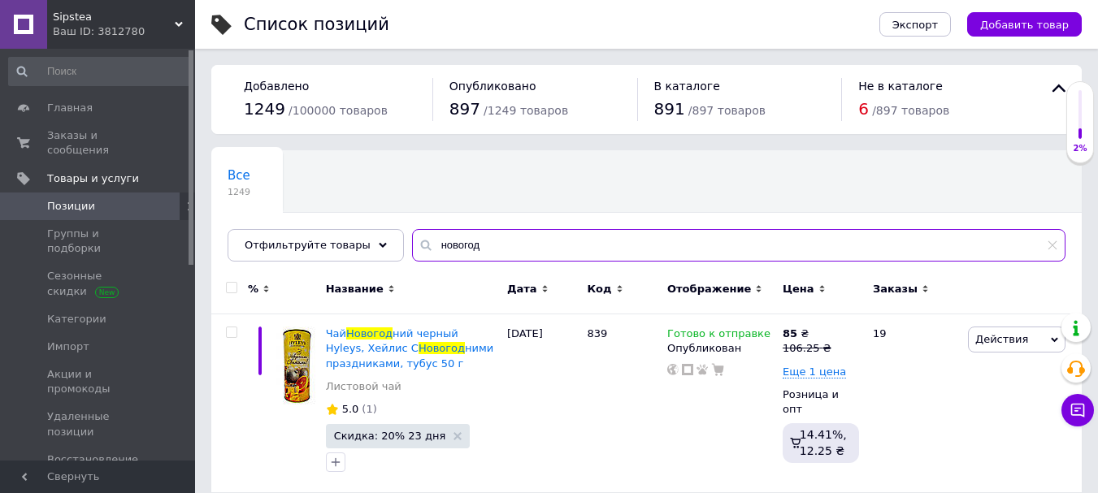
drag, startPoint x: 466, startPoint y: 241, endPoint x: 416, endPoint y: 245, distance: 49.7
click at [416, 245] on input "новогод" at bounding box center [738, 245] width 653 height 32
paste input "text"
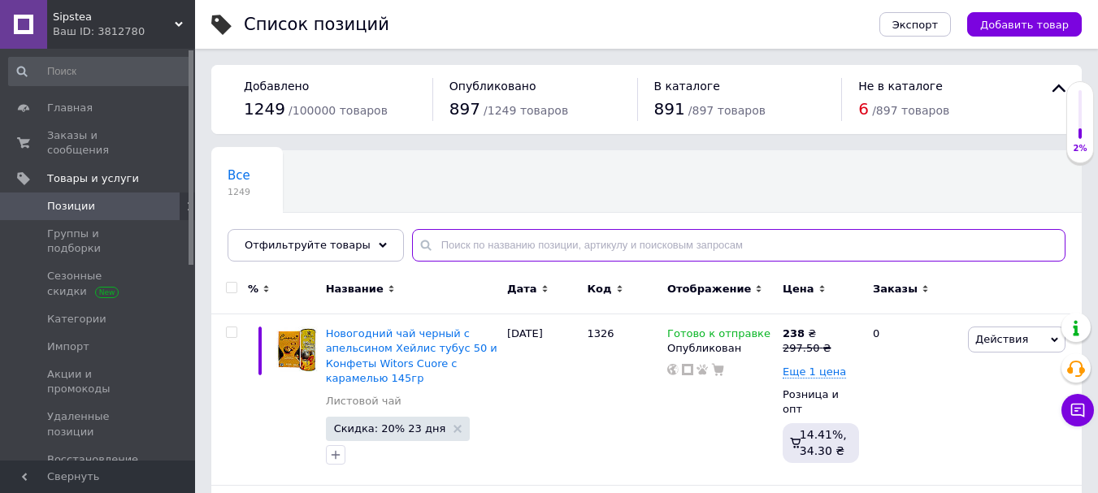
paste input "Lovare"
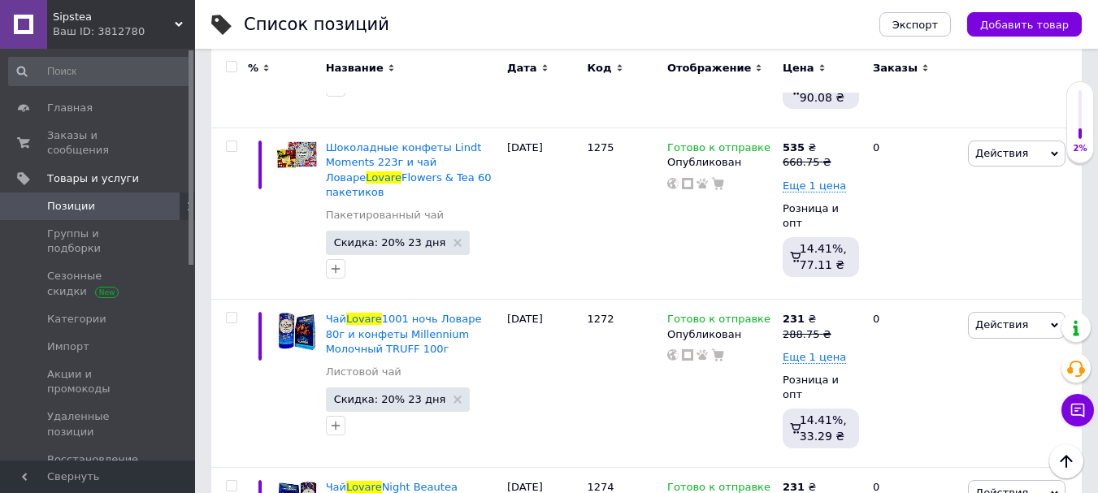
scroll to position [12903, 0]
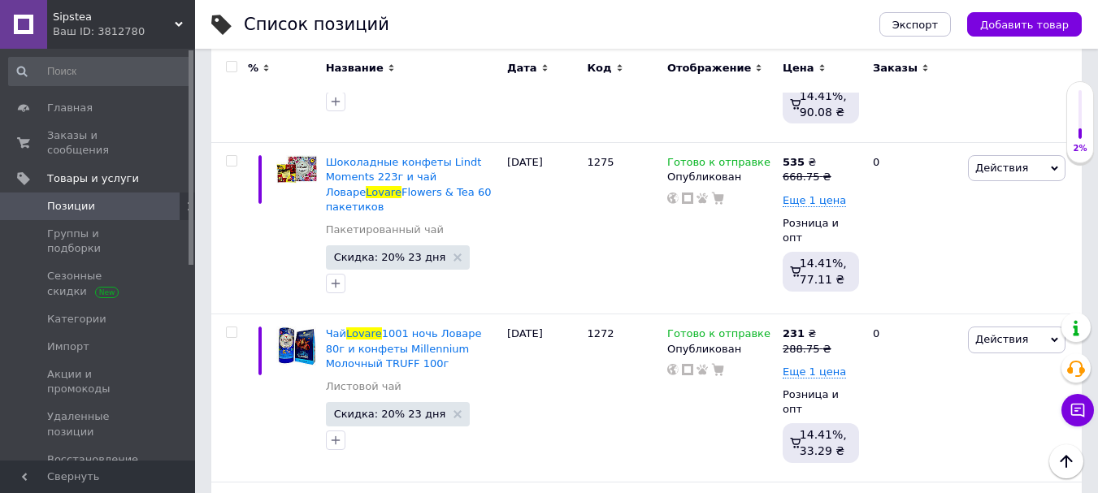
type input "Lovare"
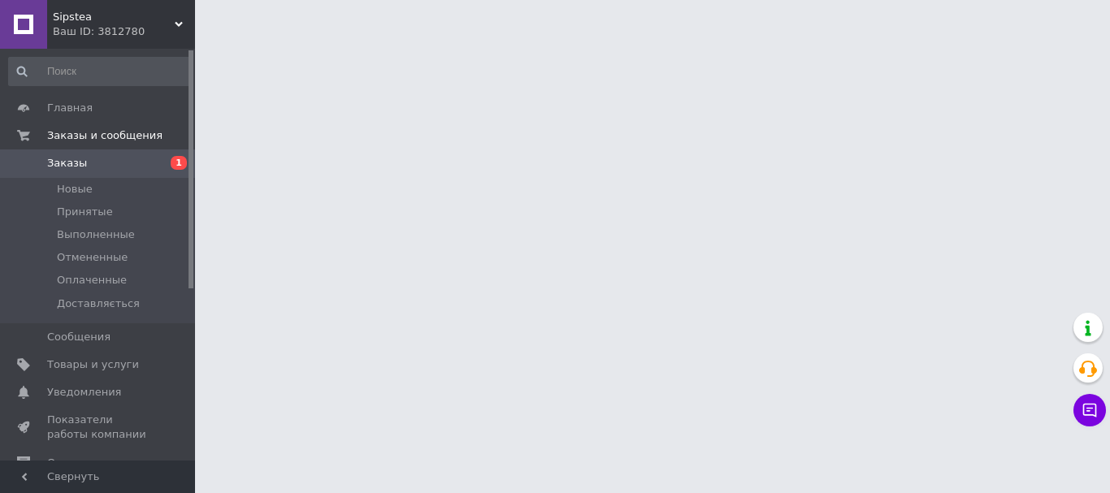
click at [120, 159] on span "Заказы" at bounding box center [98, 163] width 103 height 15
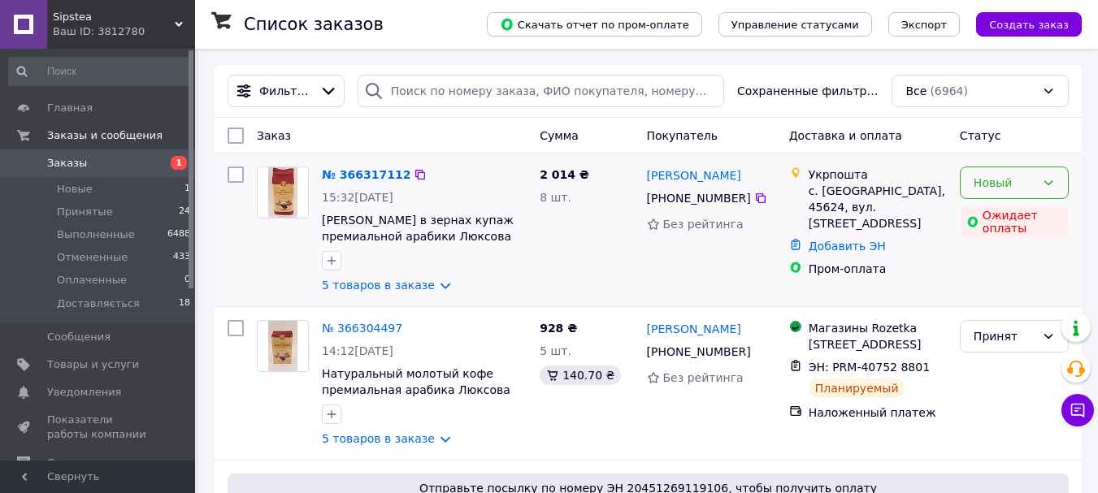
click at [998, 178] on div "Новый" at bounding box center [1004, 183] width 62 height 18
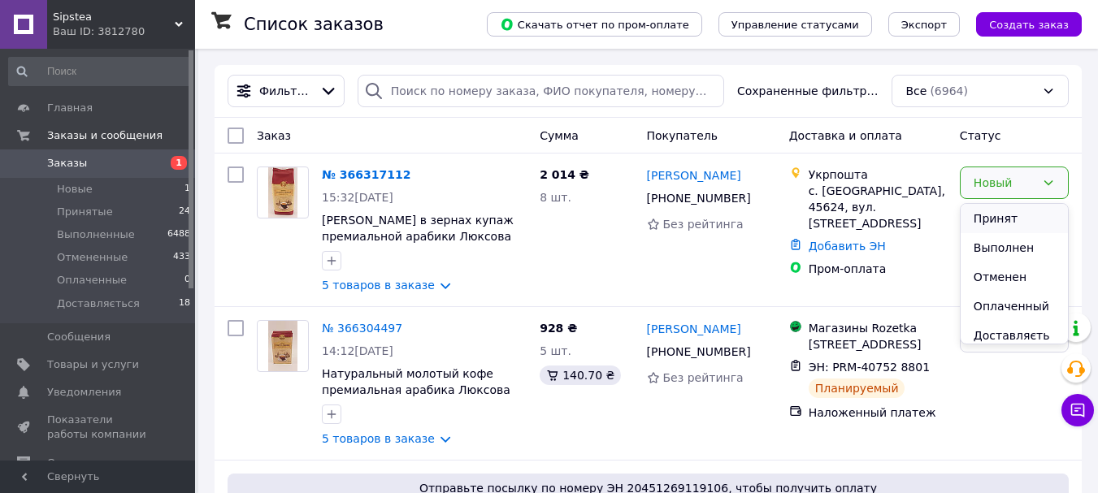
click at [1002, 214] on li "Принят" at bounding box center [1013, 218] width 107 height 29
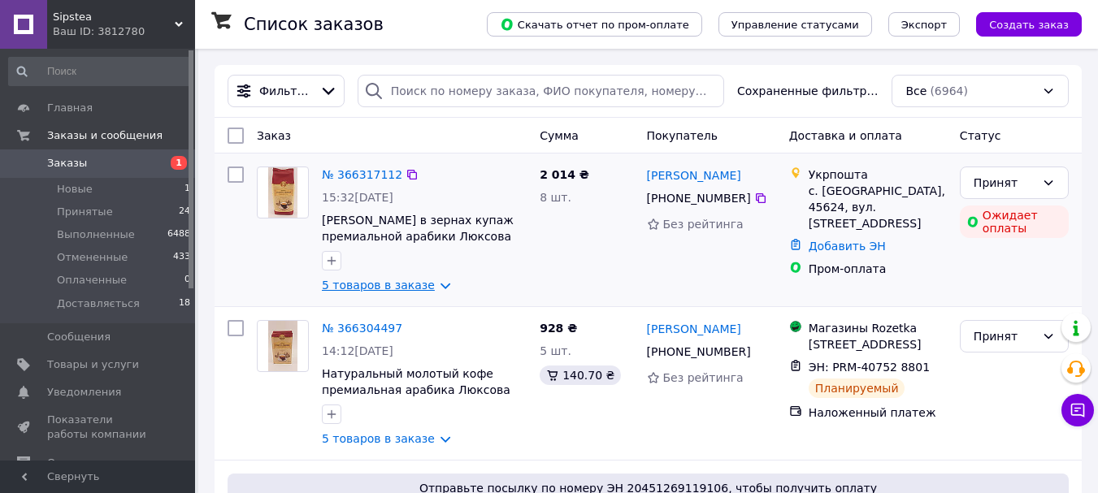
click at [428, 284] on link "5 товаров в заказе" at bounding box center [378, 285] width 113 height 13
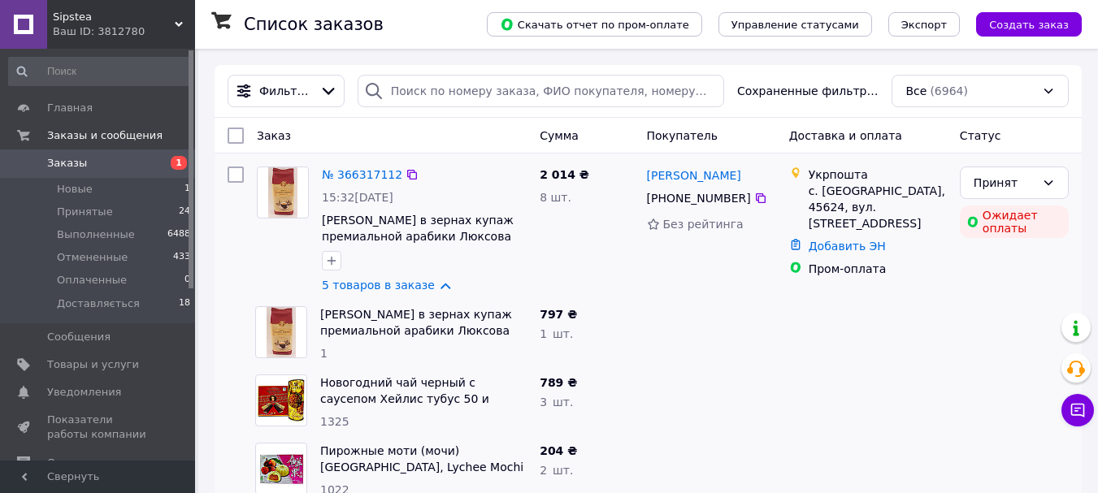
scroll to position [81, 0]
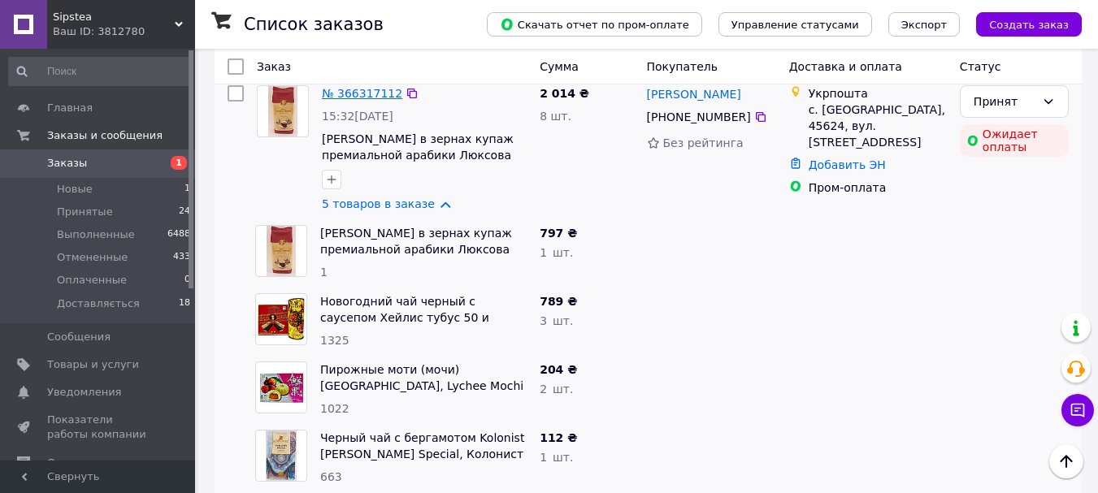
click at [376, 92] on link "№ 366317112" at bounding box center [362, 93] width 80 height 13
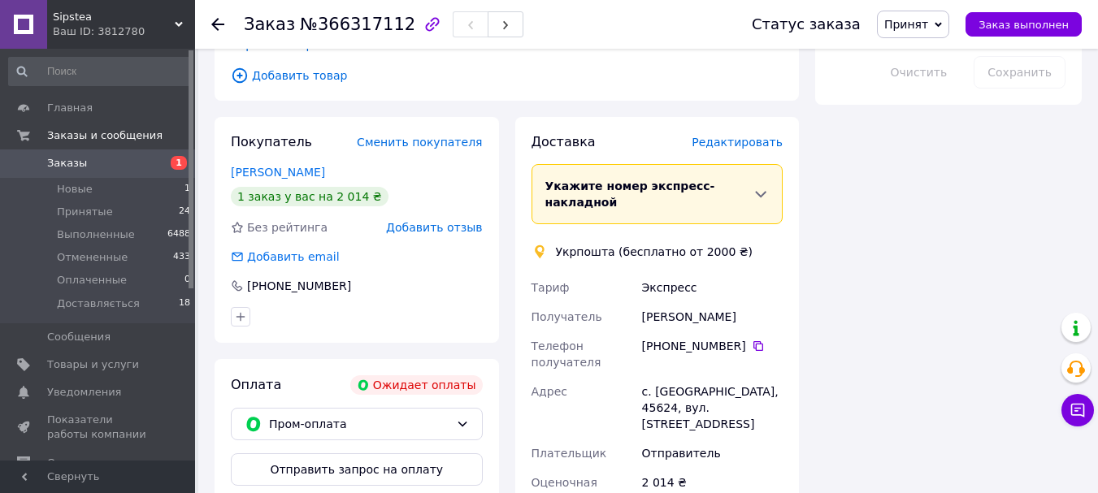
scroll to position [1056, 0]
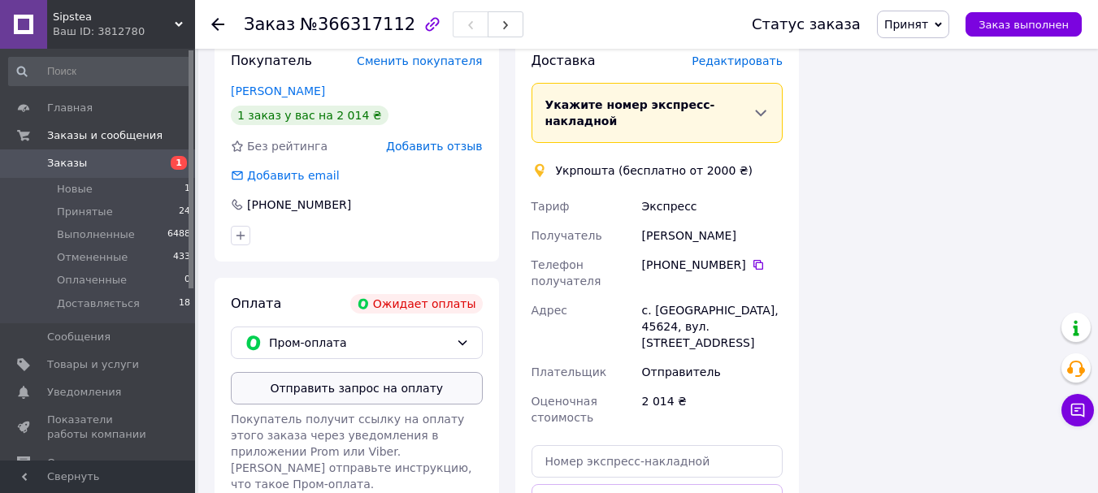
click at [375, 372] on button "Отправить запрос на оплату" at bounding box center [357, 388] width 252 height 32
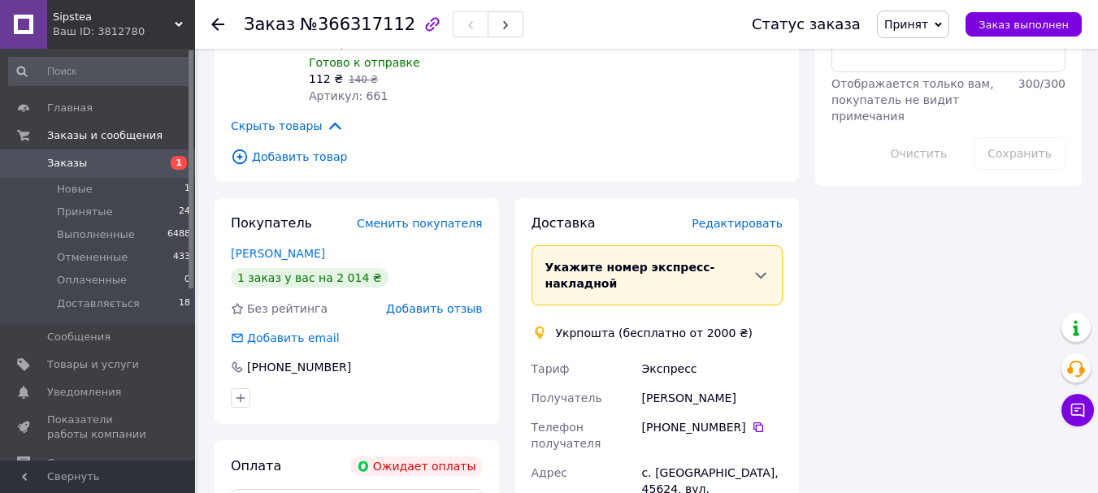
scroll to position [975, 0]
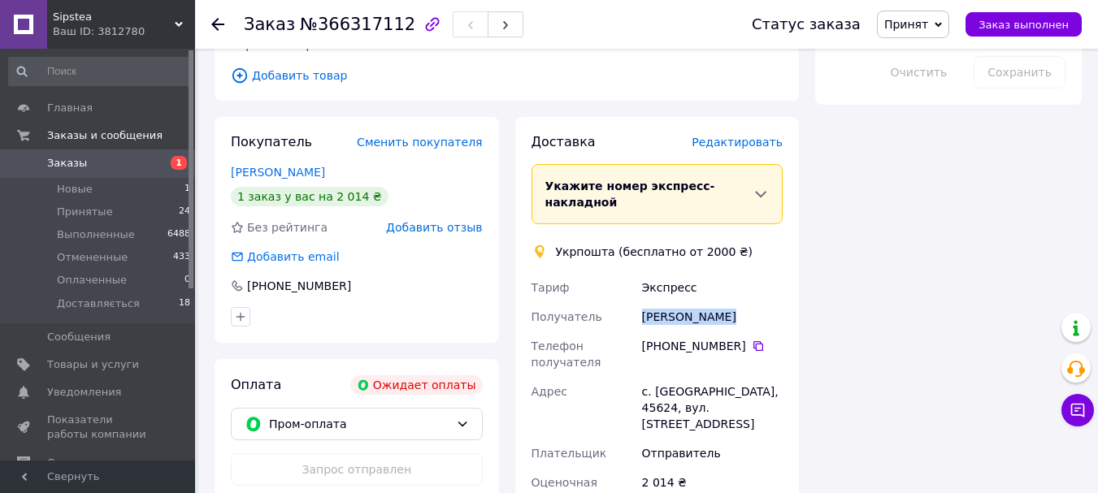
drag, startPoint x: 638, startPoint y: 235, endPoint x: 725, endPoint y: 236, distance: 87.7
click at [725, 302] on div "Марія Романик" at bounding box center [712, 316] width 147 height 29
copy div "[PERSON_NAME]"
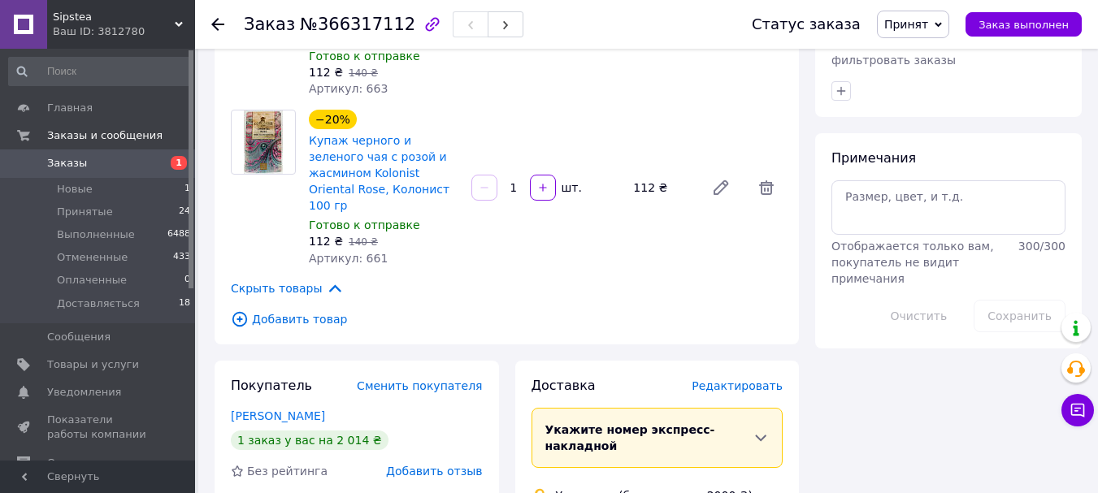
scroll to position [1056, 0]
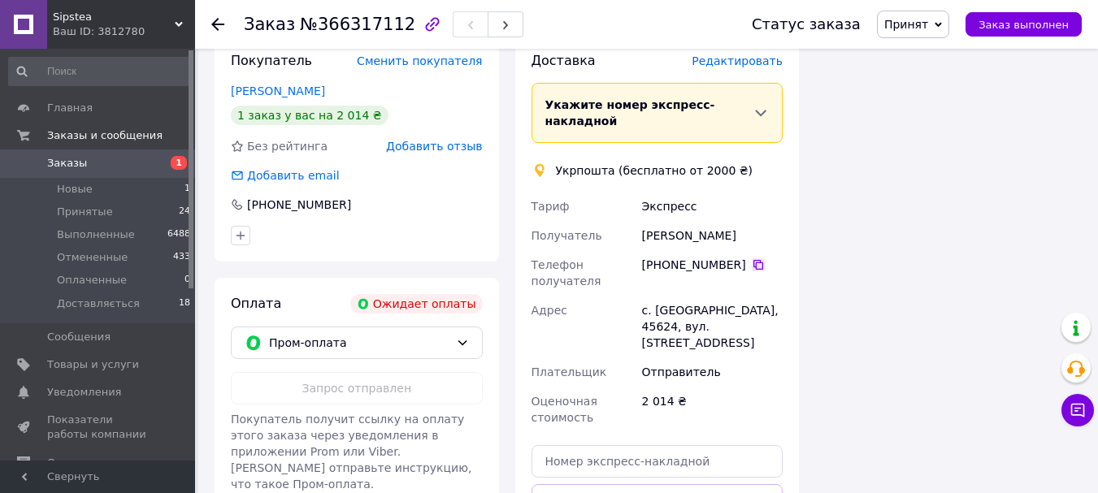
click at [753, 260] on icon at bounding box center [758, 265] width 10 height 10
drag, startPoint x: 640, startPoint y: 225, endPoint x: 754, endPoint y: 258, distance: 118.3
click at [754, 296] on div "с. Большой Омеляник, 45624, вул. Володимирська, 91Г" at bounding box center [712, 327] width 147 height 62
copy div "с. Большой Омеляник, 45624, вул. Володимирська, 91Г"
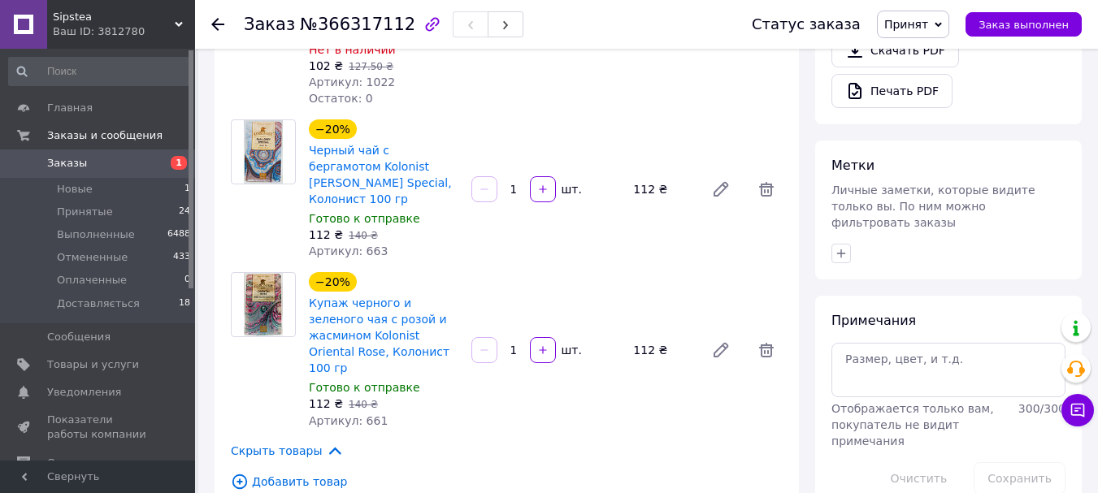
scroll to position [812, 0]
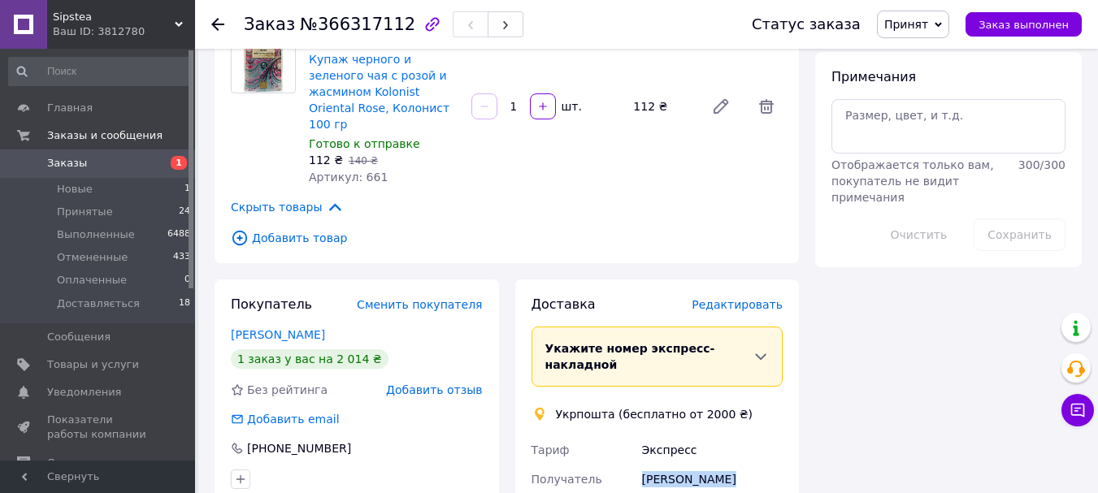
drag, startPoint x: 643, startPoint y: 400, endPoint x: 730, endPoint y: 398, distance: 87.8
click at [730, 465] on div "[PERSON_NAME]" at bounding box center [712, 479] width 147 height 29
copy div "[PERSON_NAME]"
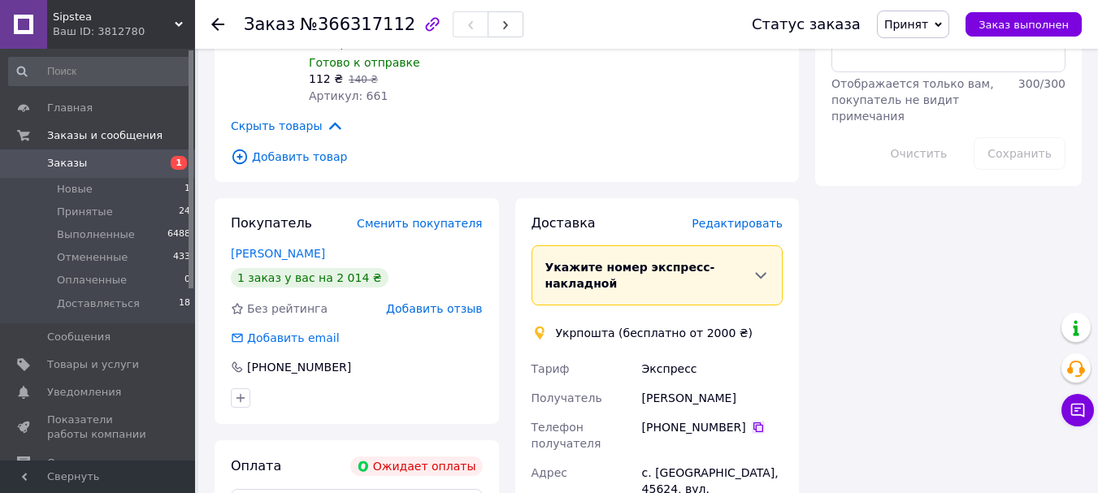
click at [751, 421] on icon at bounding box center [757, 427] width 13 height 13
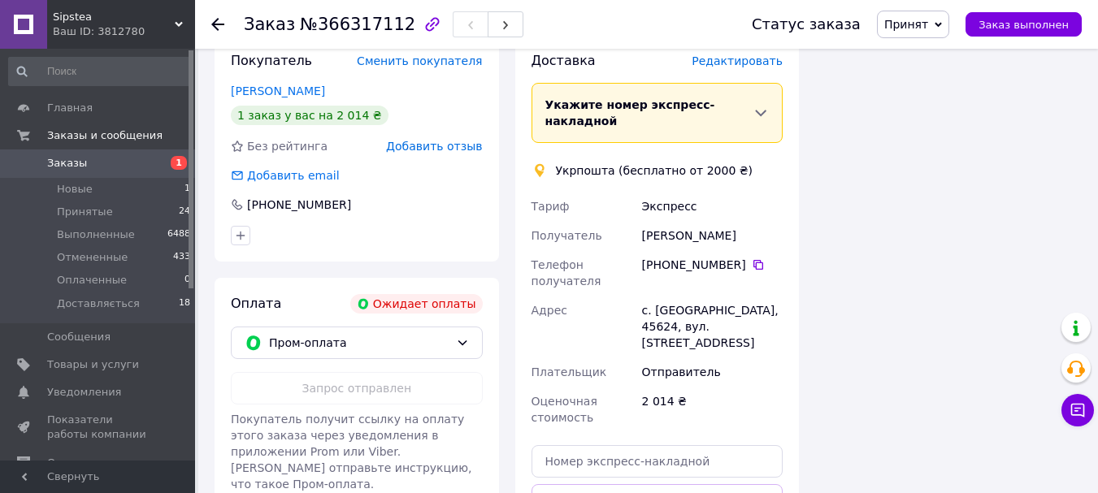
drag, startPoint x: 656, startPoint y: 229, endPoint x: 760, endPoint y: 265, distance: 109.2
click at [760, 265] on div "Тариф Экспресс Получатель Марія Романик Телефон получателя +380 68 266 02 76   …" at bounding box center [657, 312] width 258 height 240
copy div "Адрес с. Большой Омеляник, 45624, вул. Володимирська, 91Г"
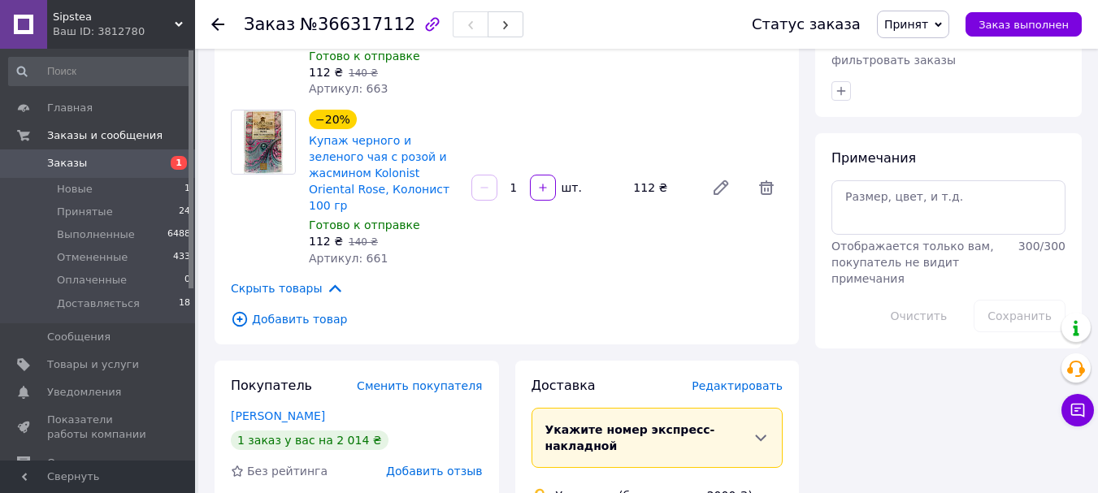
scroll to position [975, 0]
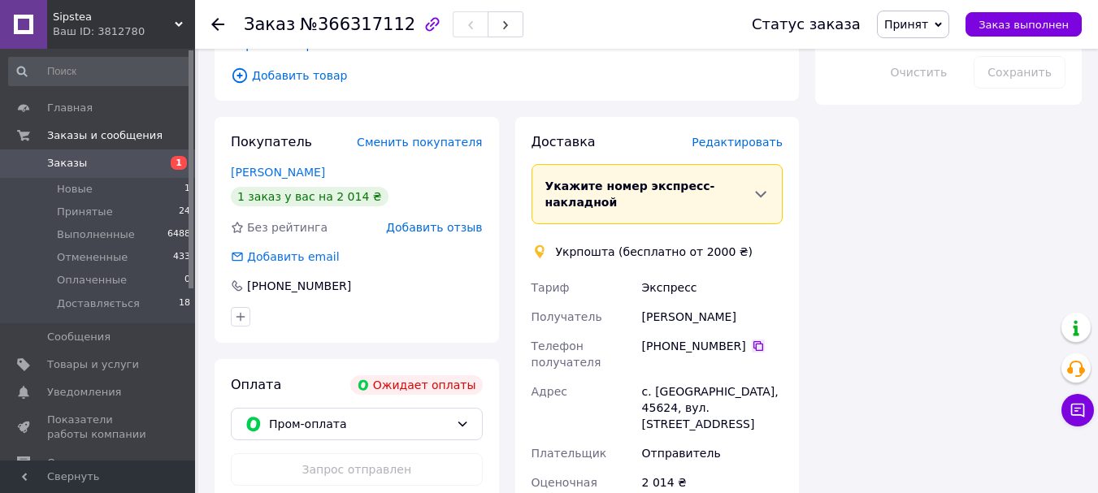
click at [755, 340] on icon at bounding box center [757, 346] width 13 height 13
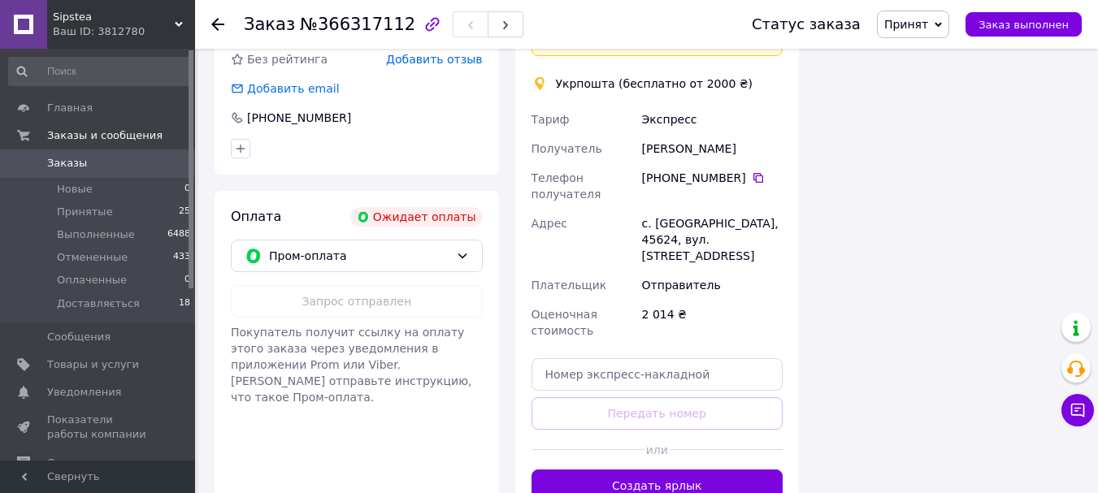
scroll to position [1062, 0]
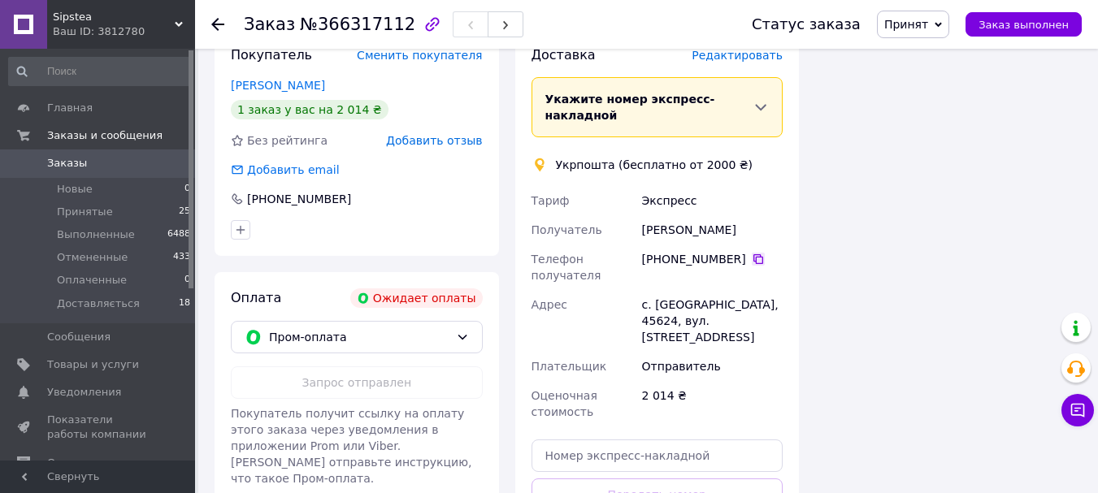
click at [755, 253] on icon at bounding box center [757, 259] width 13 height 13
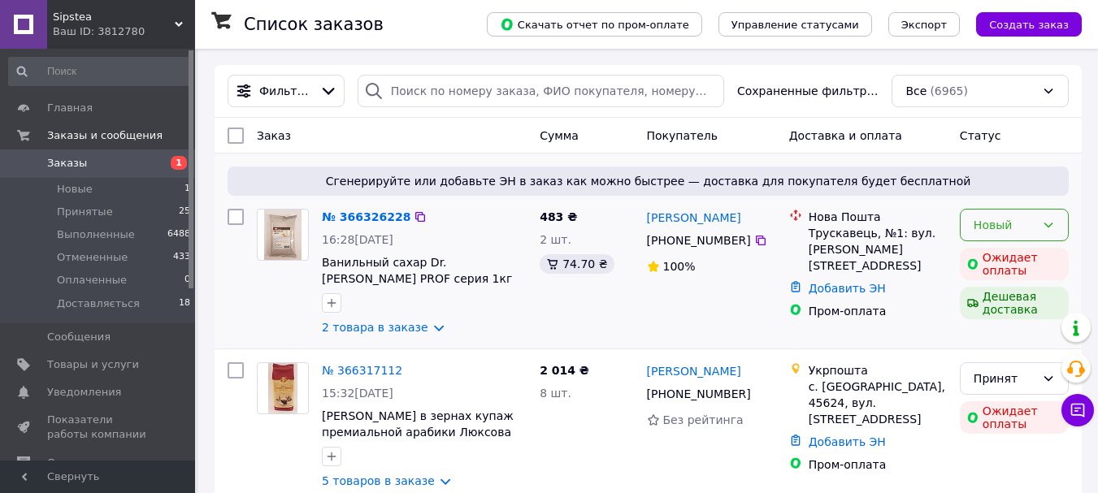
click at [997, 227] on div "Новый" at bounding box center [1004, 225] width 62 height 18
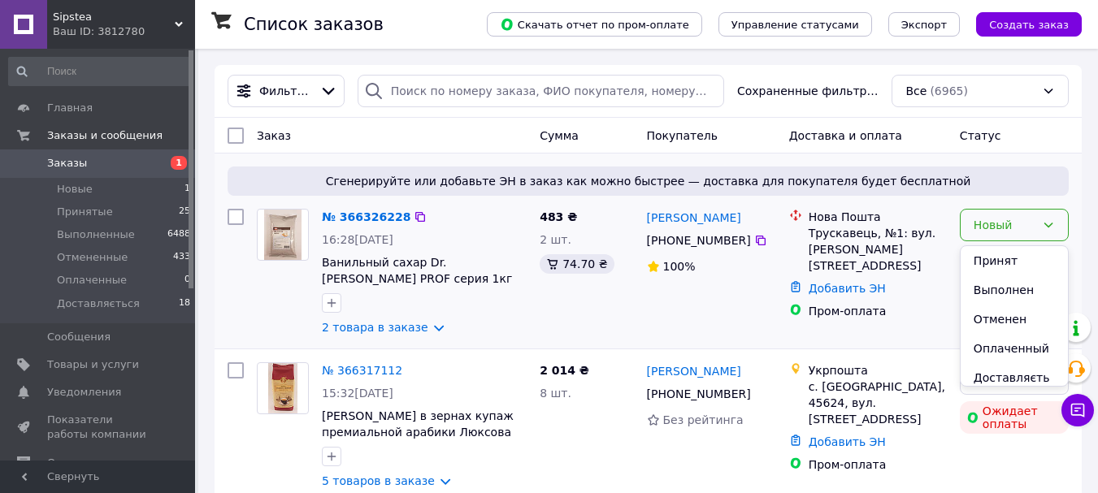
click at [995, 258] on li "Принят" at bounding box center [1013, 260] width 107 height 29
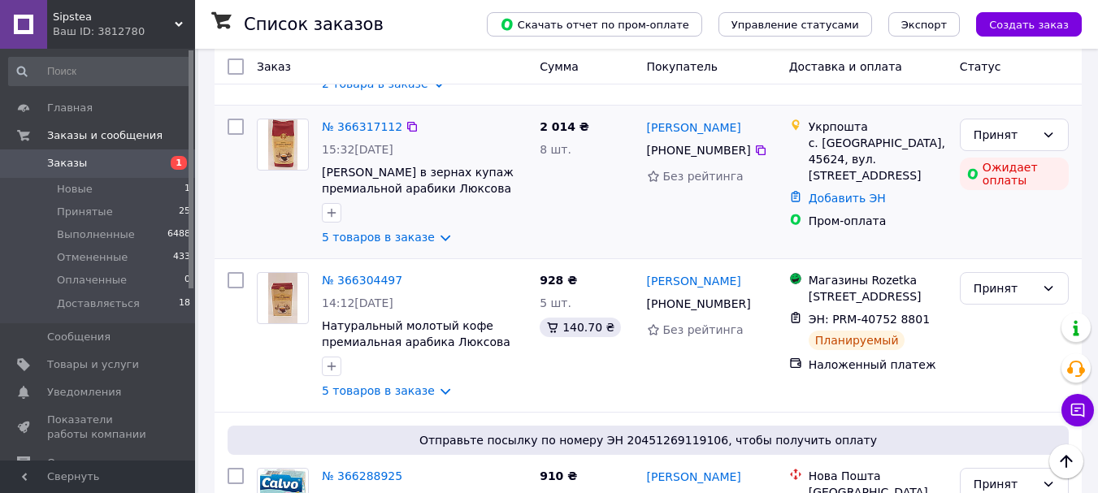
scroll to position [81, 0]
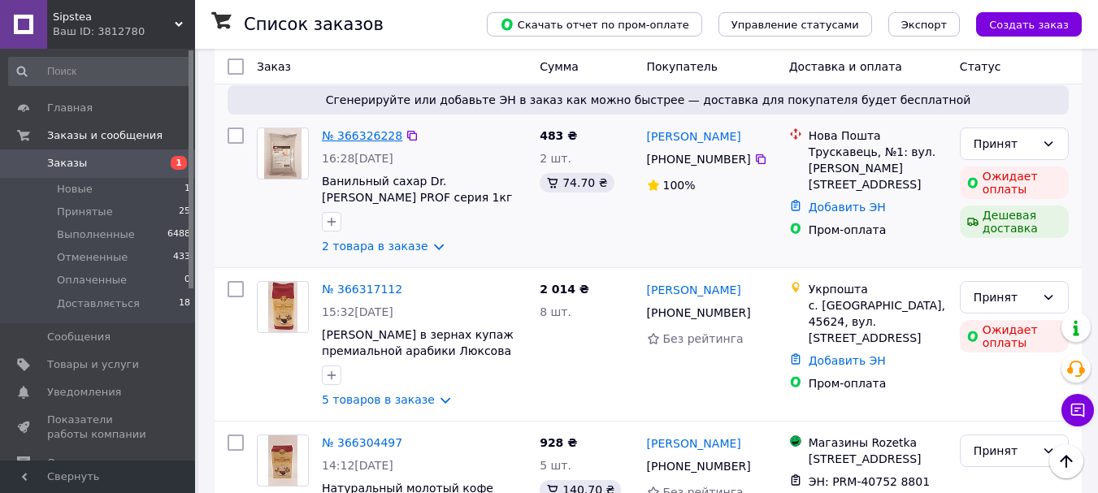
click at [363, 136] on link "№ 366326228" at bounding box center [362, 135] width 80 height 13
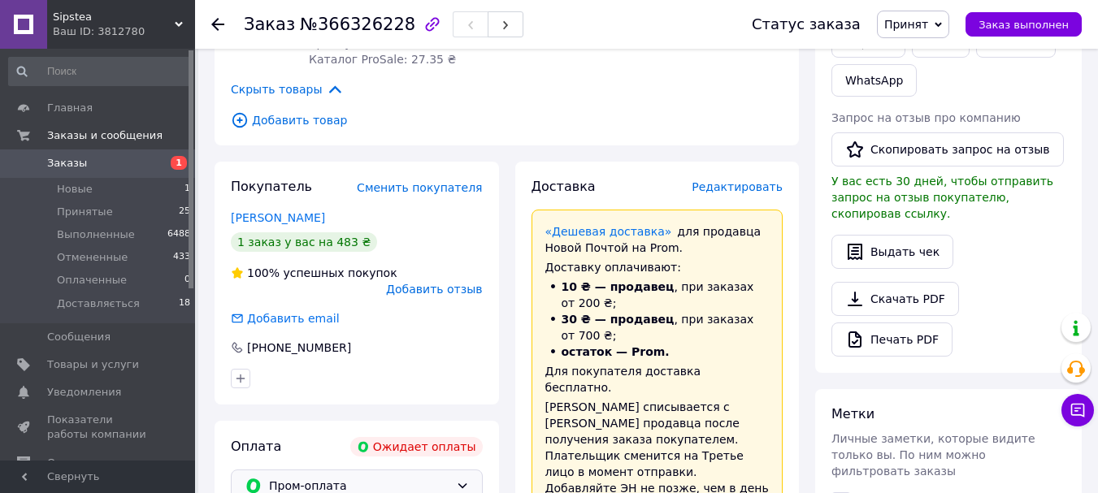
scroll to position [569, 0]
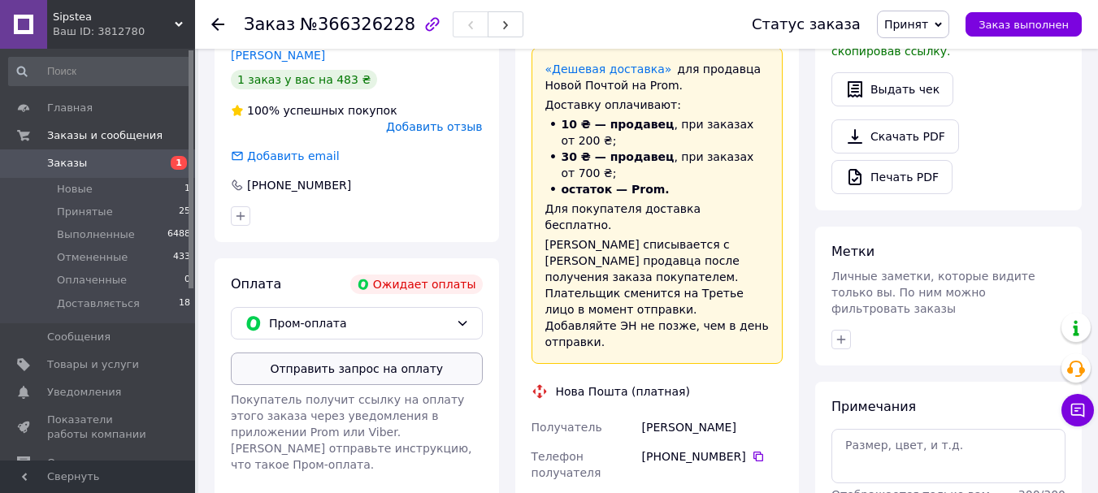
click at [384, 353] on button "Отправить запрос на оплату" at bounding box center [357, 369] width 252 height 32
drag, startPoint x: 637, startPoint y: 347, endPoint x: 711, endPoint y: 344, distance: 74.0
copy div "Получатель Боднар Олег"
click at [752, 450] on icon at bounding box center [757, 456] width 13 height 13
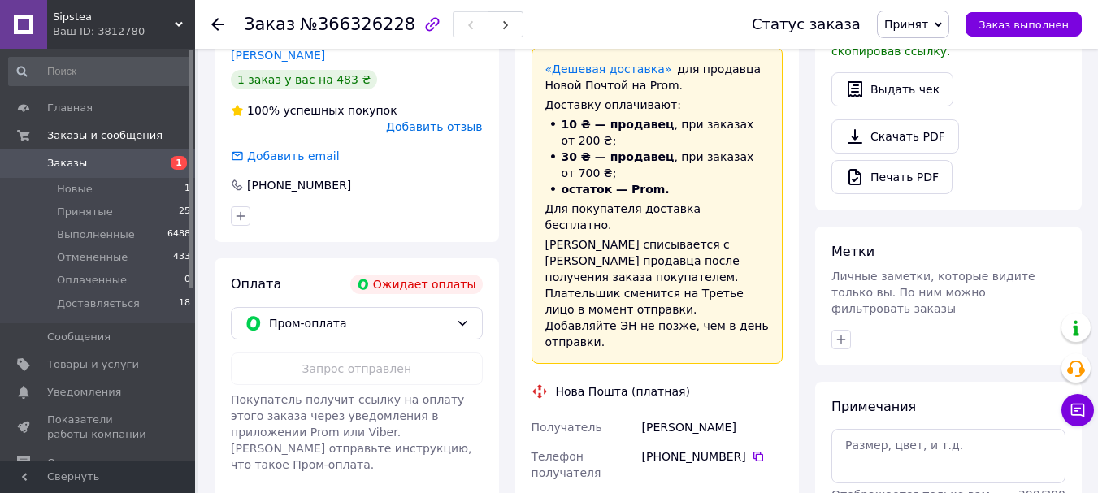
scroll to position [731, 0]
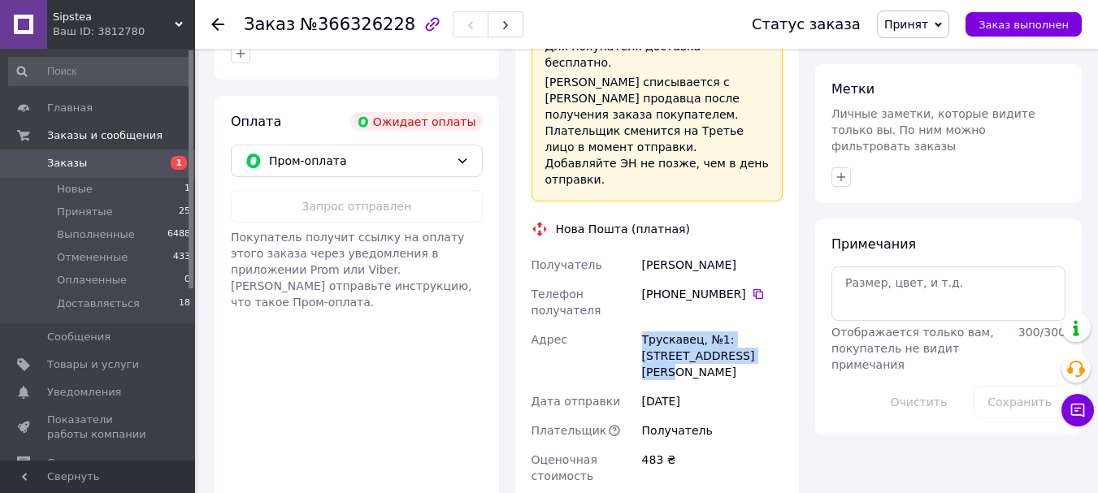
drag, startPoint x: 642, startPoint y: 260, endPoint x: 711, endPoint y: 279, distance: 71.8
click at [711, 325] on div "Трускавец, №1: ул. Ивана Мазепы, 21г" at bounding box center [712, 356] width 147 height 62
copy div "Трускавец, №1: ул. Ивана Мазепы, 21г"
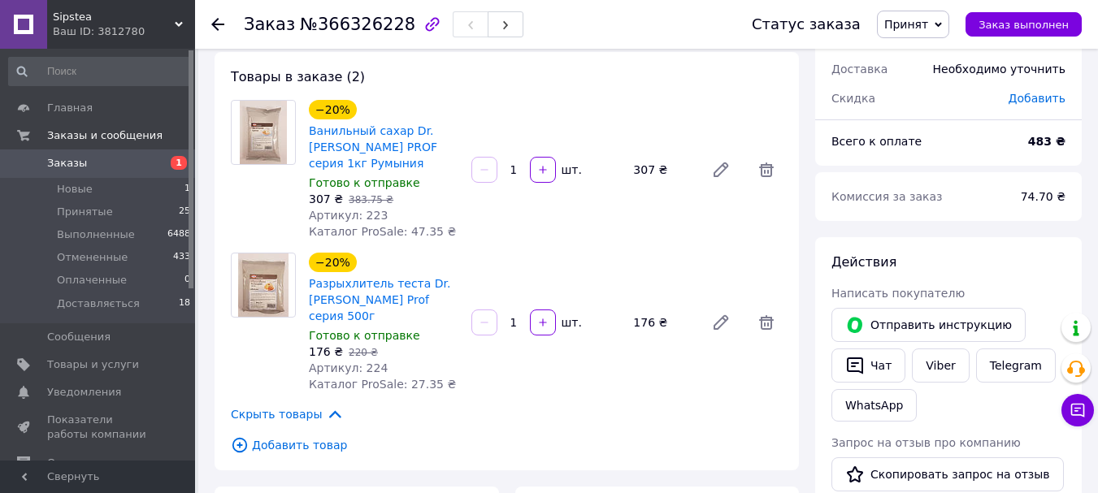
scroll to position [0, 0]
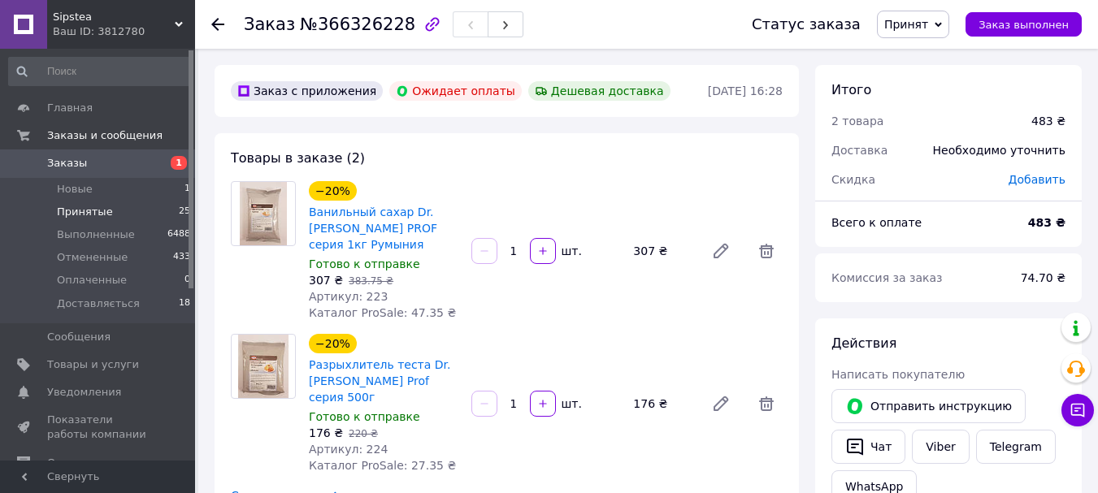
click at [88, 209] on span "Принятые" at bounding box center [85, 212] width 56 height 15
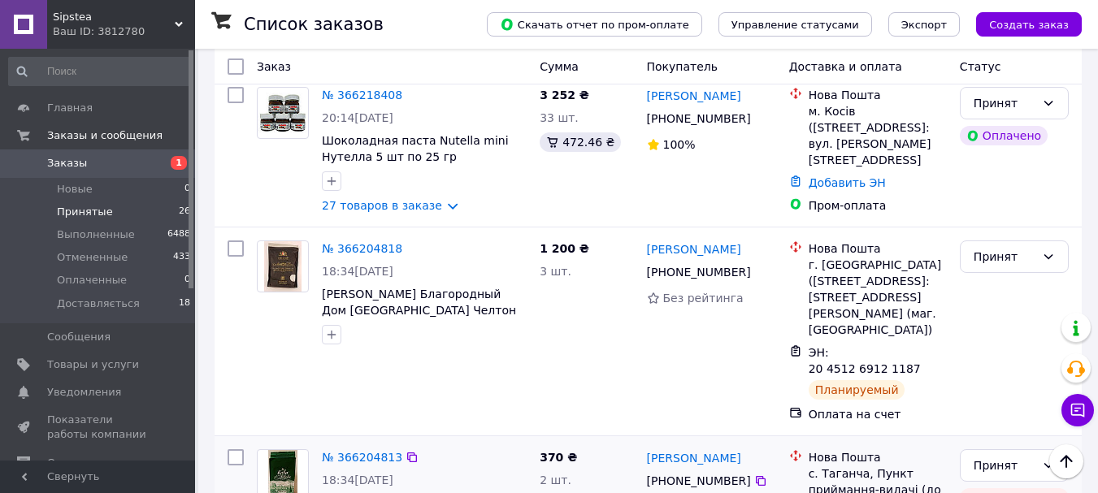
scroll to position [2275, 0]
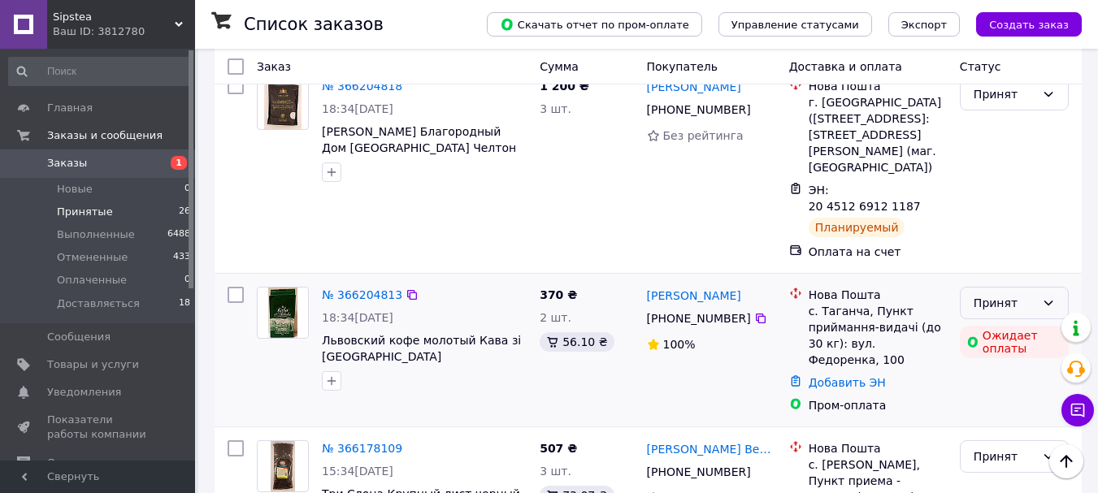
click at [1048, 297] on icon at bounding box center [1048, 303] width 13 height 13
click at [1040, 219] on li "Отменен" at bounding box center [1013, 223] width 107 height 29
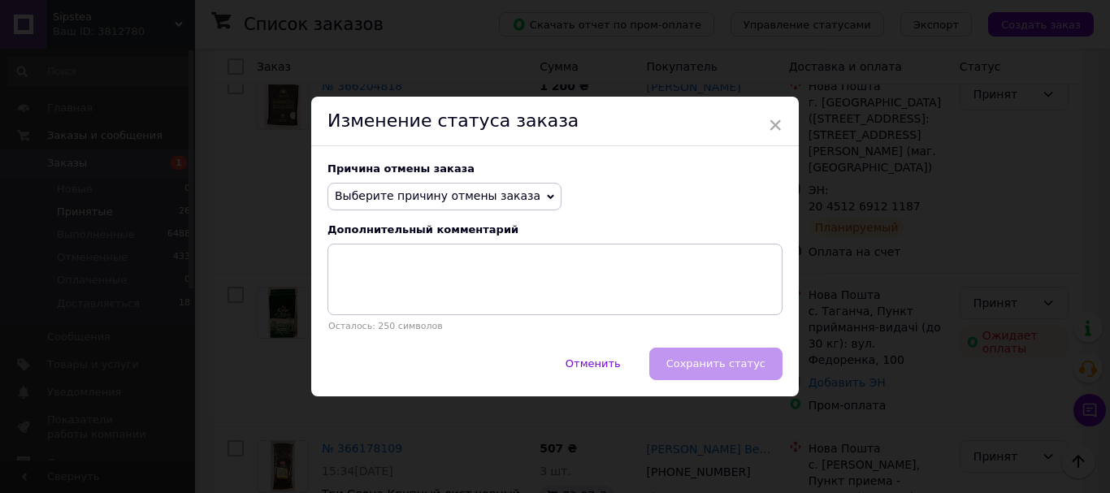
click at [547, 194] on icon at bounding box center [550, 196] width 7 height 7
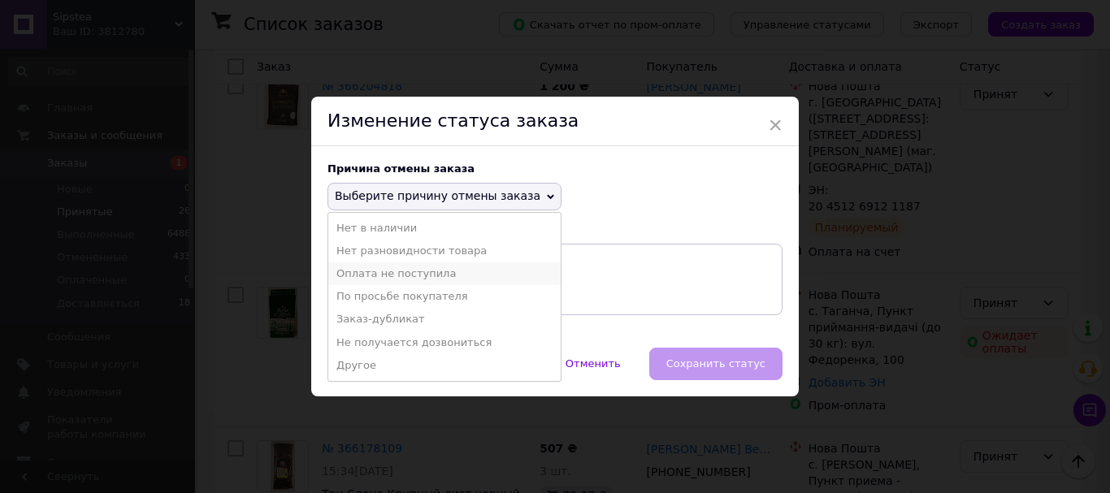
click at [390, 272] on li "Оплата не поступила" at bounding box center [444, 273] width 232 height 23
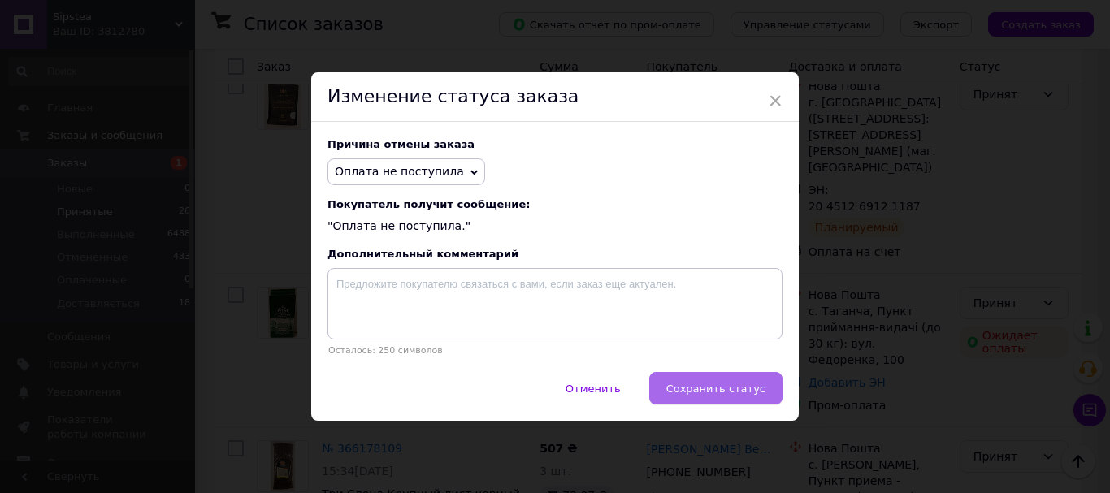
click at [707, 388] on span "Сохранить статус" at bounding box center [715, 389] width 99 height 12
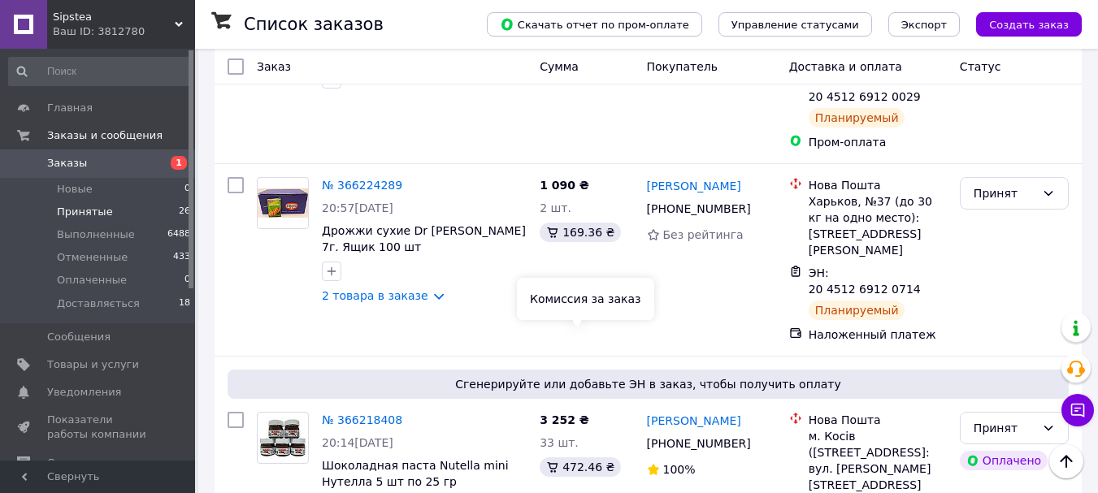
scroll to position [1869, 0]
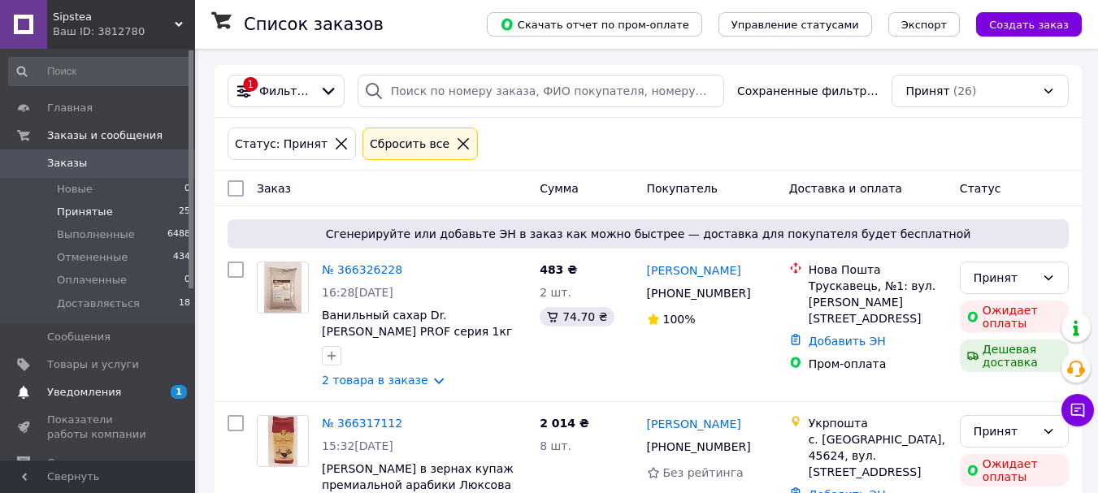
click at [110, 388] on span "Уведомления" at bounding box center [84, 392] width 74 height 15
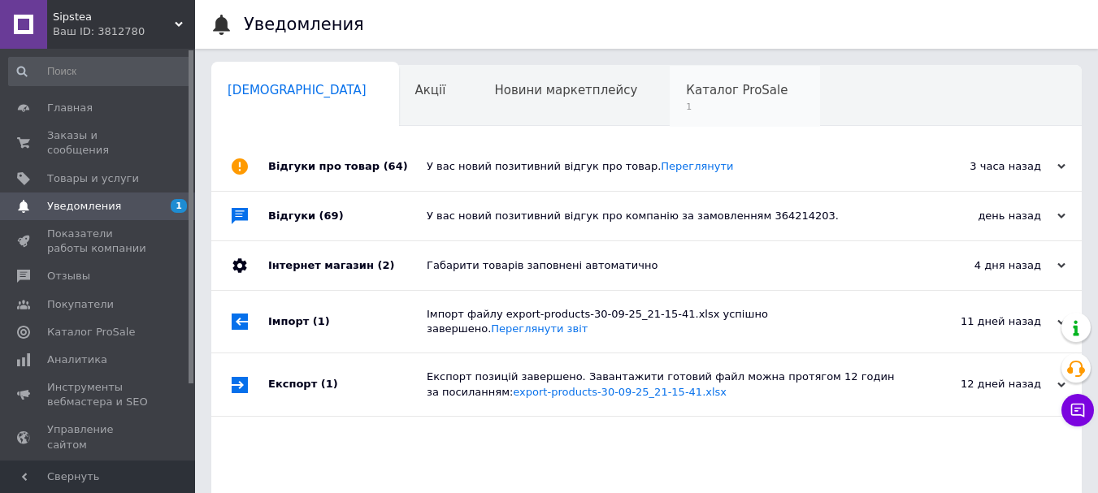
click at [686, 93] on span "Каталог ProSale" at bounding box center [737, 90] width 102 height 15
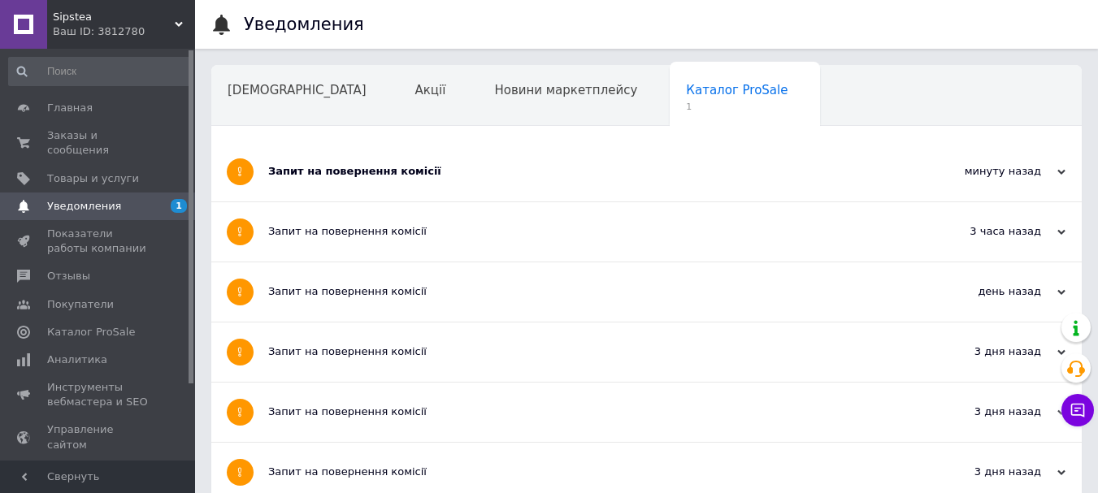
click at [366, 162] on div "Запит на повернення комісії" at bounding box center [585, 171] width 634 height 59
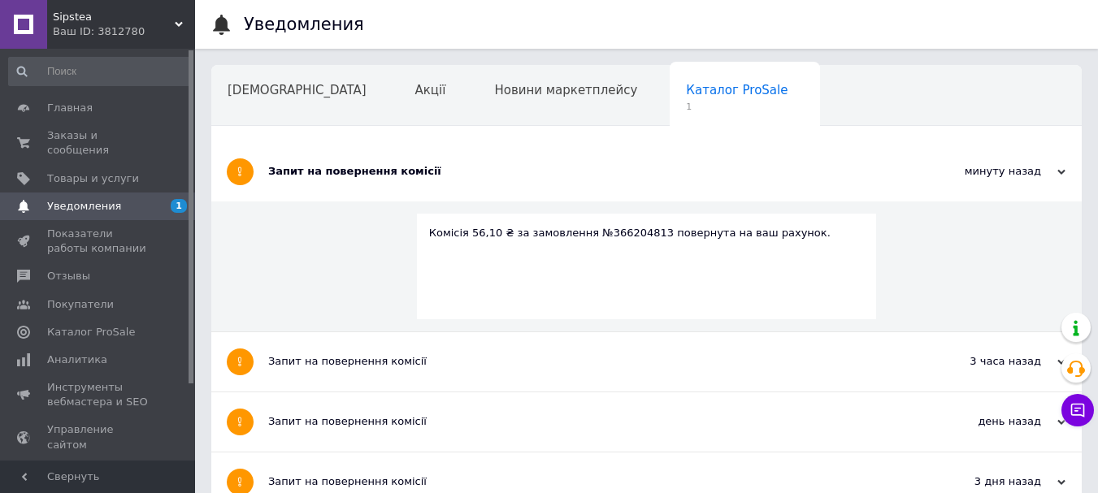
click at [686, 84] on span "Каталог ProSale" at bounding box center [737, 90] width 102 height 15
click at [73, 132] on span "Заказы и сообщения" at bounding box center [98, 142] width 103 height 29
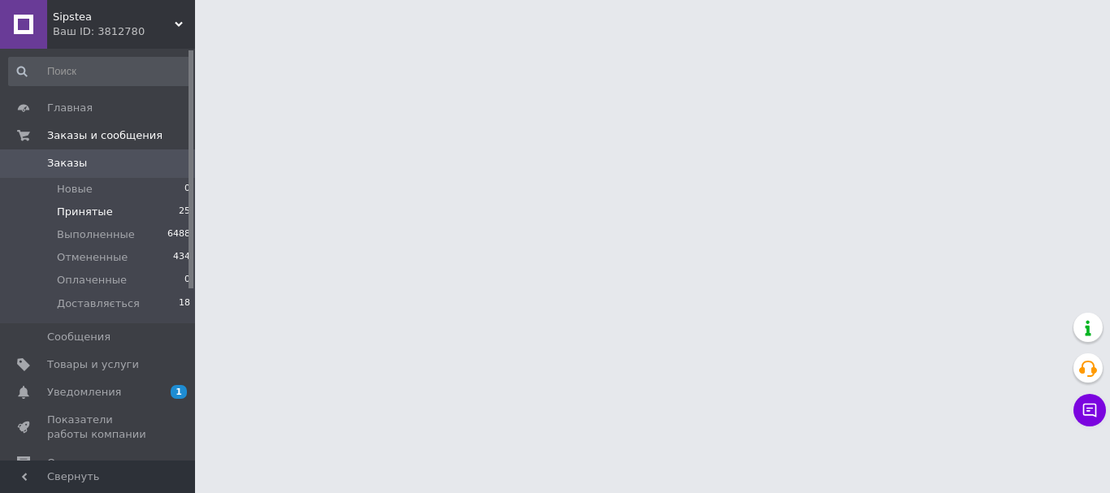
click at [84, 213] on span "Принятые" at bounding box center [85, 212] width 56 height 15
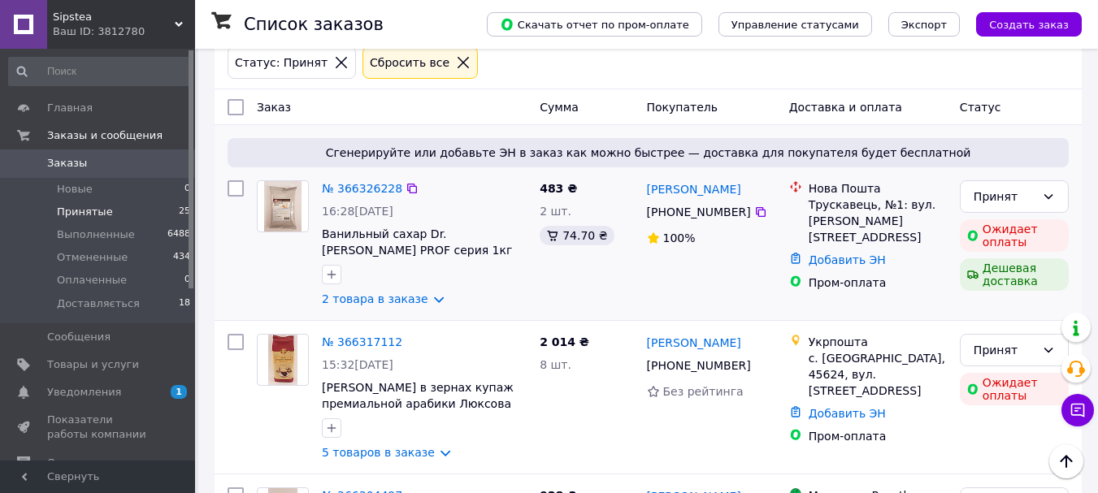
scroll to position [162, 0]
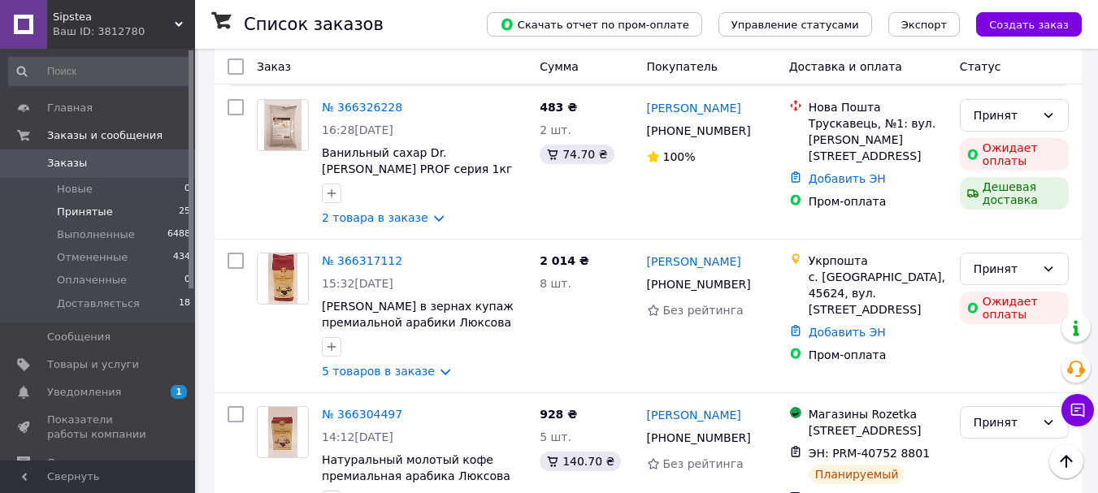
click at [60, 164] on span "Заказы" at bounding box center [67, 163] width 40 height 15
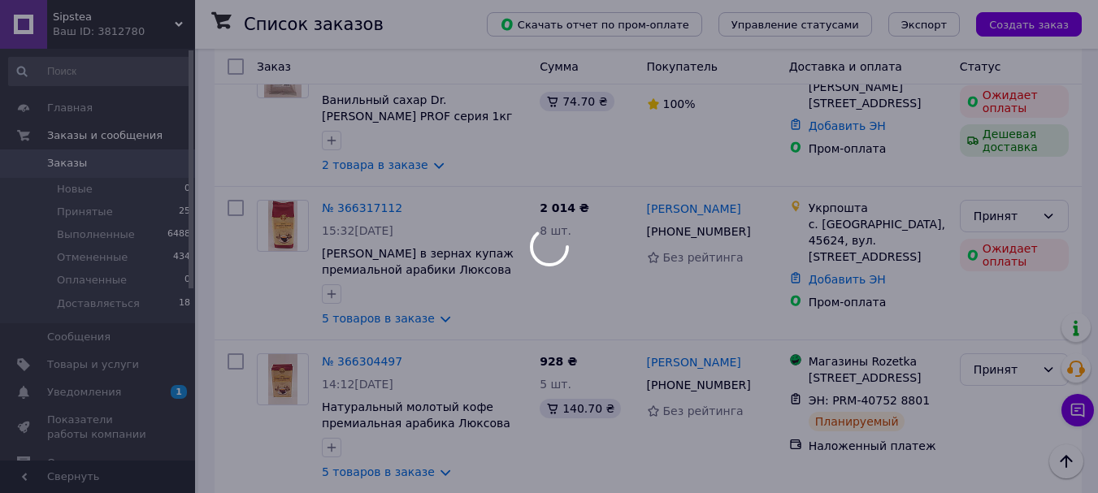
scroll to position [110, 0]
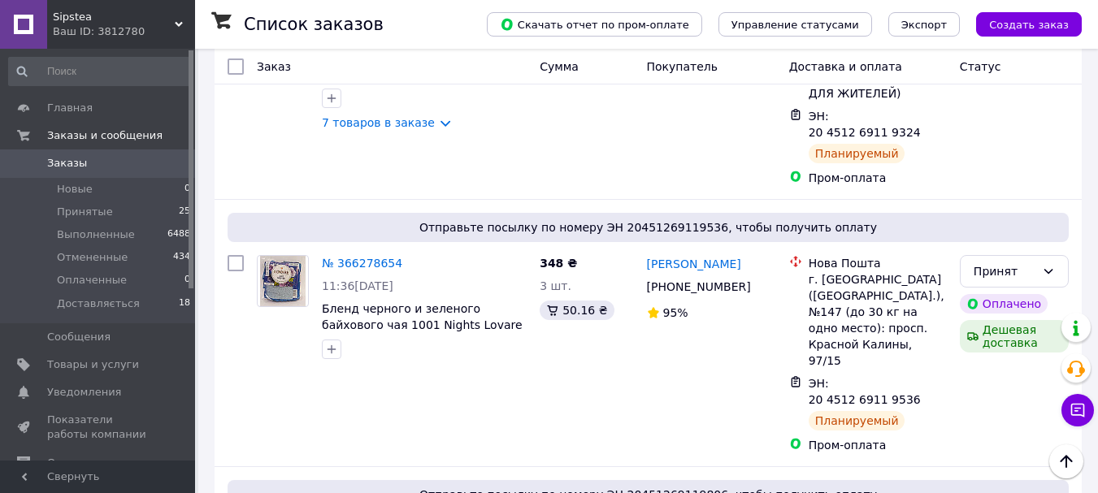
scroll to position [1381, 0]
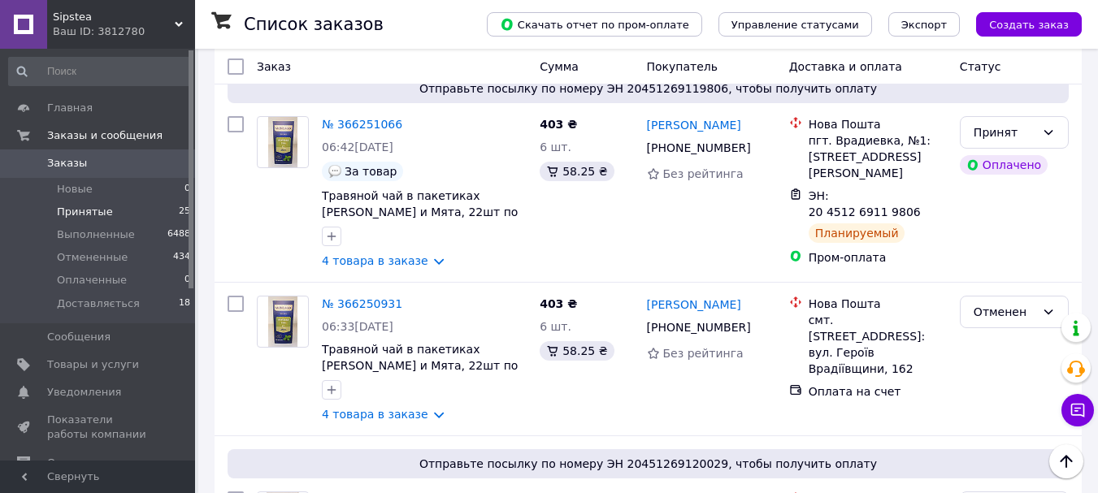
click at [66, 213] on span "Принятые" at bounding box center [85, 212] width 56 height 15
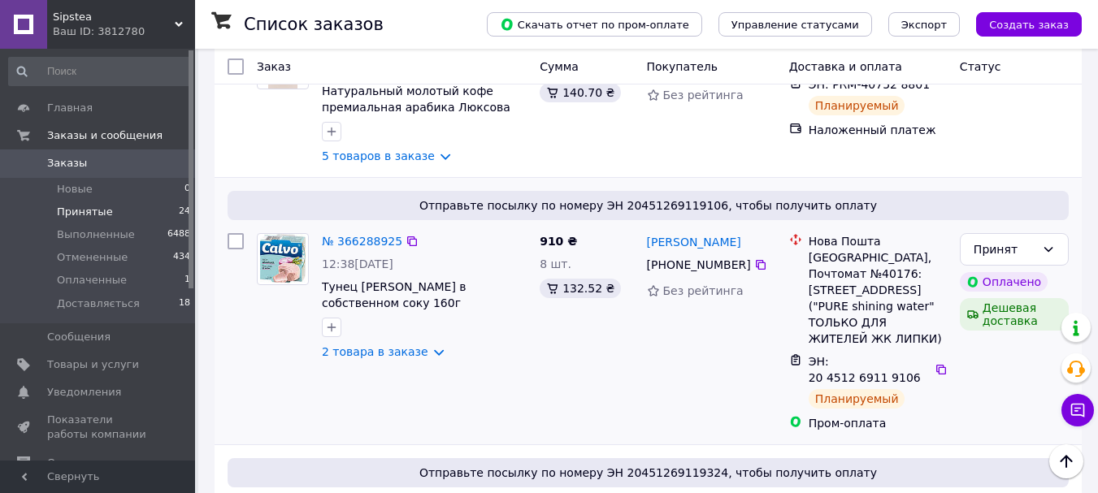
scroll to position [254, 0]
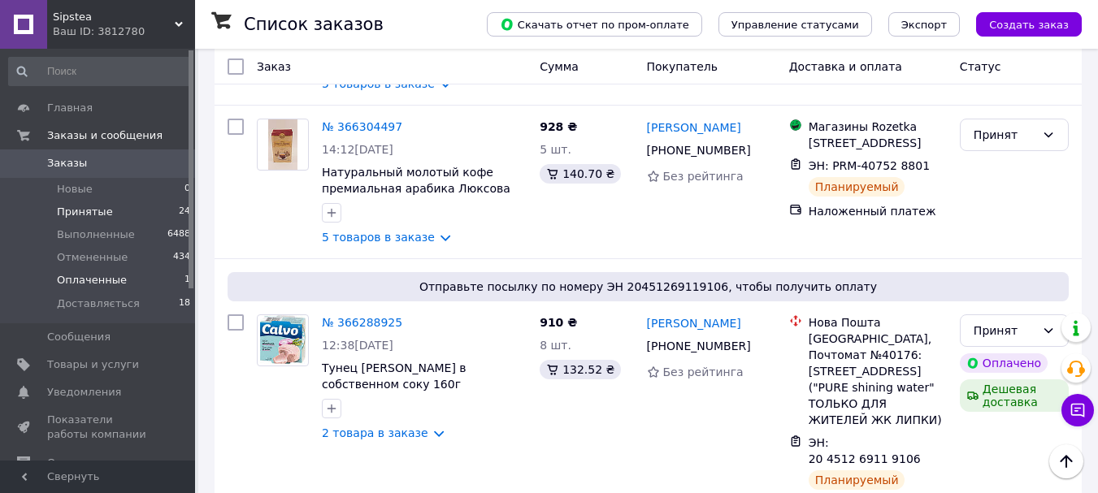
click at [90, 275] on span "Оплаченные" at bounding box center [92, 280] width 70 height 15
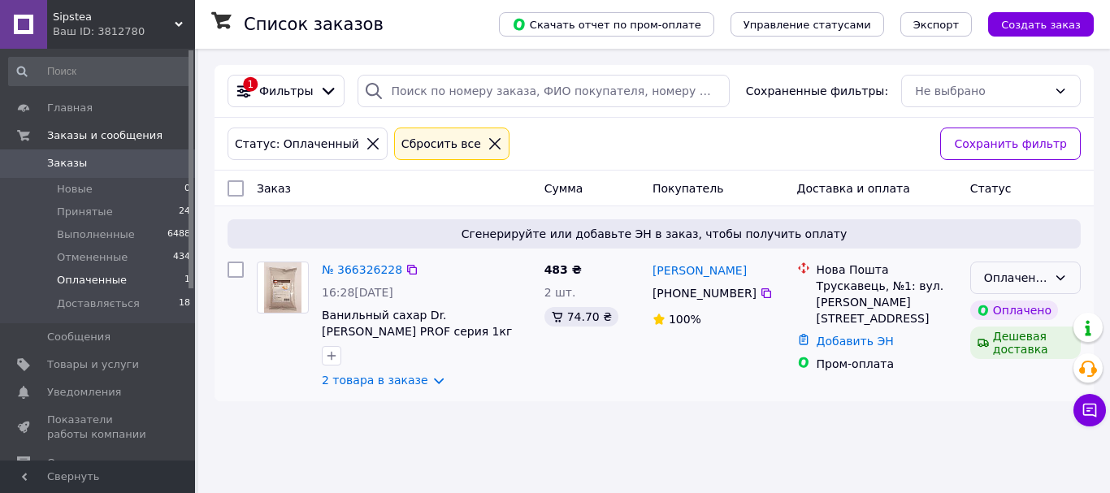
click at [993, 278] on div "Оплаченный" at bounding box center [1015, 278] width 63 height 18
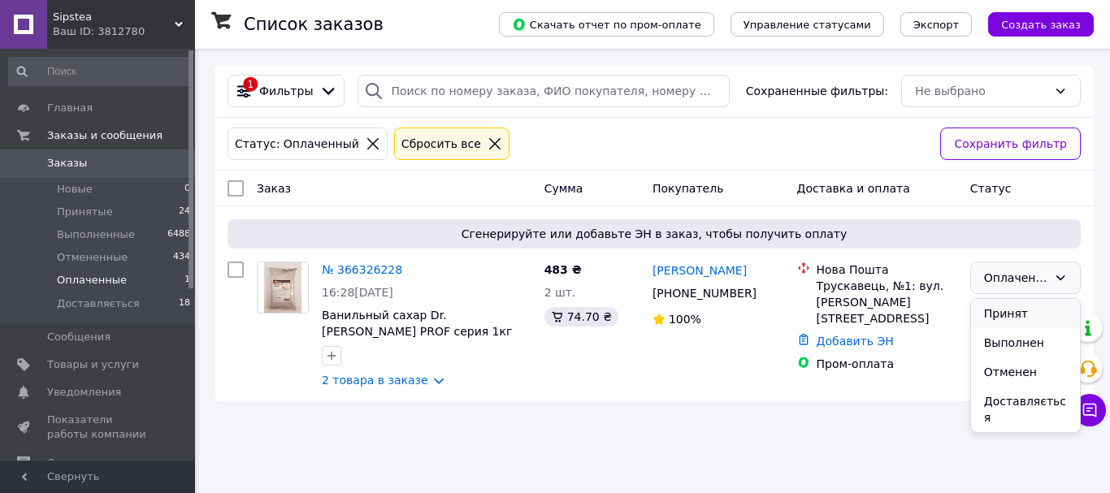
click at [998, 309] on li "Принят" at bounding box center [1025, 313] width 109 height 29
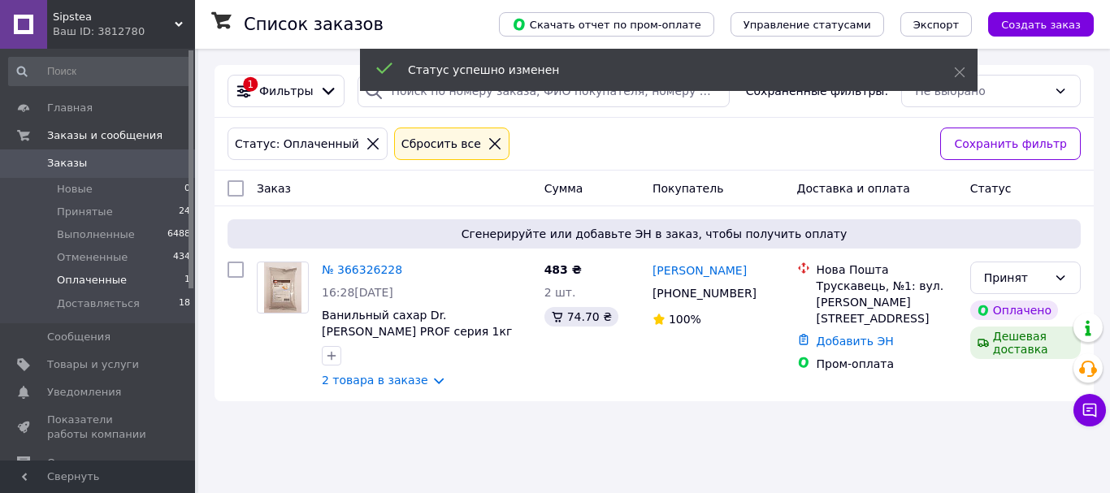
click at [363, 270] on link "№ 366326228" at bounding box center [362, 269] width 80 height 13
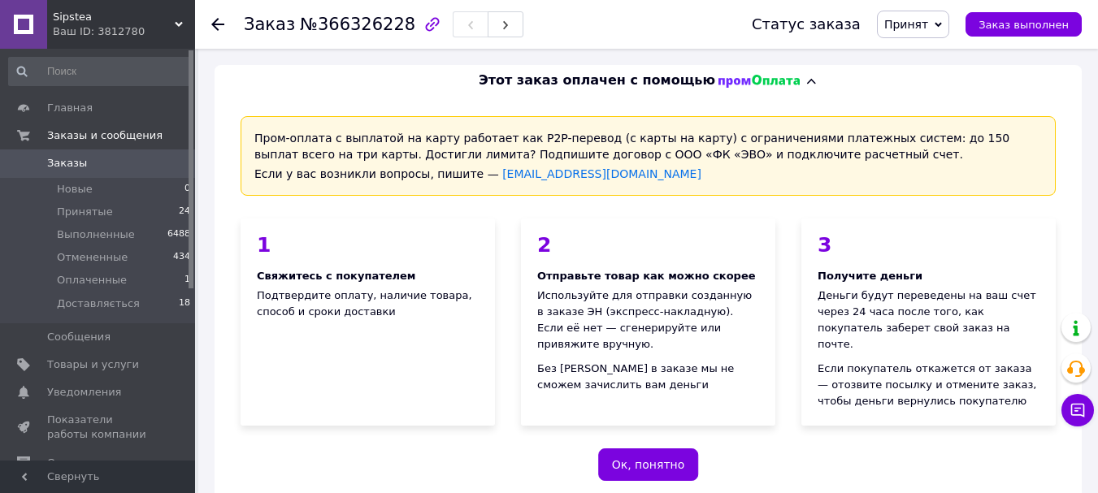
scroll to position [162, 0]
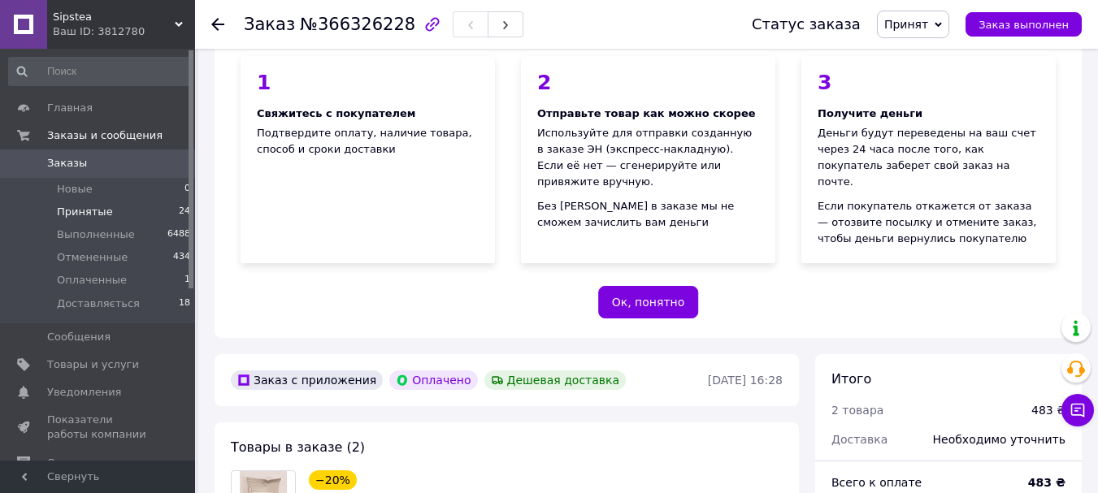
click at [106, 206] on li "Принятые 24" at bounding box center [100, 212] width 200 height 23
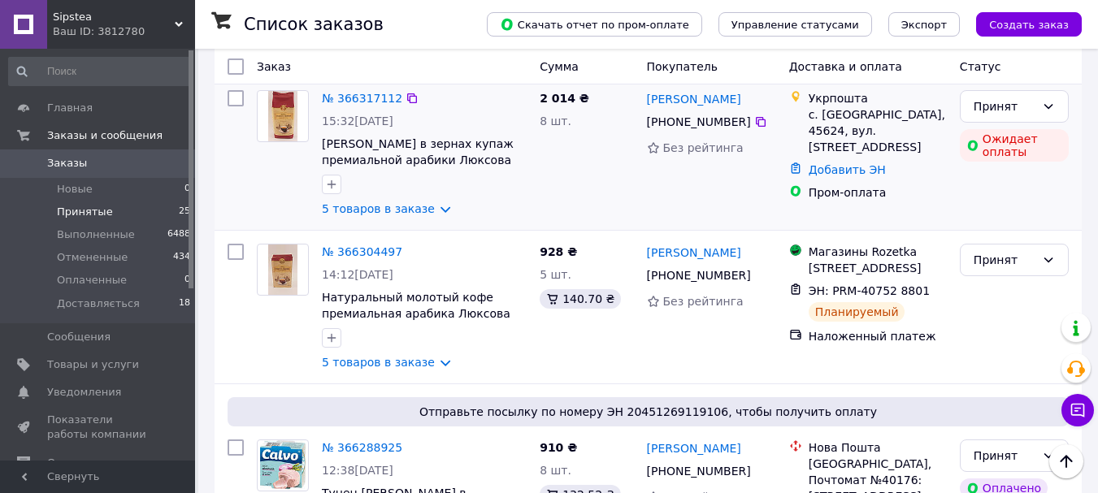
scroll to position [244, 0]
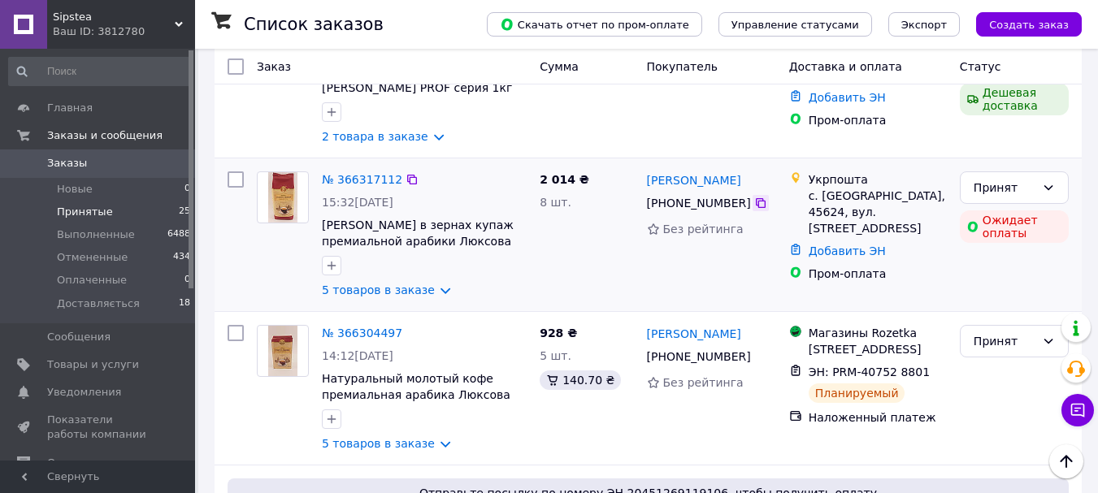
click at [760, 201] on icon at bounding box center [760, 203] width 13 height 13
click at [87, 210] on span "Принятые" at bounding box center [85, 212] width 56 height 15
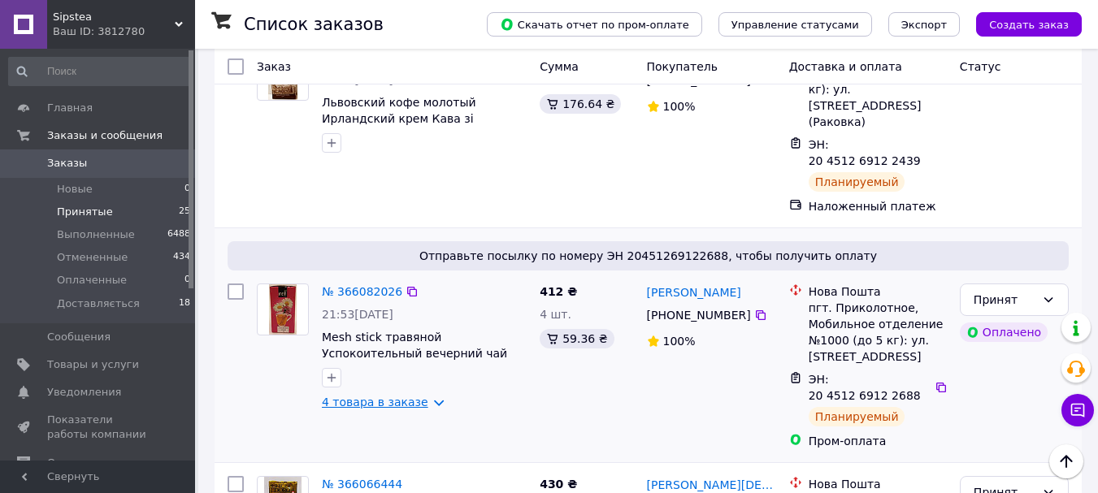
scroll to position [3900, 0]
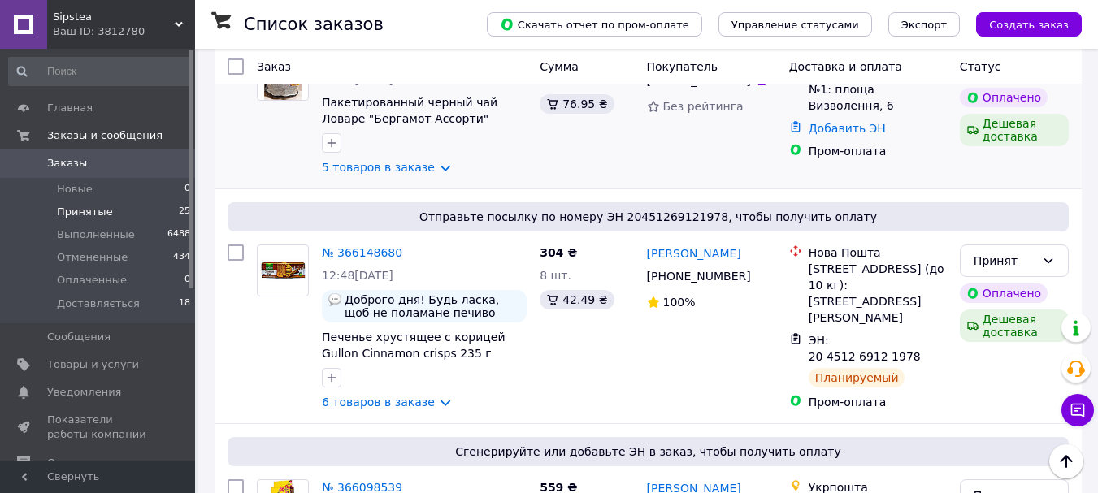
scroll to position [2762, 0]
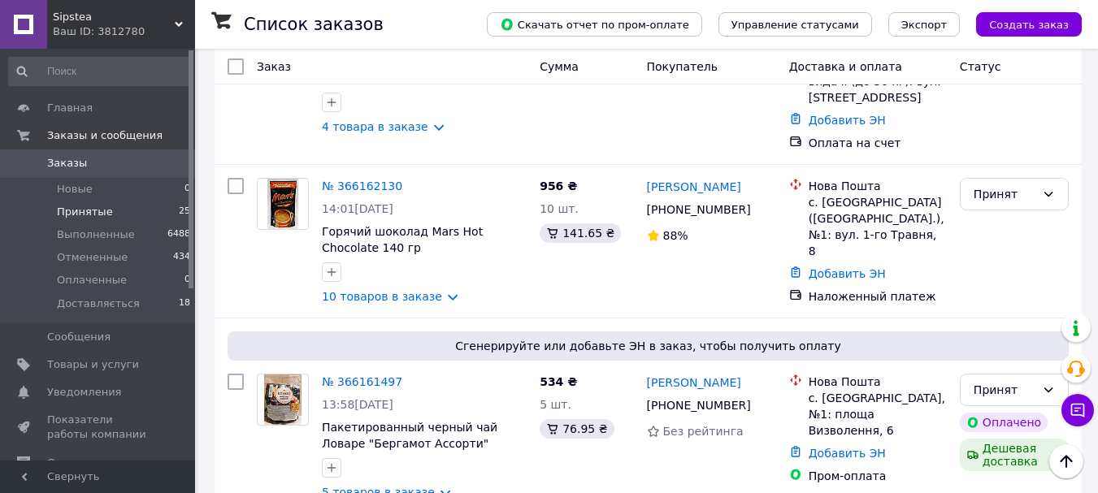
click at [106, 210] on li "Принятые 25" at bounding box center [100, 212] width 200 height 23
click at [112, 202] on li "Принятые 25" at bounding box center [100, 212] width 200 height 23
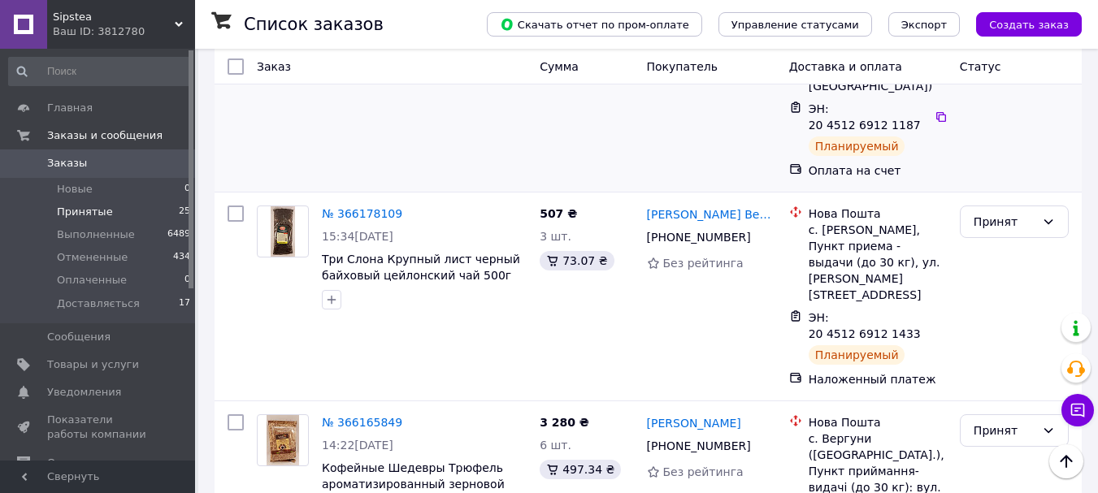
scroll to position [2843, 0]
